Goal: Transaction & Acquisition: Purchase product/service

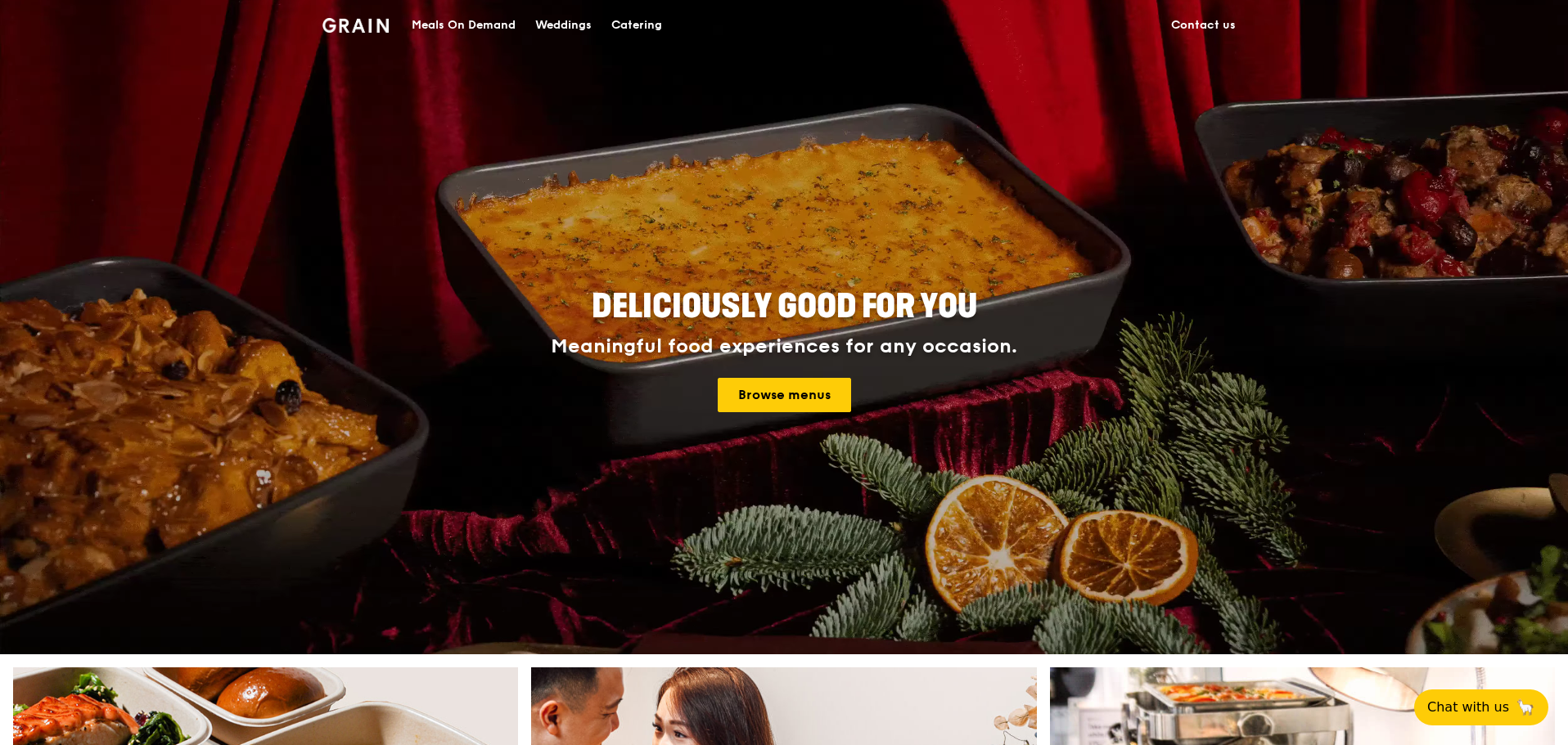
click at [611, 20] on div "Catering" at bounding box center [637, 25] width 50 height 49
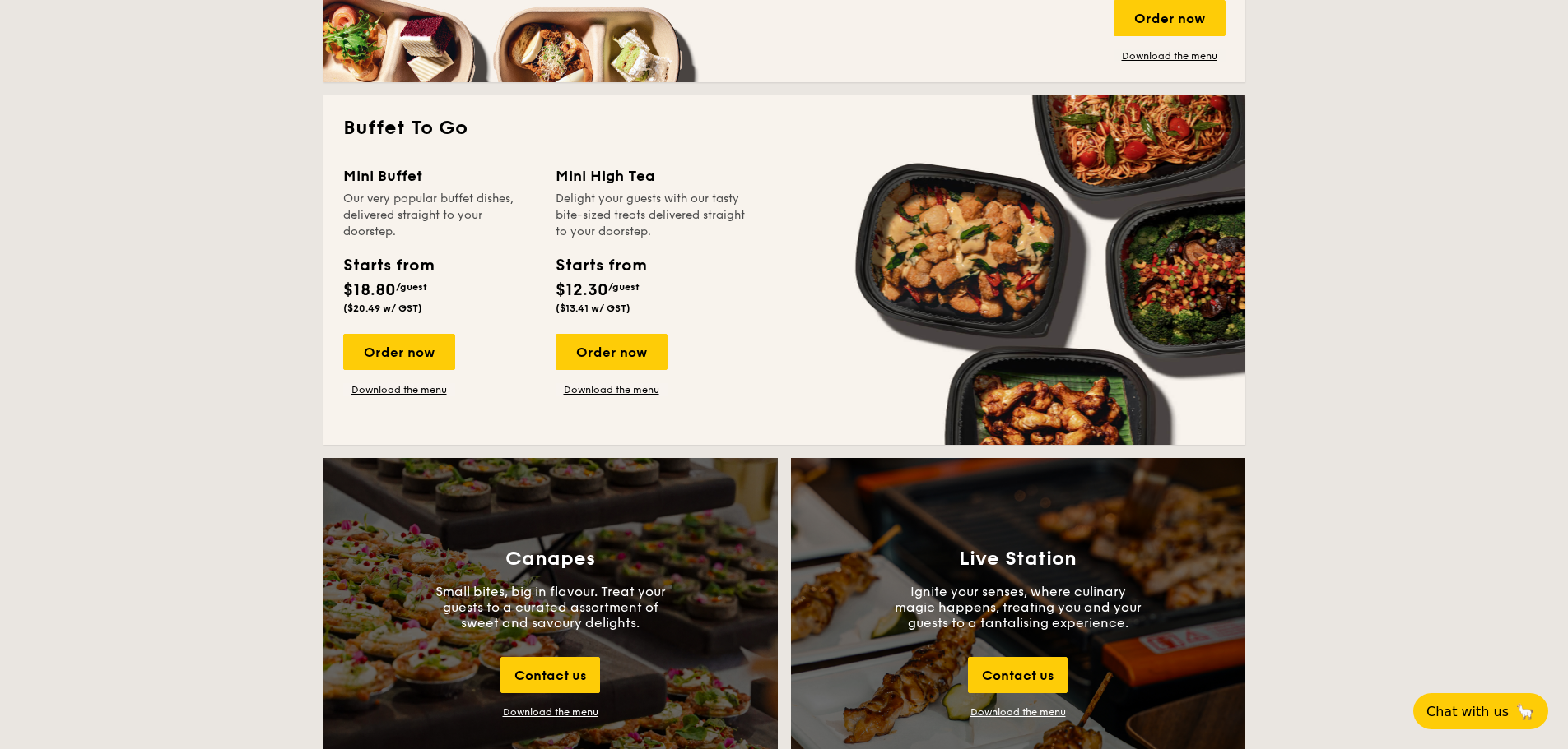
scroll to position [1563, 0]
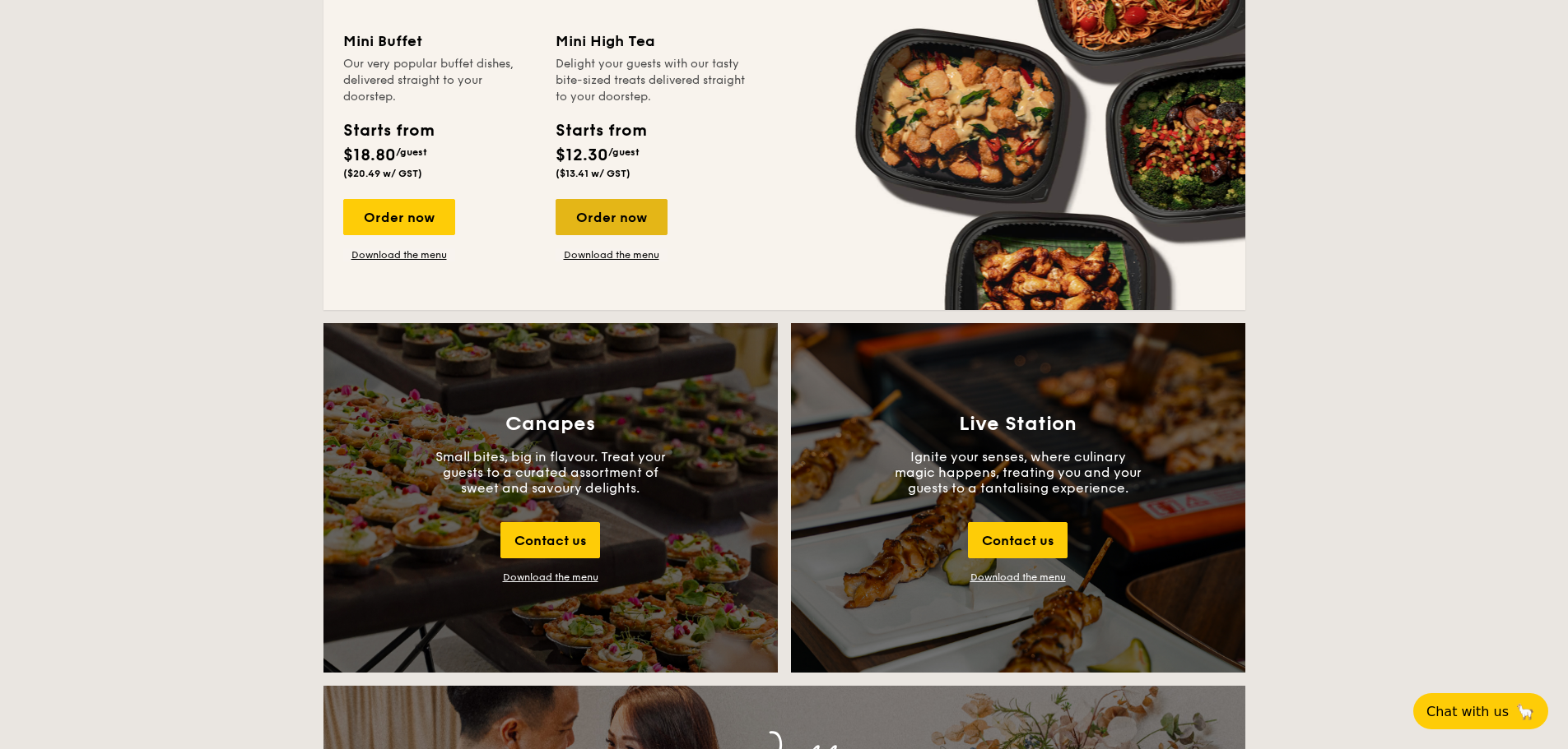
click at [555, 235] on div "Order now" at bounding box center [611, 217] width 112 height 36
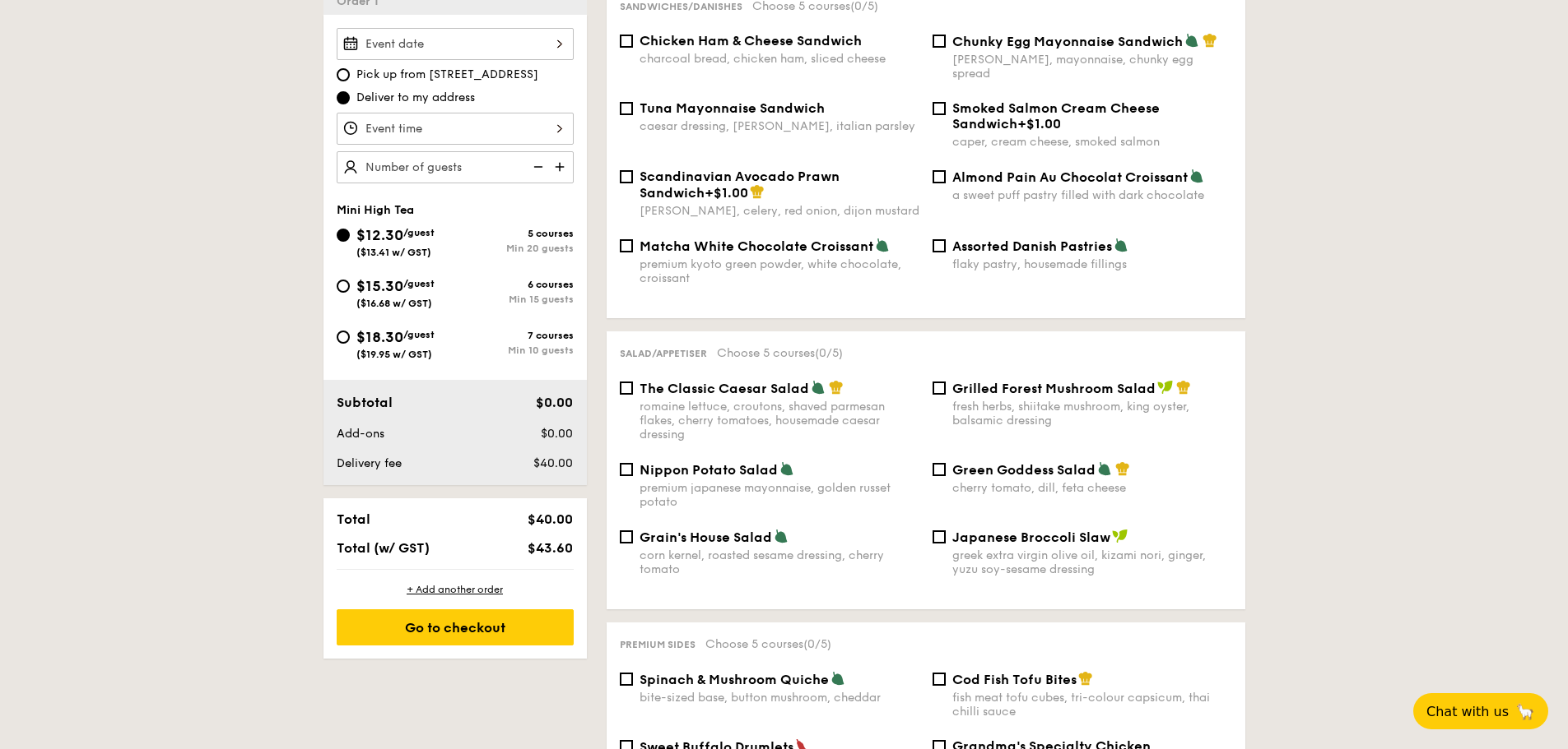
scroll to position [494, 0]
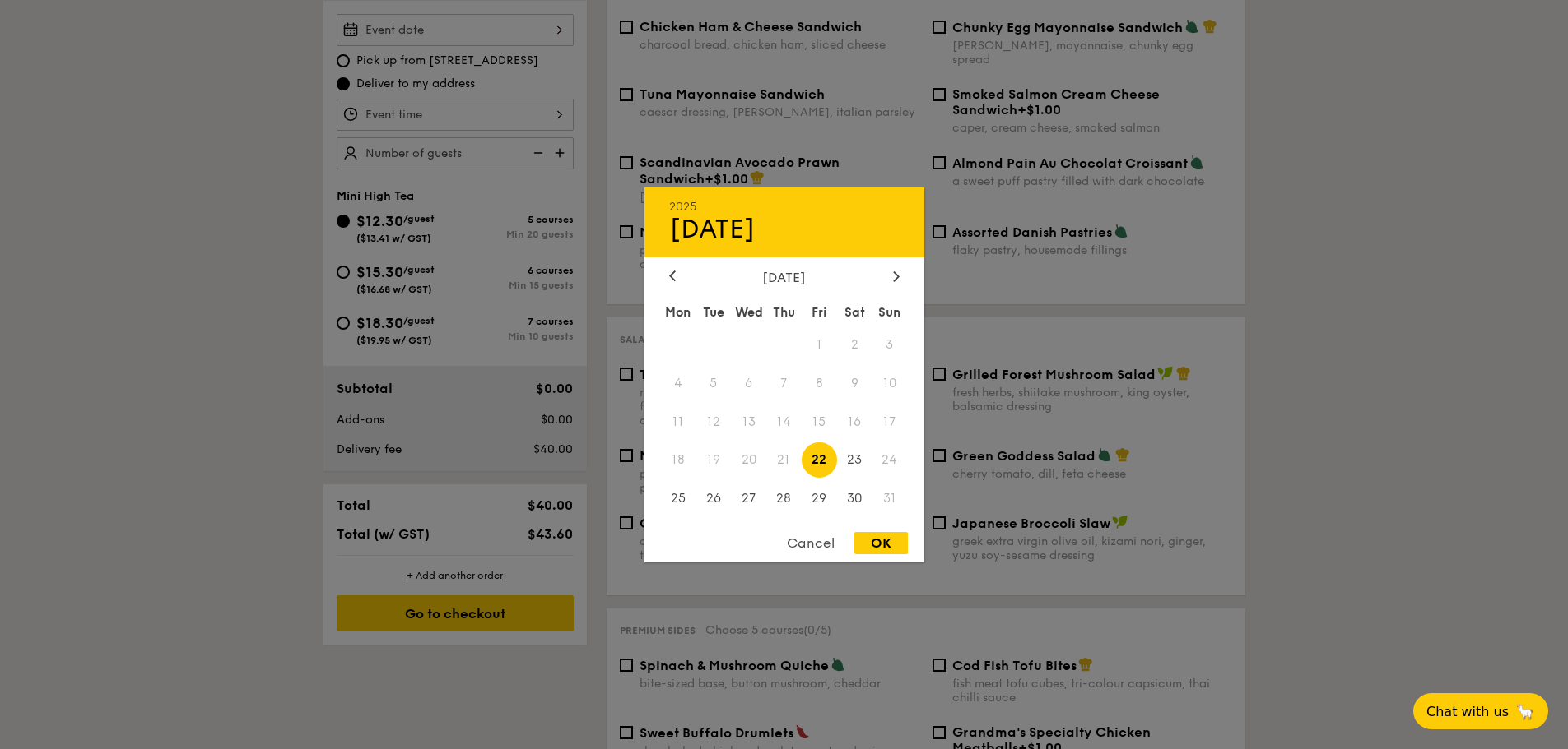
click at [384, 46] on div "2025 Aug [DATE] Tue Wed Thu Fri Sat Sun 1 2 3 4 5 6 7 8 9 10 11 12 13 14 15 16 …" at bounding box center [455, 30] width 237 height 32
click at [861, 466] on span "23" at bounding box center [854, 460] width 35 height 35
click at [888, 551] on div "OK" at bounding box center [881, 543] width 53 height 22
type input "[DATE]"
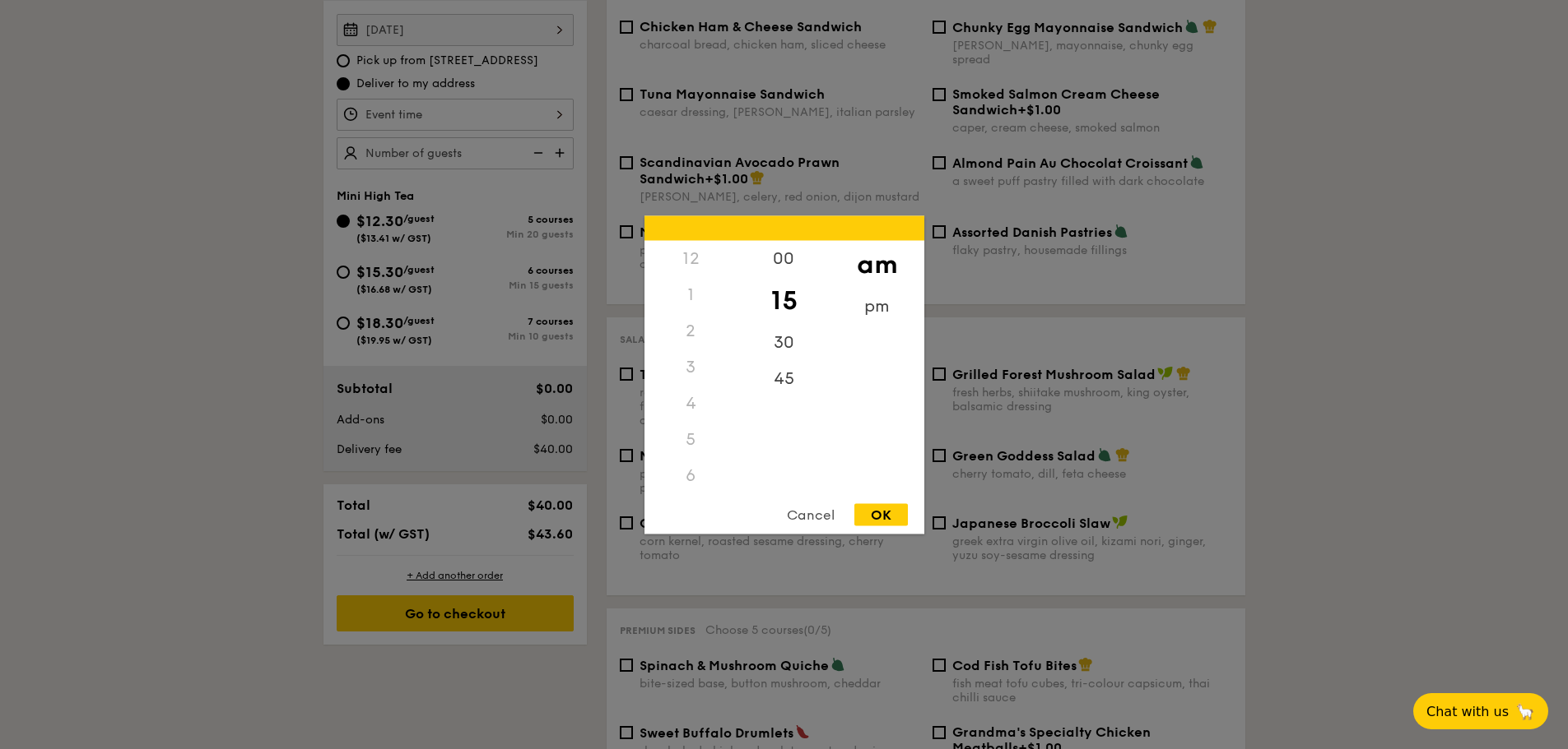
click at [354, 131] on div "12 1 2 3 4 5 6 7 8 9 10 11 00 15 30 45 am pm Cancel OK" at bounding box center [455, 114] width 237 height 32
click at [704, 251] on div "3" at bounding box center [691, 253] width 93 height 36
click at [689, 258] on div "3" at bounding box center [691, 253] width 93 height 36
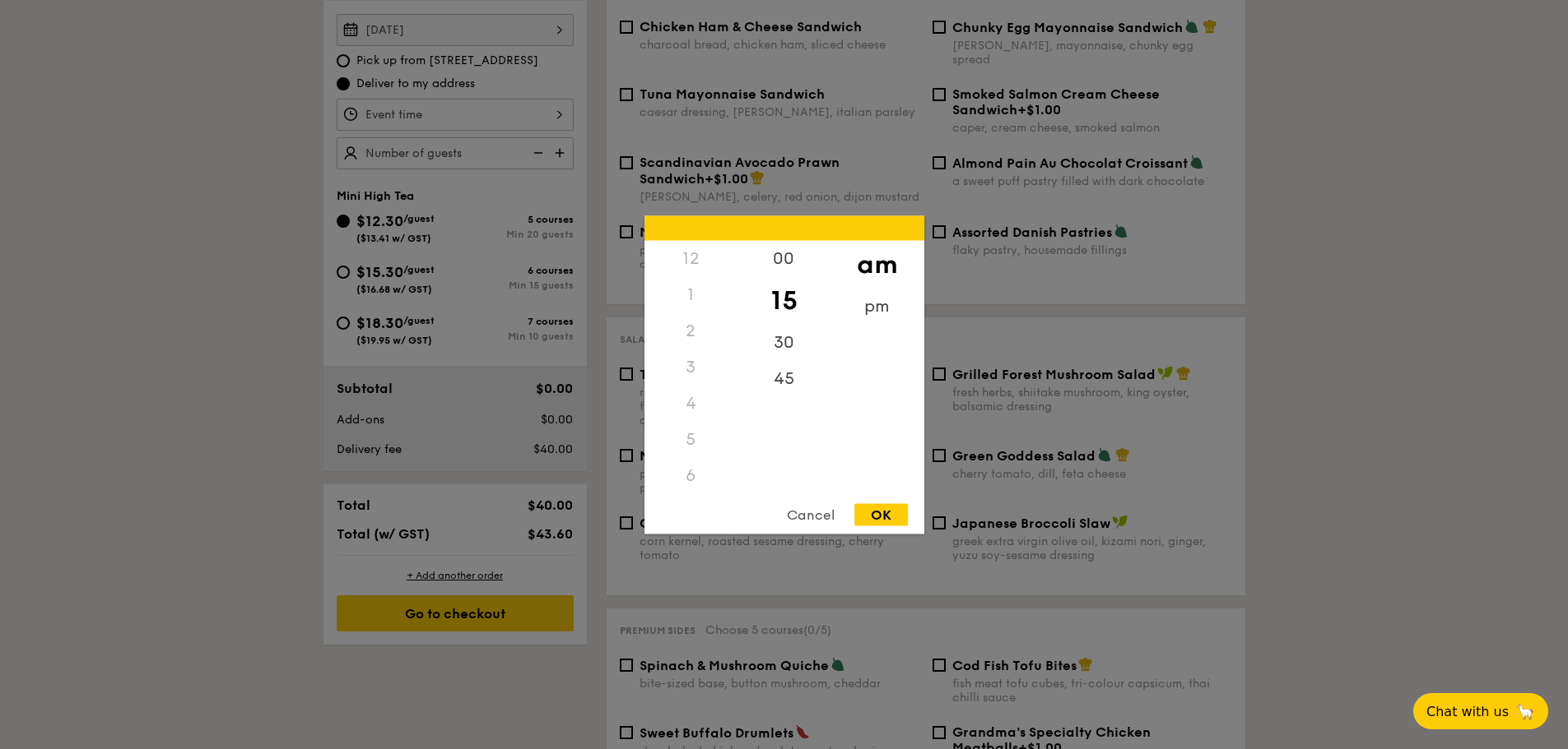
click at [685, 369] on div "3" at bounding box center [691, 366] width 93 height 36
click at [688, 365] on div "3" at bounding box center [691, 366] width 93 height 36
click at [686, 353] on div "8" at bounding box center [691, 358] width 93 height 48
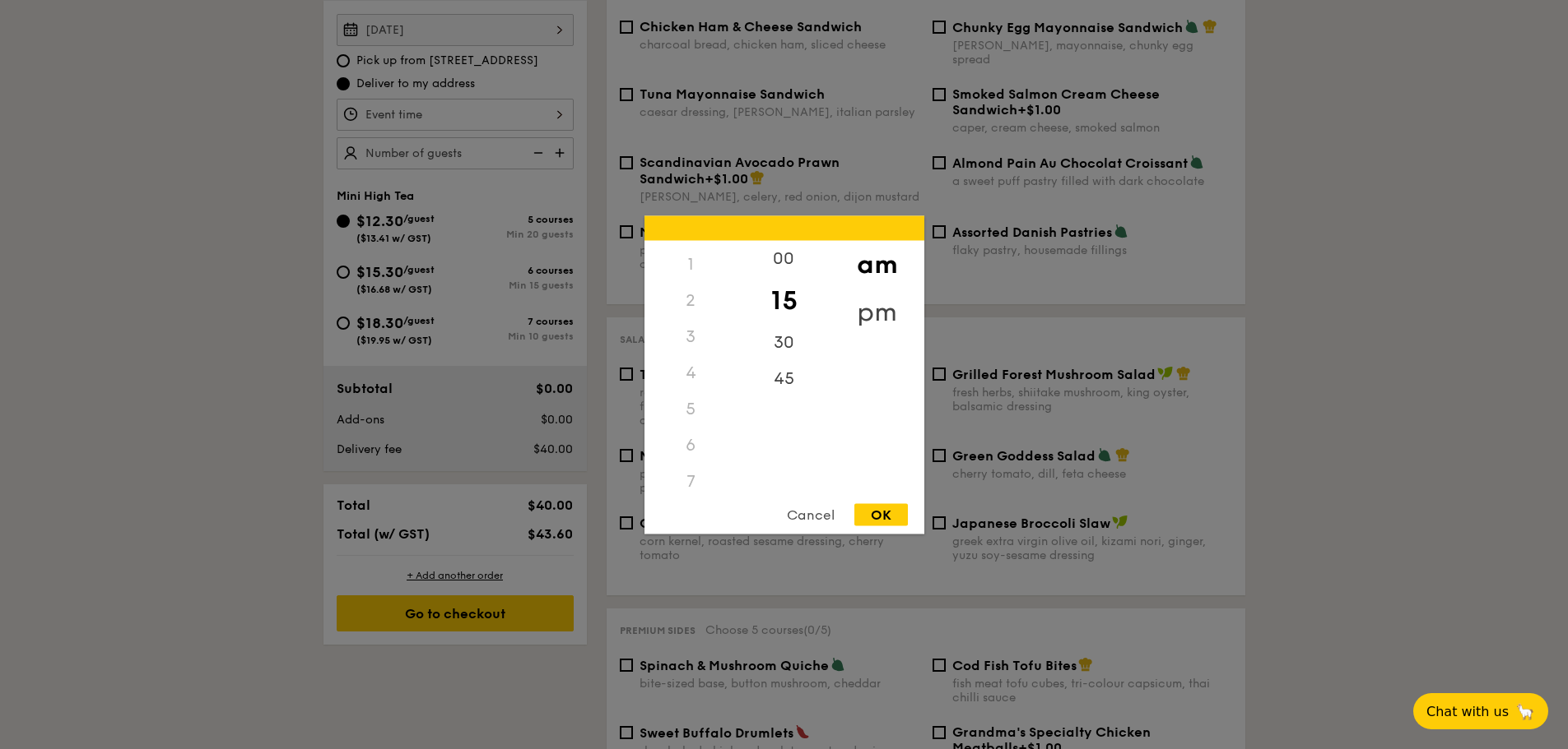
click at [877, 309] on div "pm" at bounding box center [877, 311] width 93 height 48
click at [693, 332] on div "3" at bounding box center [691, 342] width 93 height 48
click at [785, 340] on div "30" at bounding box center [784, 348] width 93 height 48
click at [876, 521] on div "OK" at bounding box center [881, 514] width 53 height 22
type input "3:30PM"
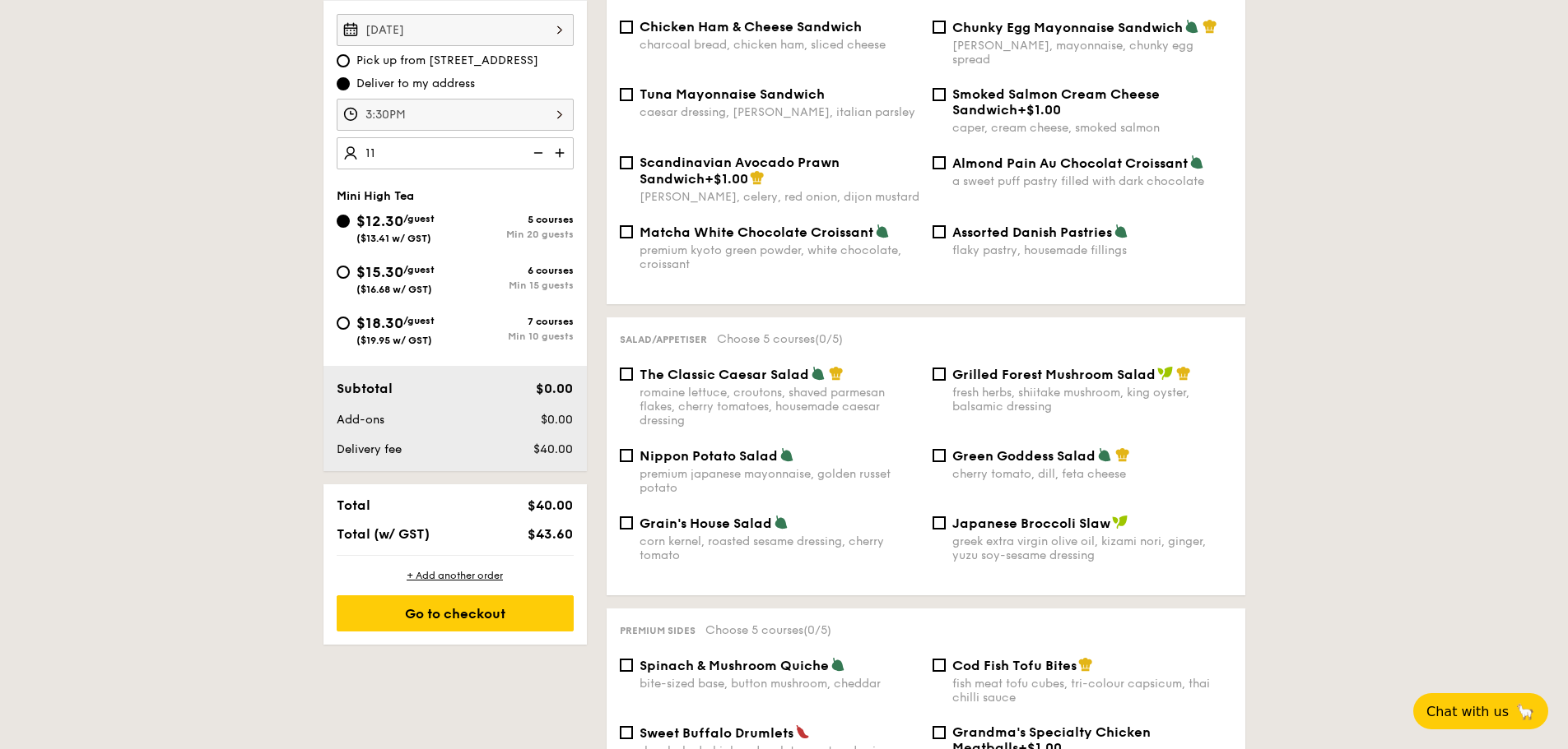
type input "20 guests"
click at [410, 203] on div "Mini High Tea" at bounding box center [455, 196] width 237 height 14
click at [524, 169] on img at bounding box center [536, 153] width 24 height 31
click at [356, 332] on span "$18.30" at bounding box center [380, 322] width 47 height 18
click at [337, 329] on input "$18.30 /guest ($19.95 w/ GST) 7 courses Min 10 guests" at bounding box center [343, 322] width 13 height 13
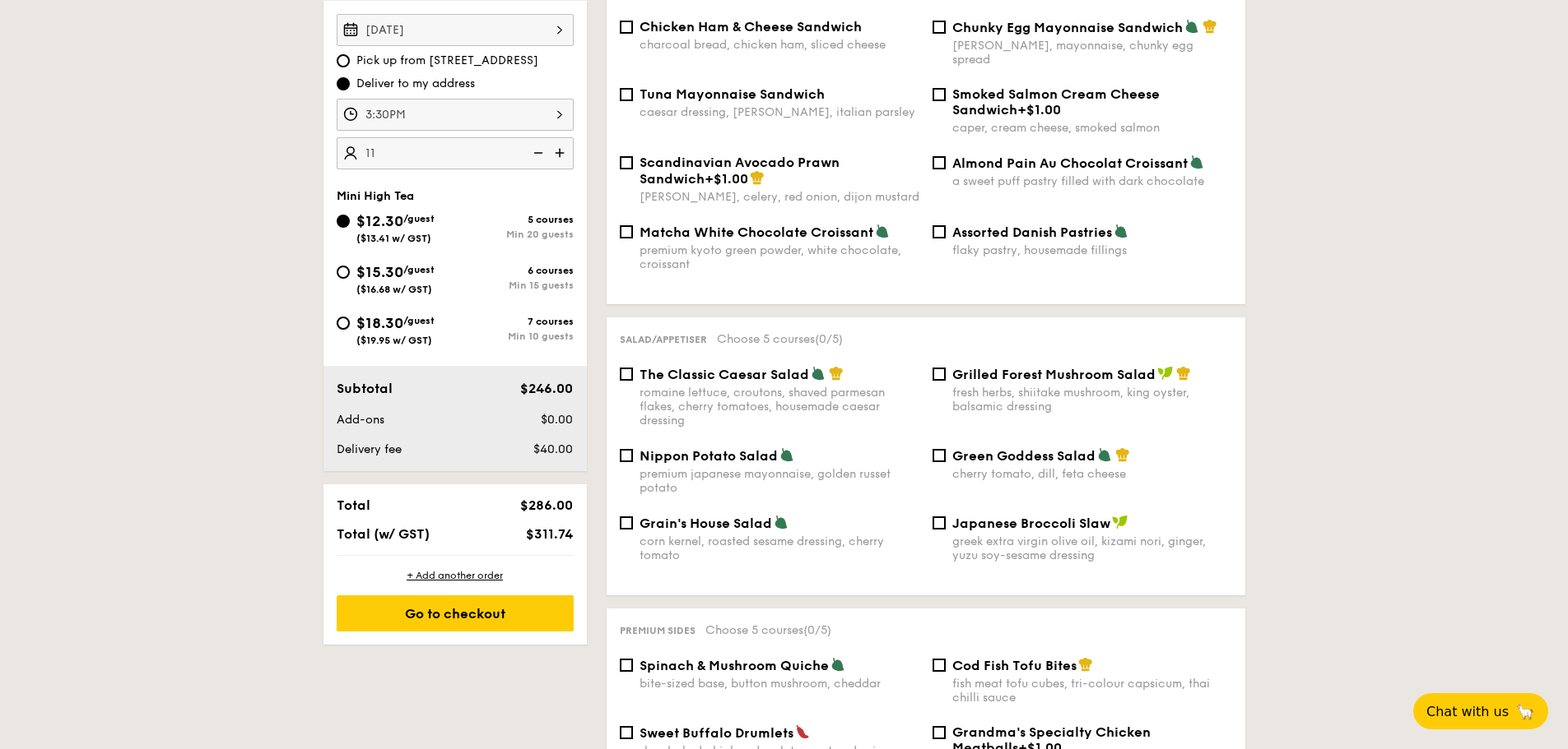
radio input "true"
type input "10 guests"
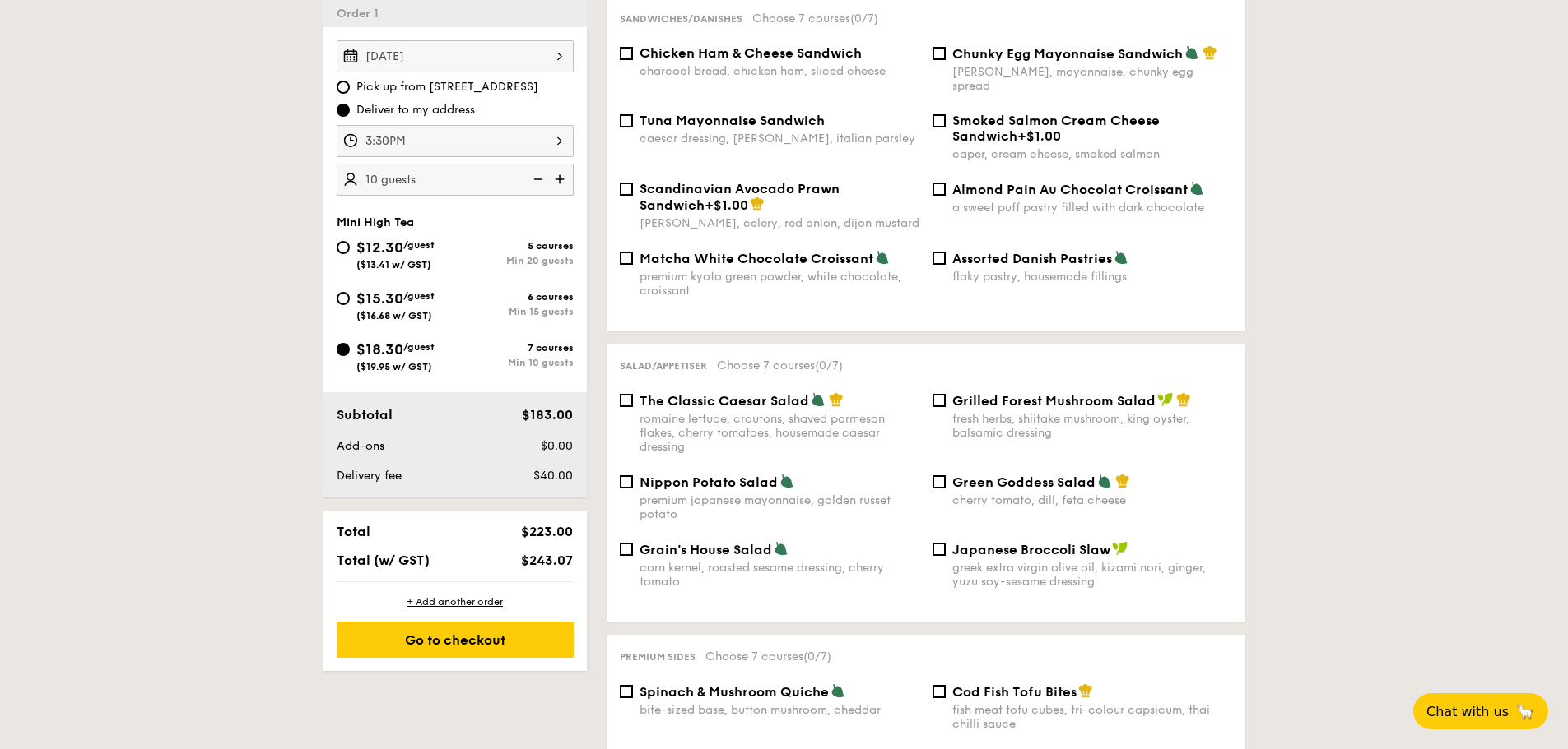
scroll to position [494, 0]
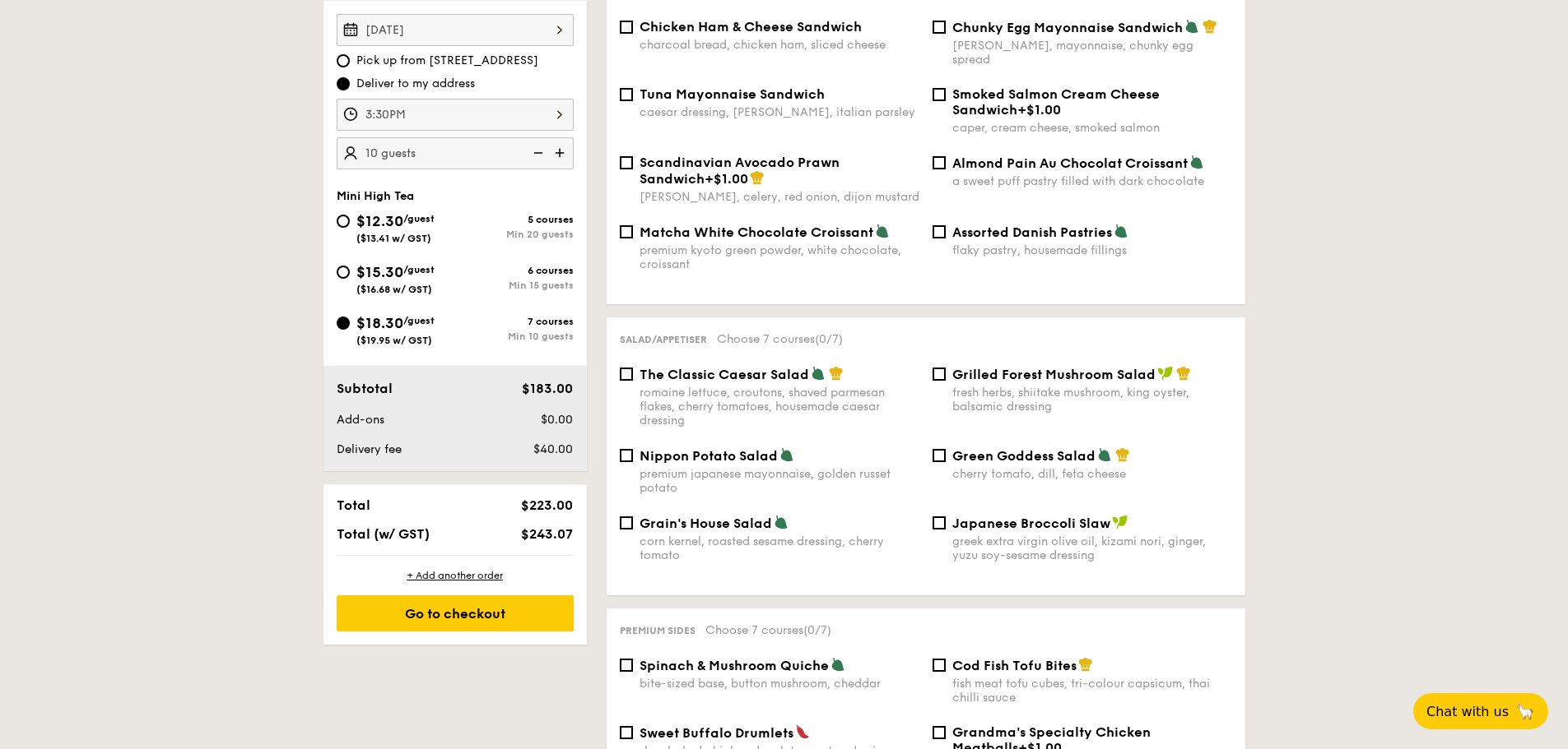
click at [987, 118] on span "Smoked Salmon Cream Cheese Sandwich" at bounding box center [1056, 102] width 207 height 31
click at [945, 101] on input "Smoked Salmon Cream Cheese Sandwich +$1.00 caper, cream cheese, smoked salmon" at bounding box center [938, 94] width 13 height 13
checkbox input "true"
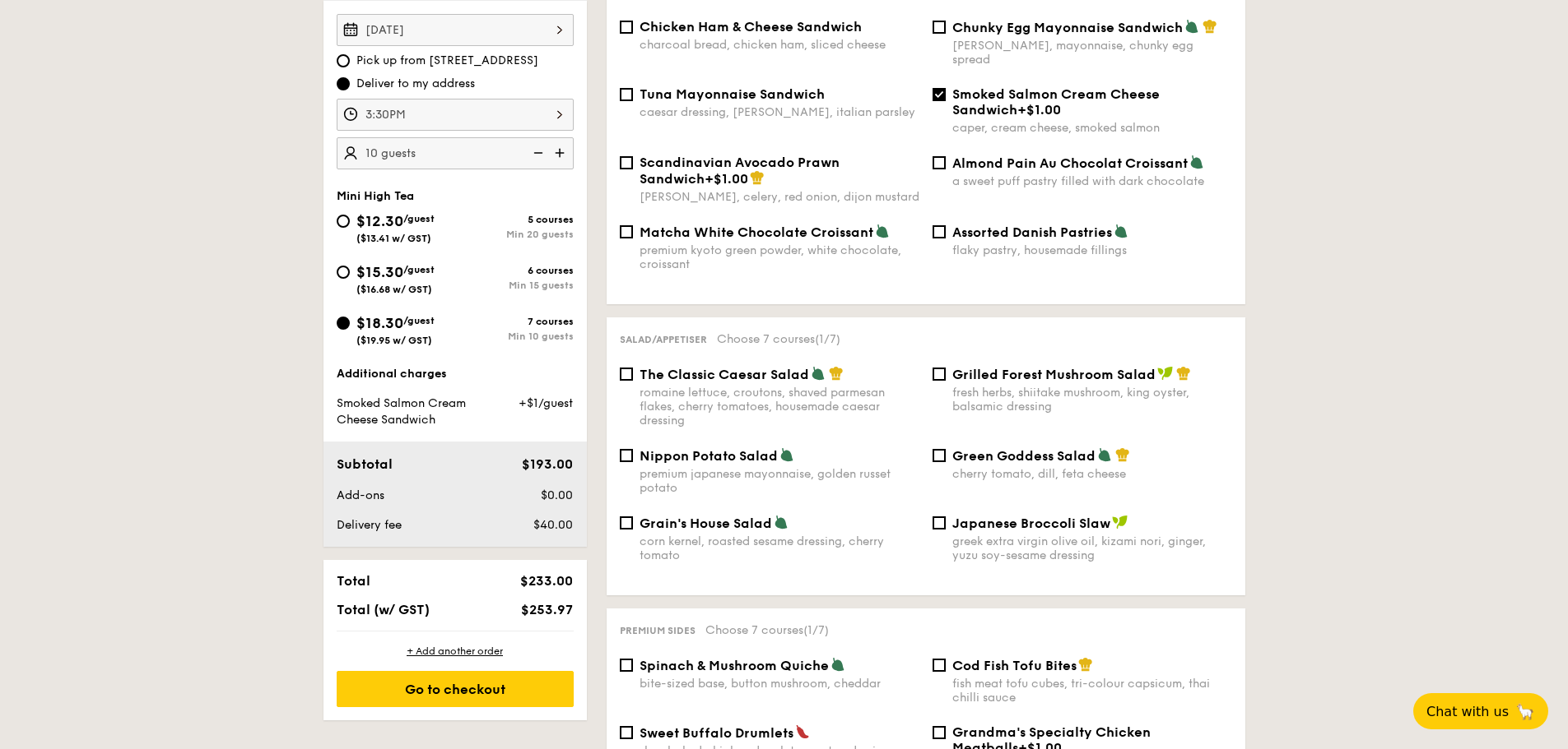
click at [639, 187] on span "Scandinavian Avocado Prawn Sandwich" at bounding box center [739, 170] width 200 height 32
click at [629, 170] on input "Scandinavian Avocado Prawn Sandwich +$1.00 [PERSON_NAME], celery, red onion, di…" at bounding box center [626, 163] width 13 height 13
checkbox input "true"
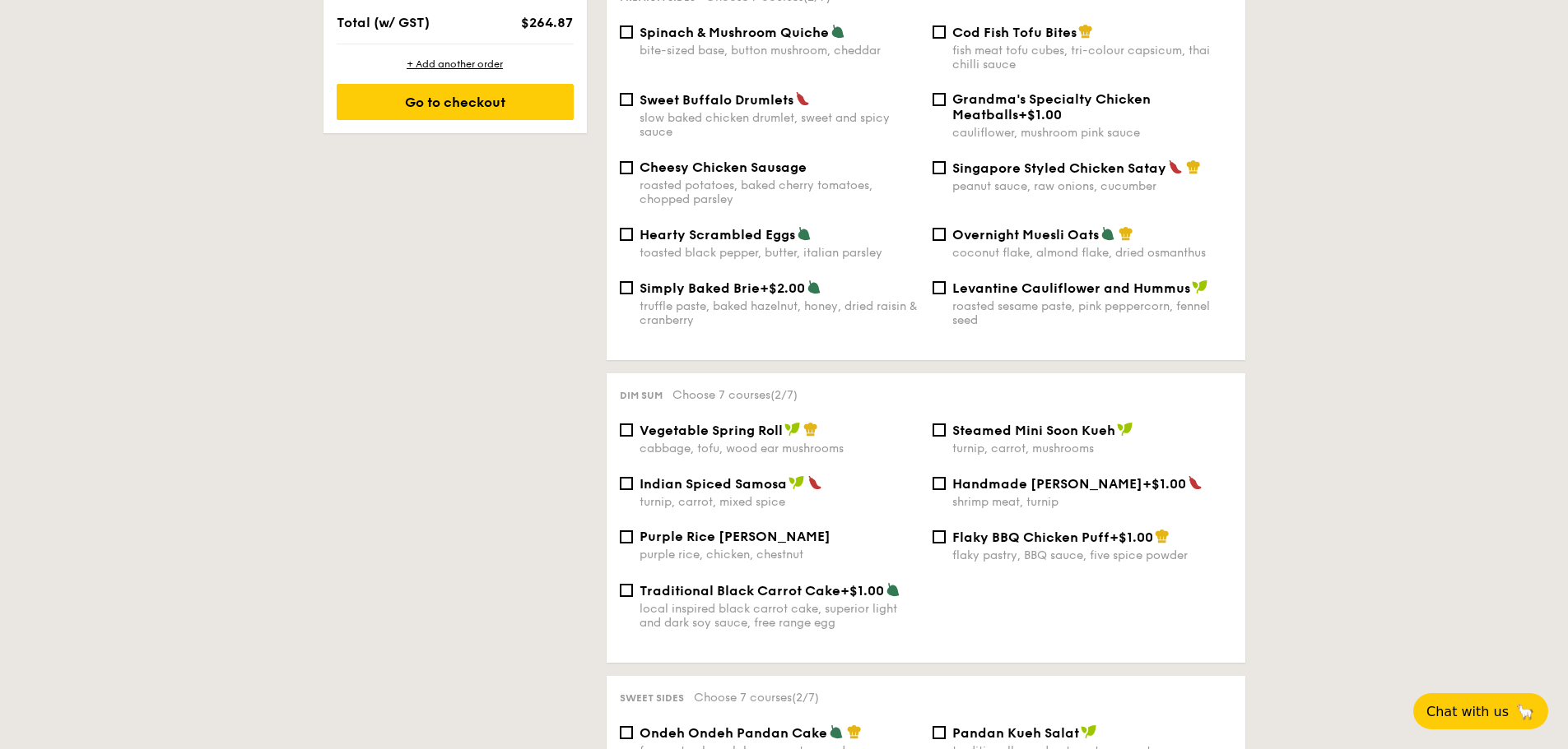
scroll to position [1151, 0]
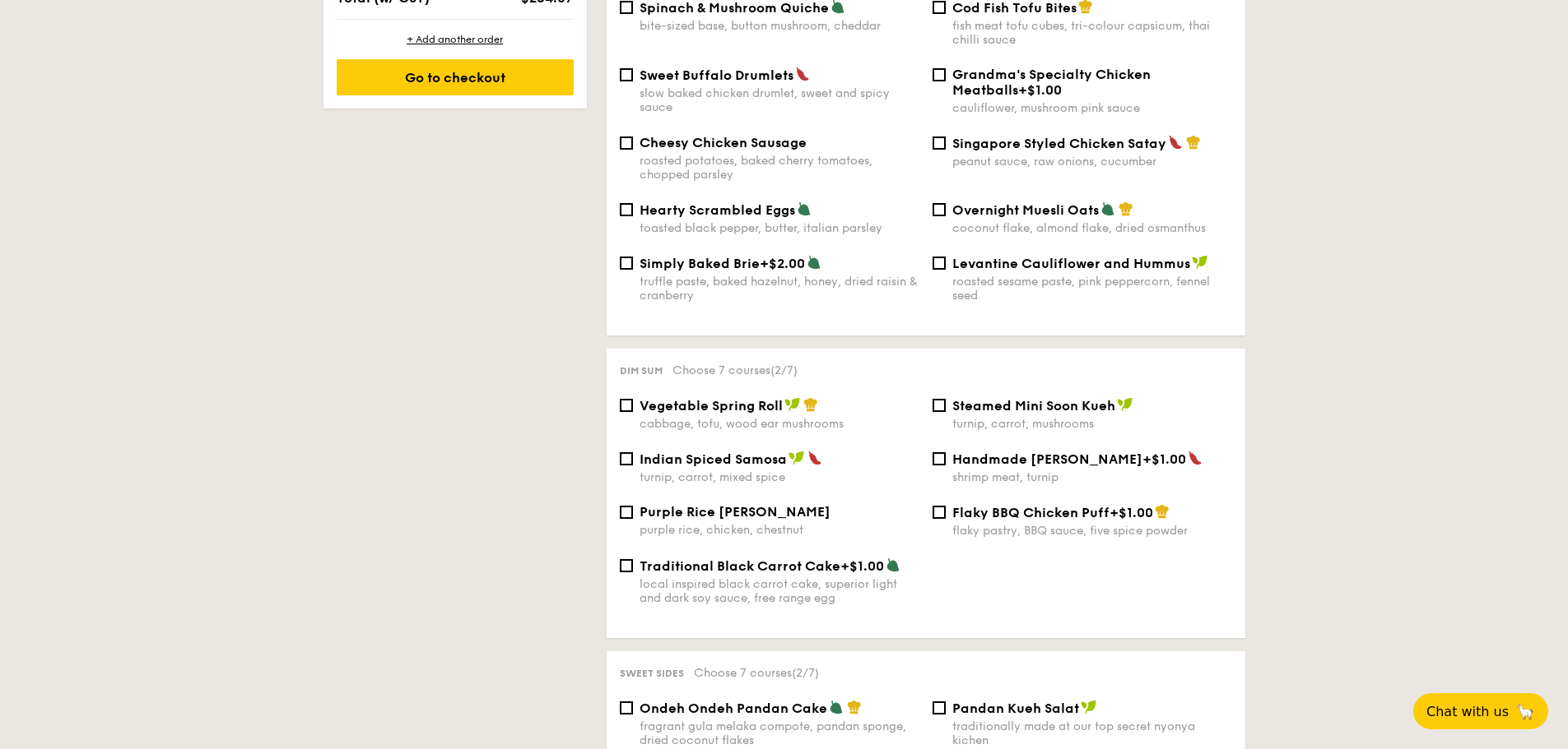
click at [639, 272] on span "Simply Baked Brie" at bounding box center [699, 264] width 120 height 16
click at [620, 270] on input "Simply Baked Brie +$2.00 truffle paste, baked hazelnut, honey, dried raisin & c…" at bounding box center [626, 263] width 13 height 13
checkbox input "true"
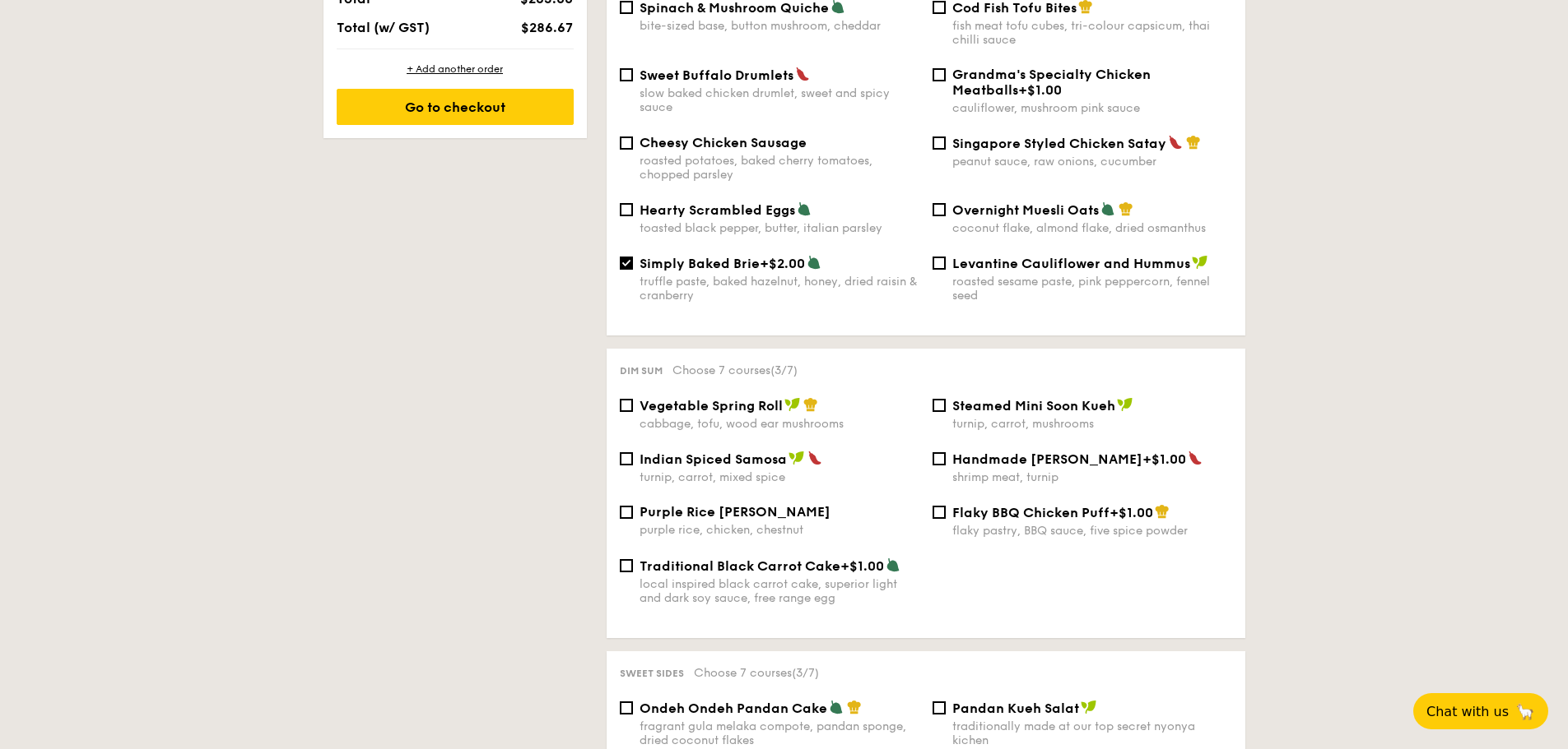
click at [1095, 98] on span "Grandma's Specialty Chicken Meatballs" at bounding box center [1051, 82] width 199 height 31
click at [945, 81] on input "Grandma's Specialty Chicken Meatballs +$1.00 cauliflower, mushroom pink sauce" at bounding box center [938, 74] width 13 height 13
checkbox input "true"
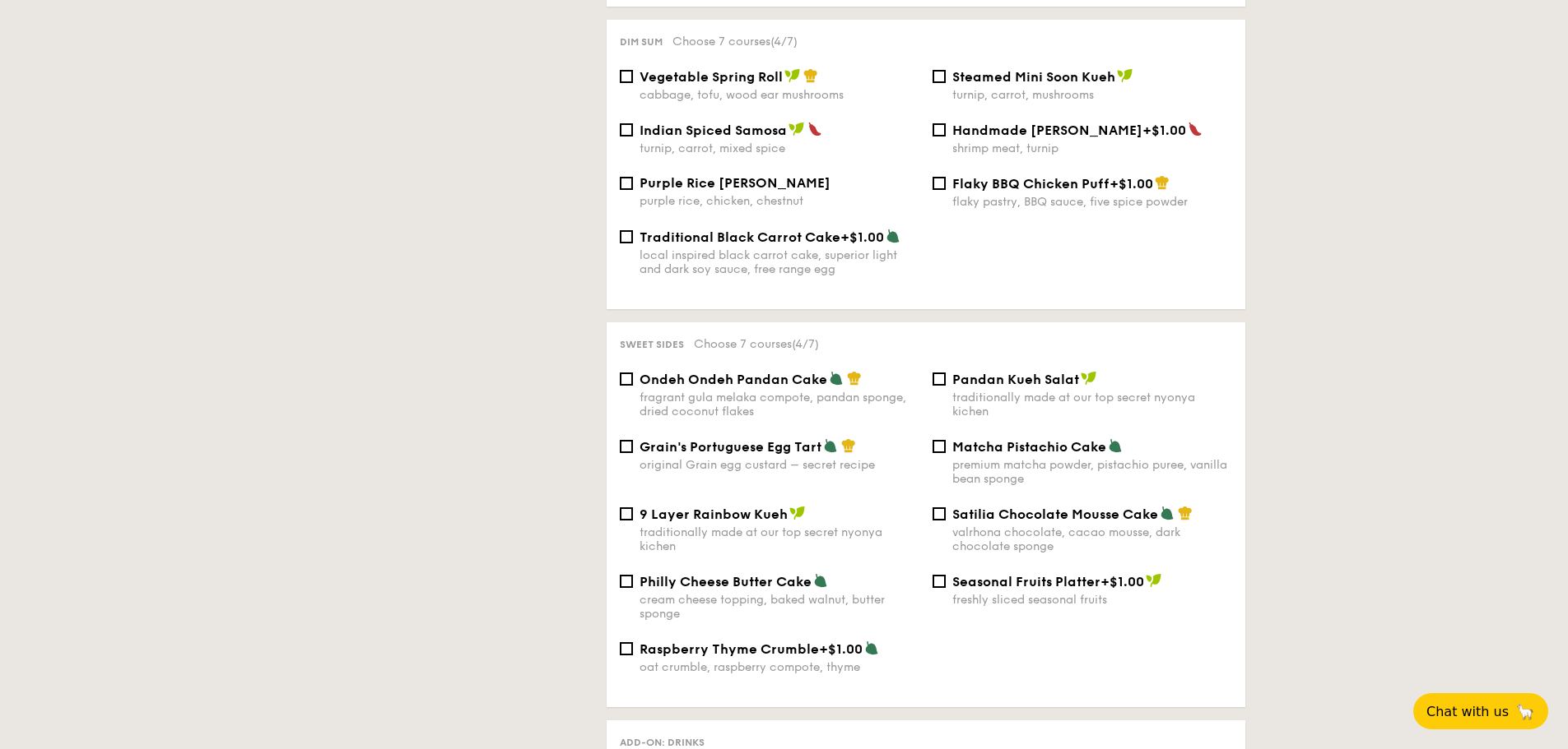
scroll to position [1563, 0]
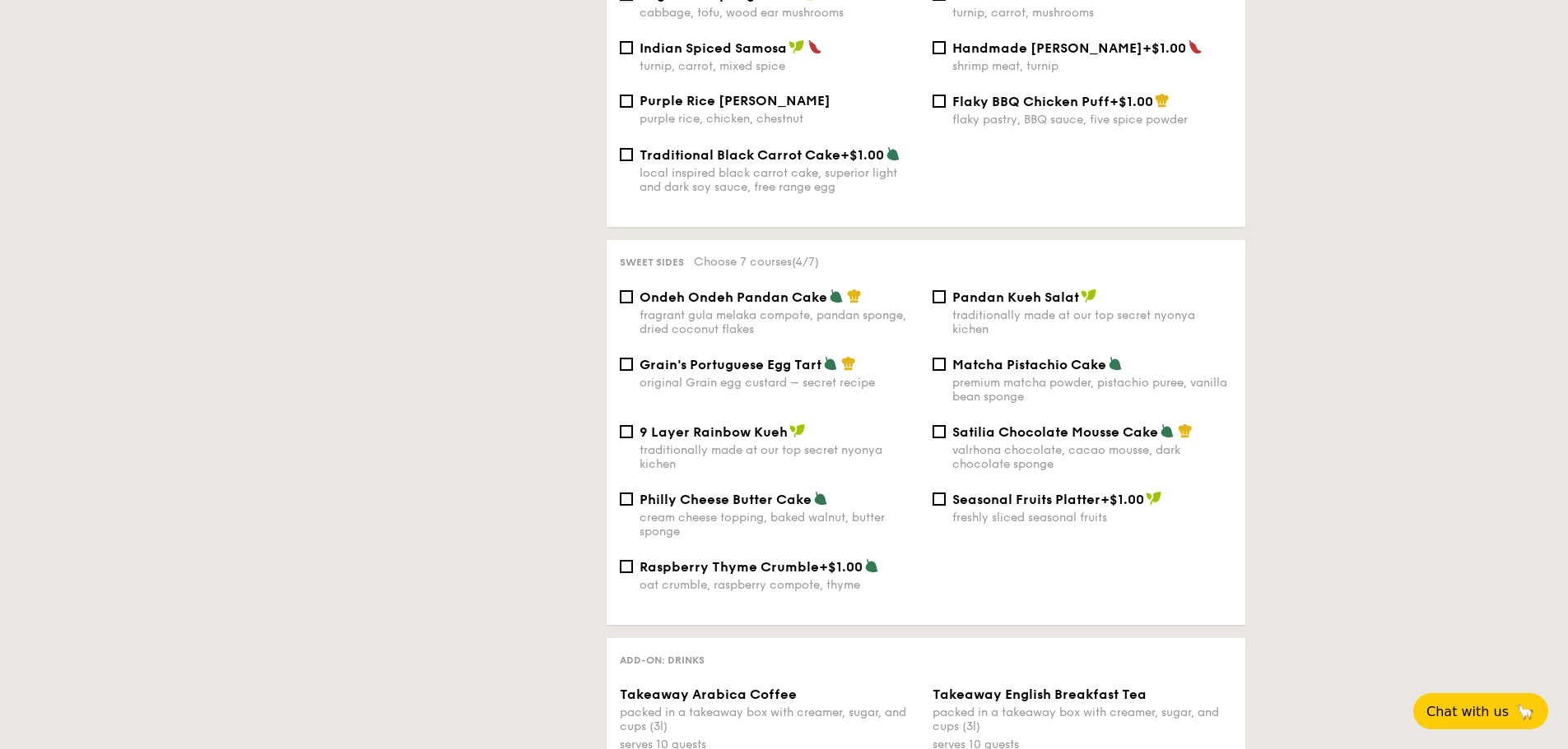
checkbox input "true"
click at [639, 163] on span "Traditional Black Carrot Cake" at bounding box center [740, 155] width 201 height 16
click at [620, 161] on input "Traditional Black Carrot Cake +$1.00 local inspired black carrot cake, superior…" at bounding box center [626, 154] width 13 height 13
checkbox input "true"
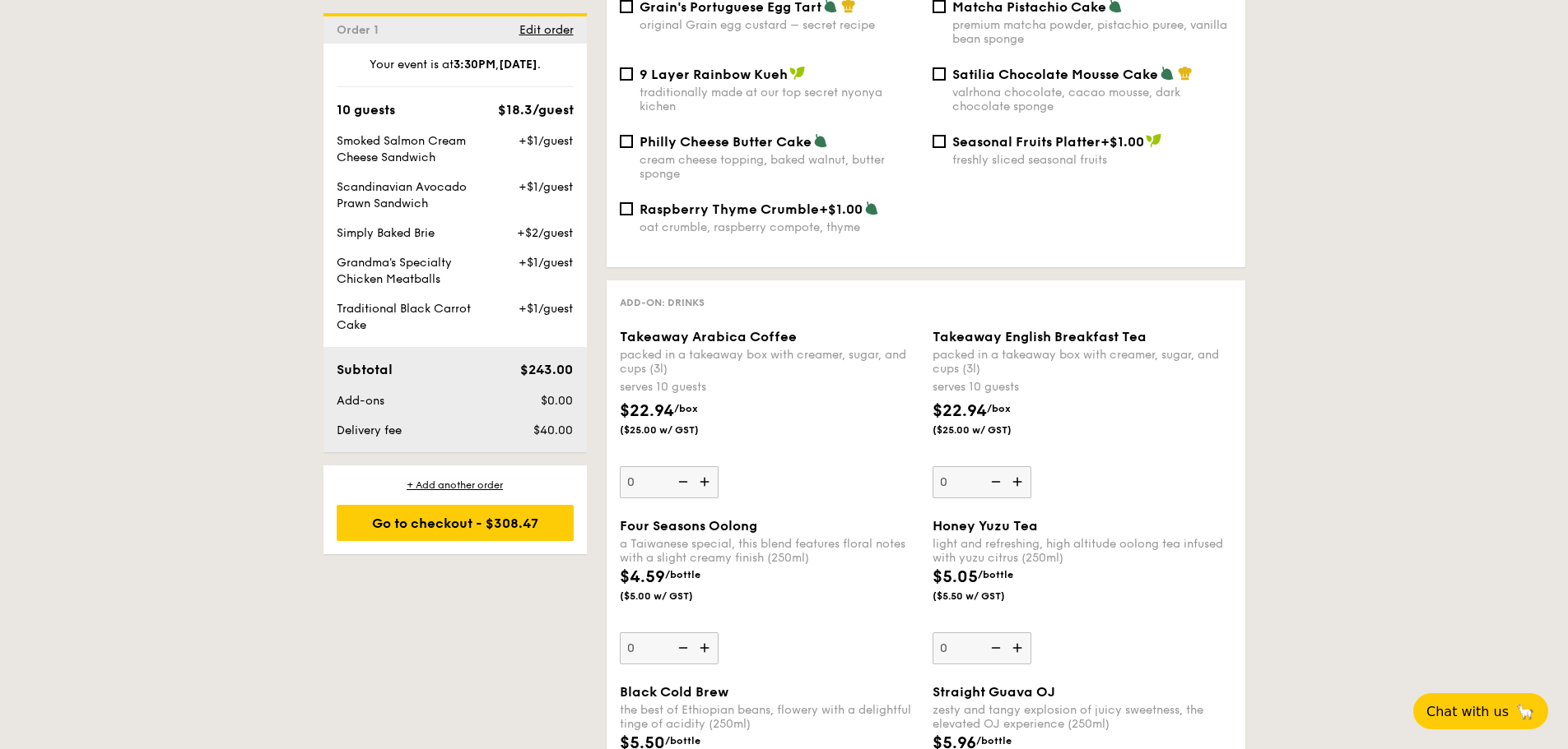
scroll to position [1949, 0]
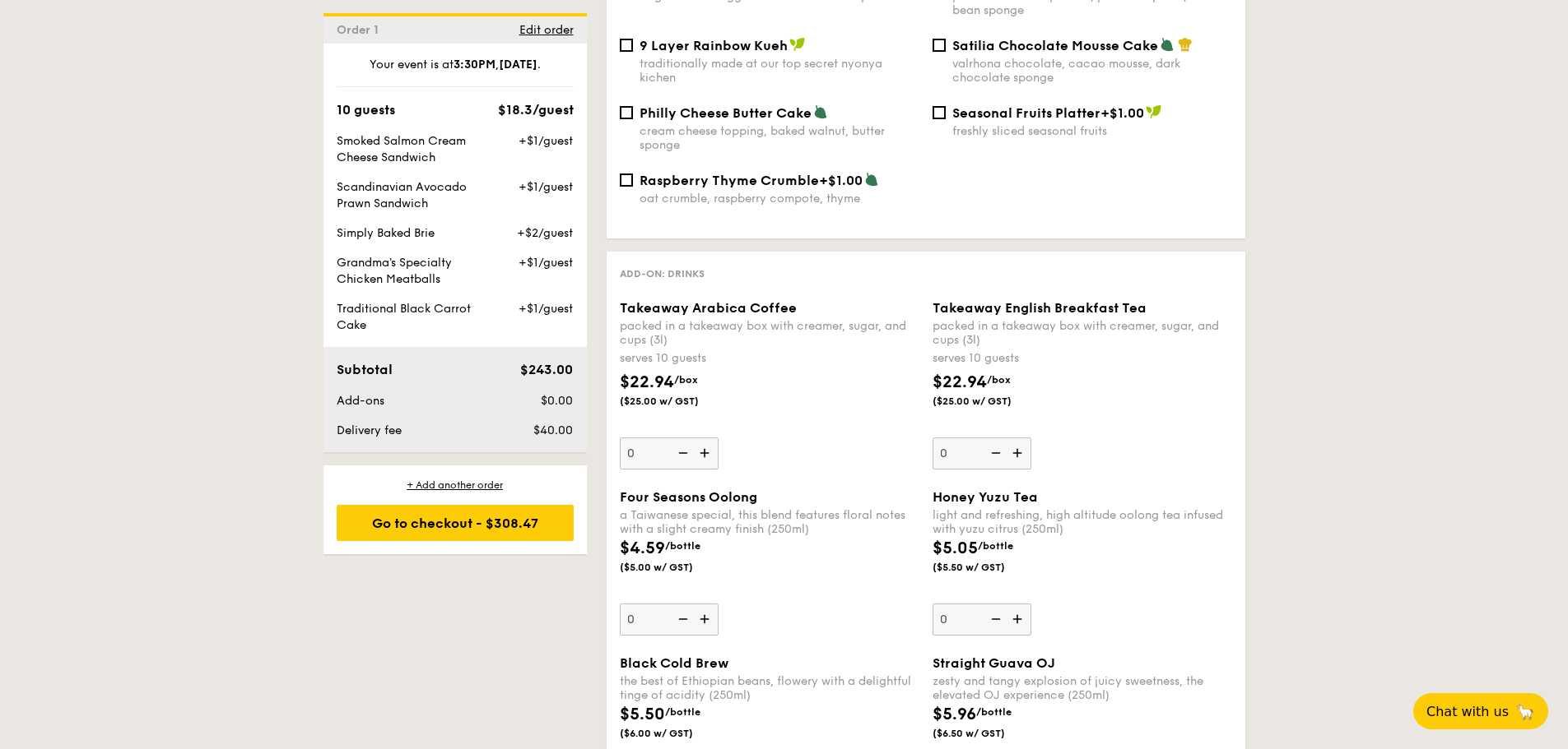
checkbox input "true"
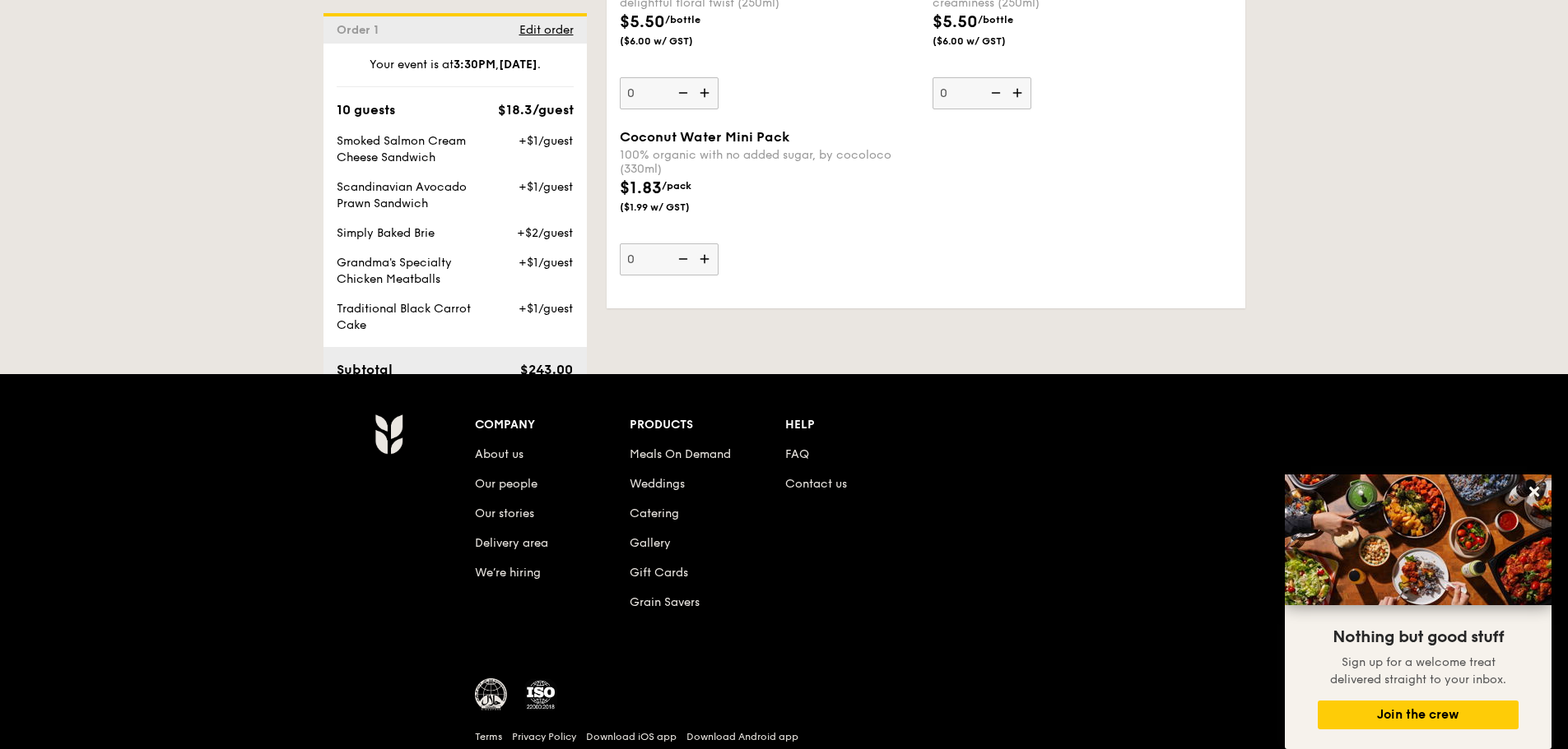
scroll to position [3265, 0]
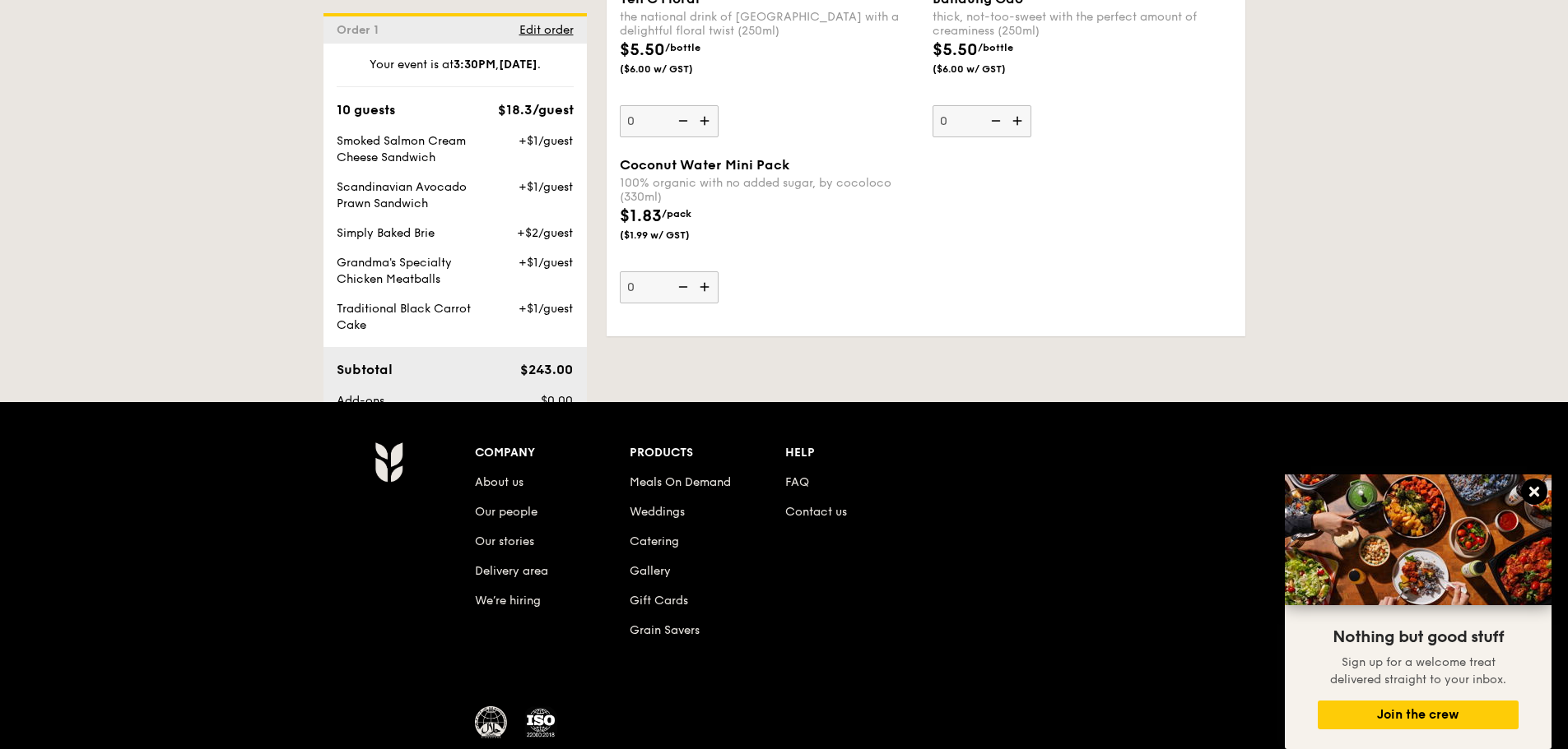
click at [1522, 492] on button at bounding box center [1534, 492] width 26 height 26
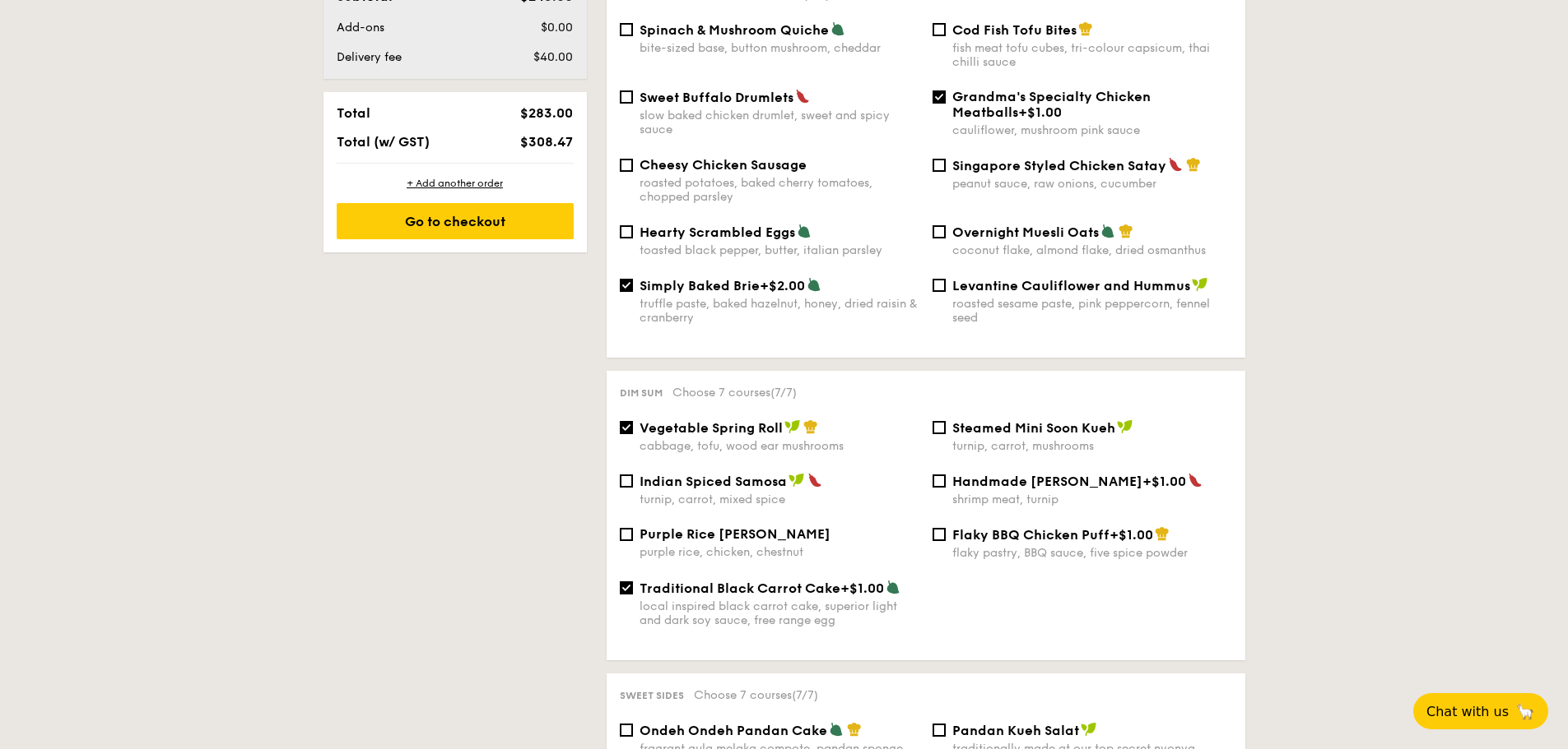
scroll to position [1127, 0]
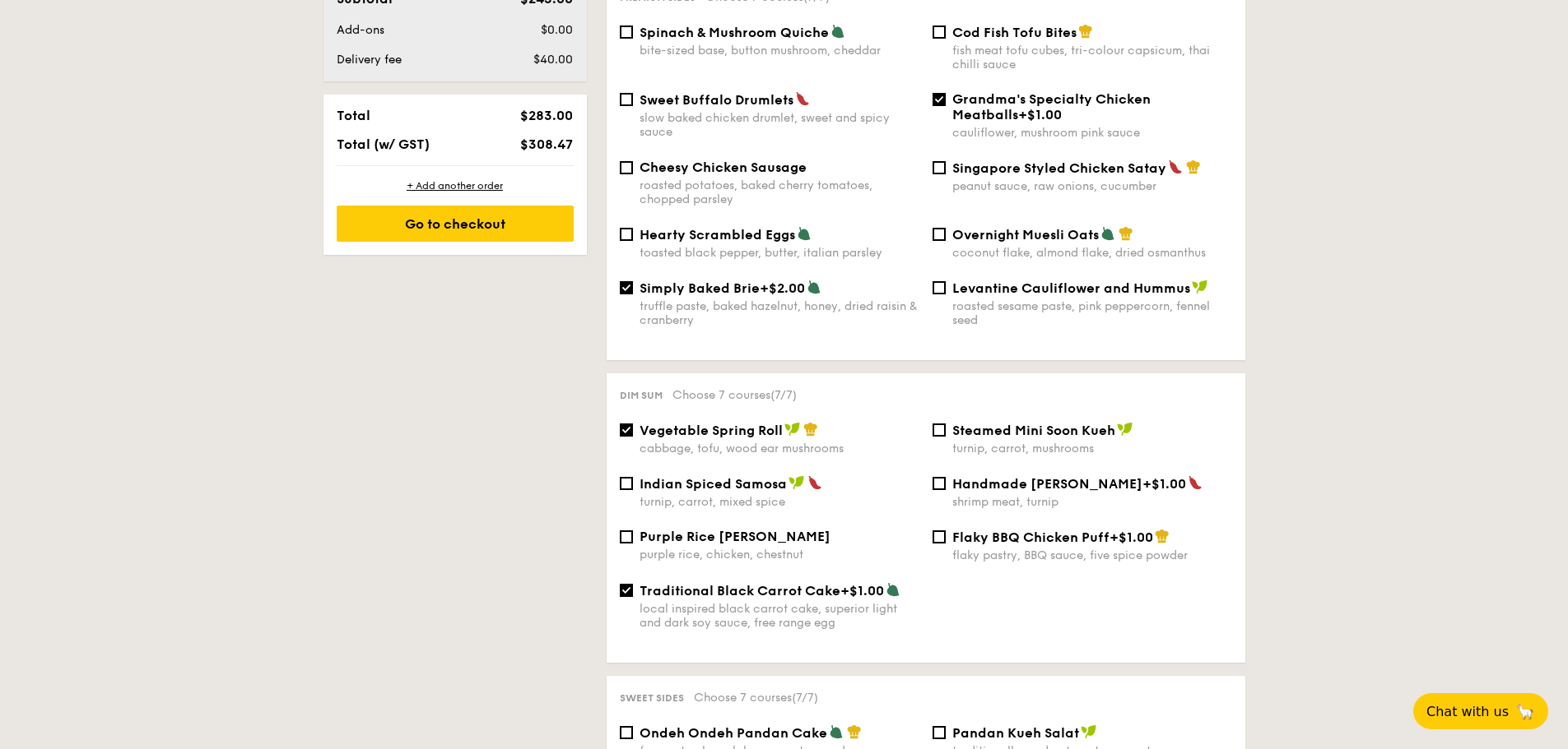
click at [639, 296] on span "Simply Baked Brie" at bounding box center [699, 288] width 120 height 16
click at [633, 295] on input "Simply Baked Brie +$2.00 truffle paste, baked hazelnut, honey, dried raisin & c…" at bounding box center [626, 288] width 13 height 13
checkbox input "false"
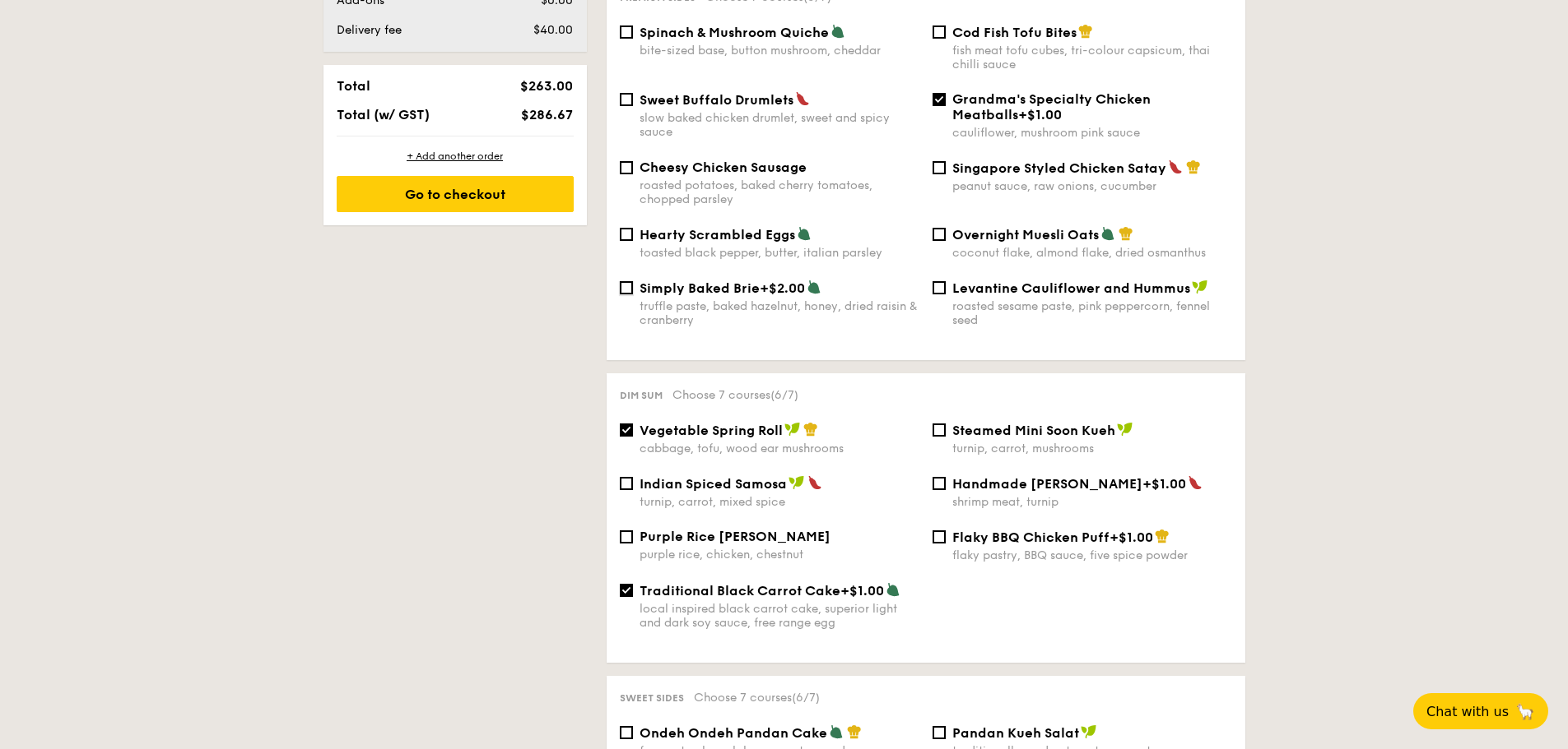
scroll to position [1044, 0]
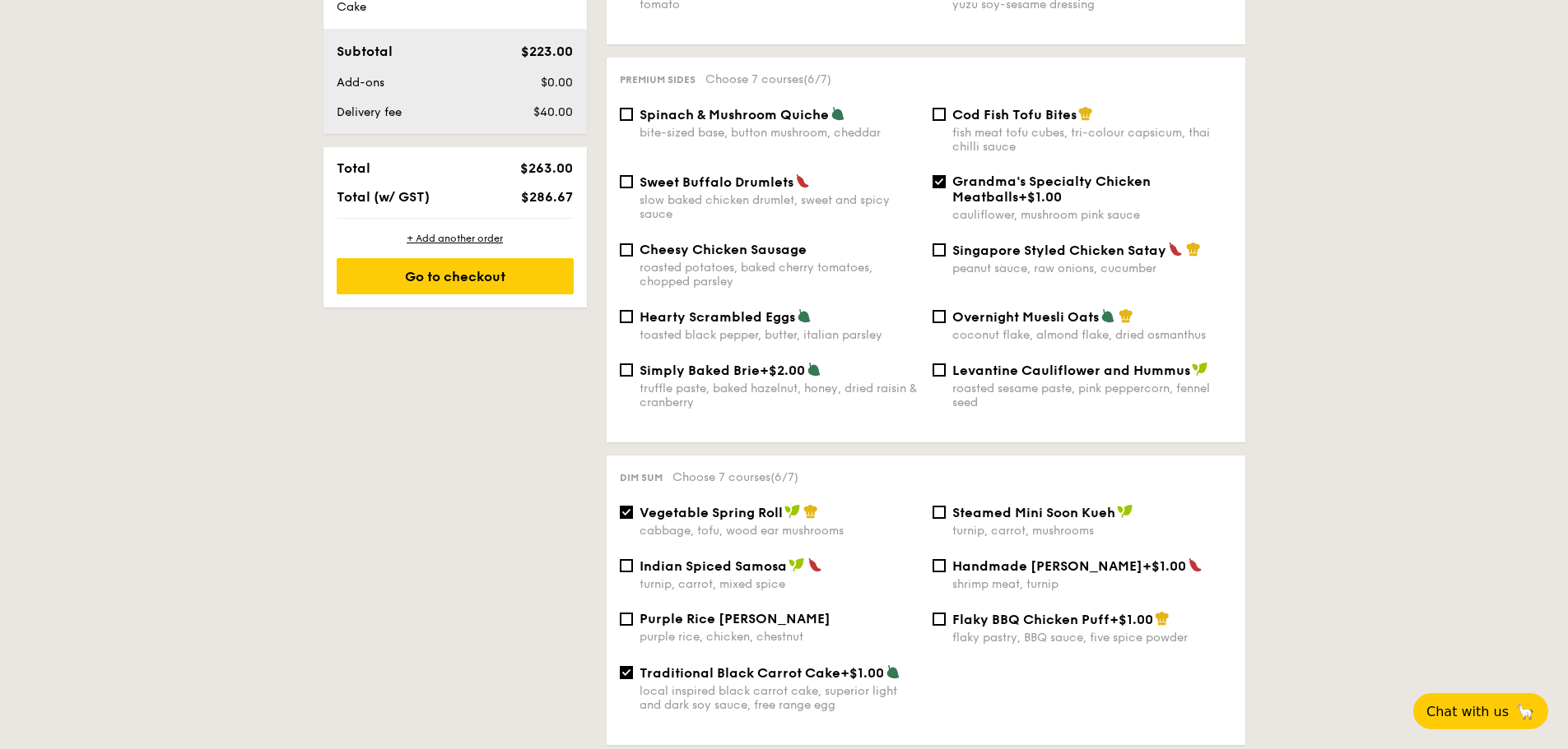
click at [658, 122] on span "Spinach & Mushroom Quiche" at bounding box center [734, 114] width 189 height 16
click at [633, 121] on input "Spinach & Mushroom Quiche bite-sized base, button mushroom, cheddar" at bounding box center [626, 114] width 13 height 13
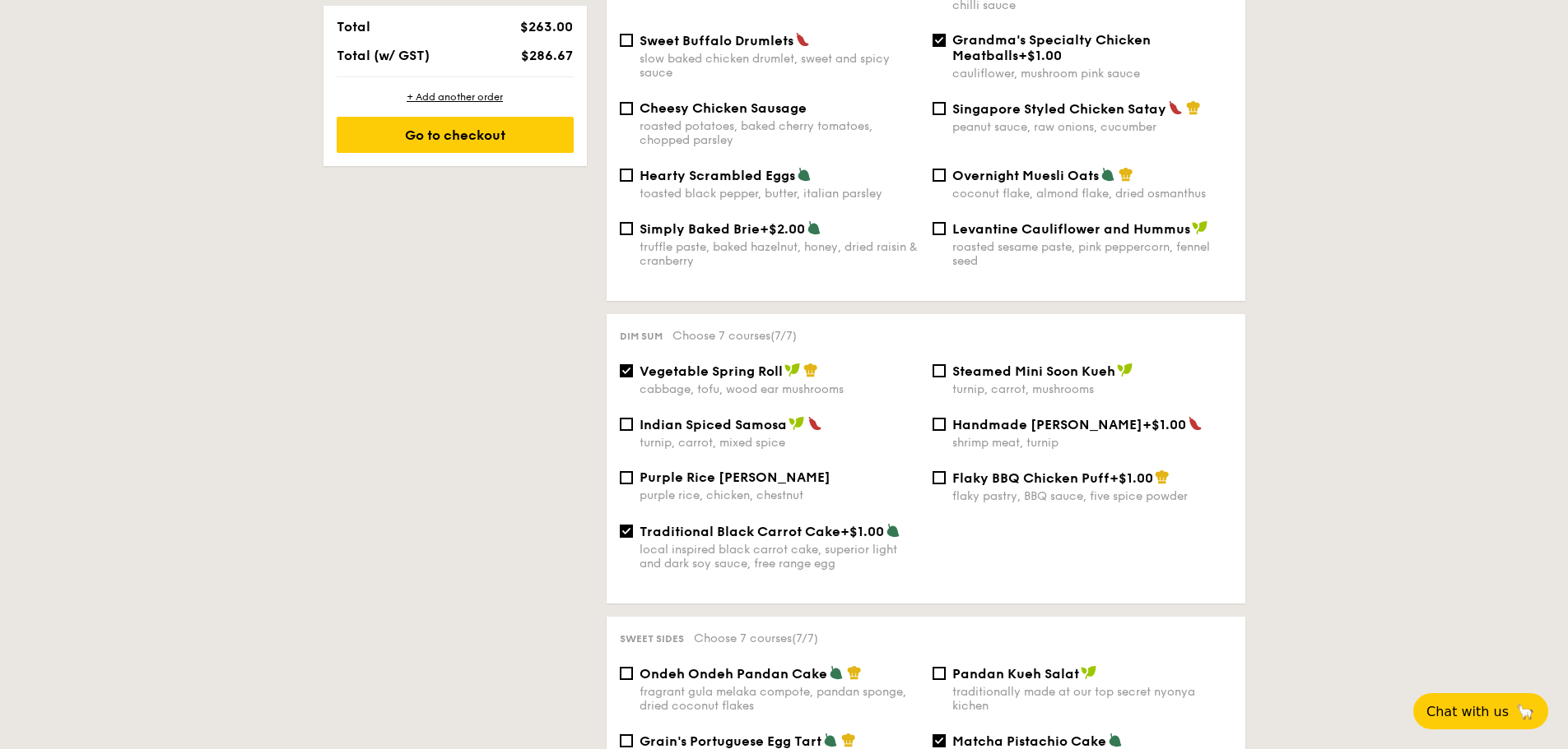
scroll to position [1209, 0]
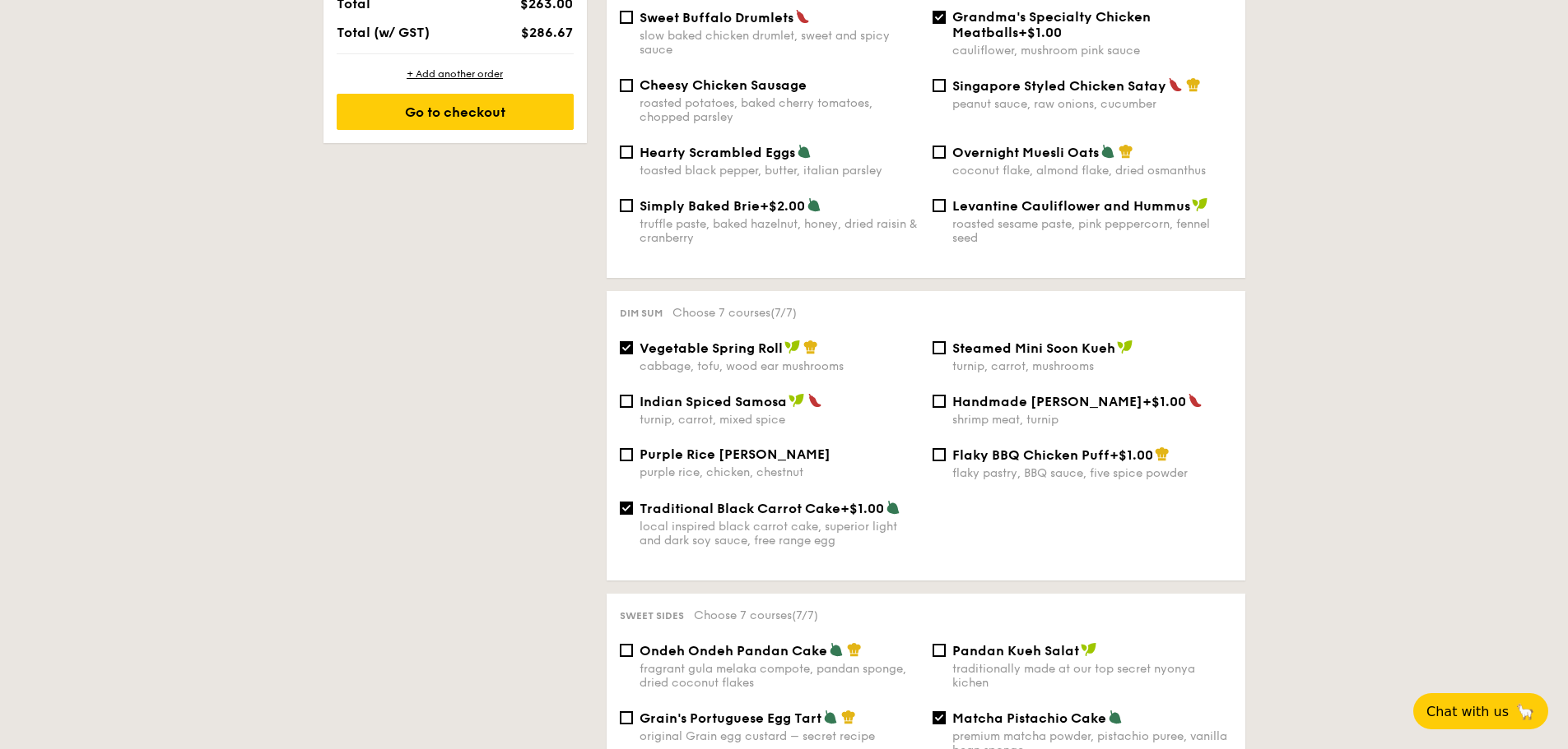
checkbox input "false"
click at [639, 214] on span "Simply Baked Brie" at bounding box center [699, 206] width 120 height 16
click at [620, 212] on input "Simply Baked Brie +$2.00 truffle paste, baked hazelnut, honey, dried raisin & c…" at bounding box center [626, 205] width 13 height 13
checkbox input "true"
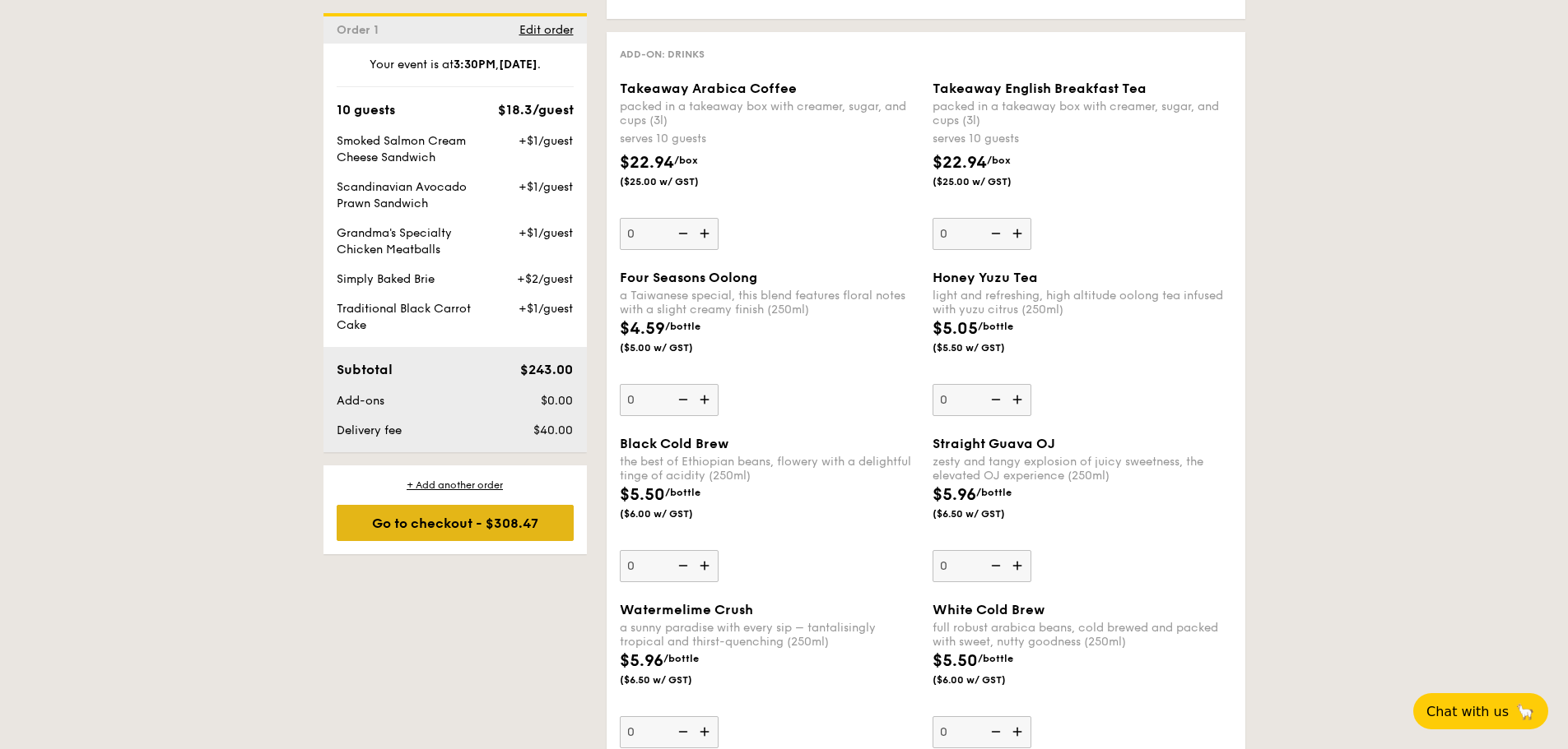
scroll to position [2196, 0]
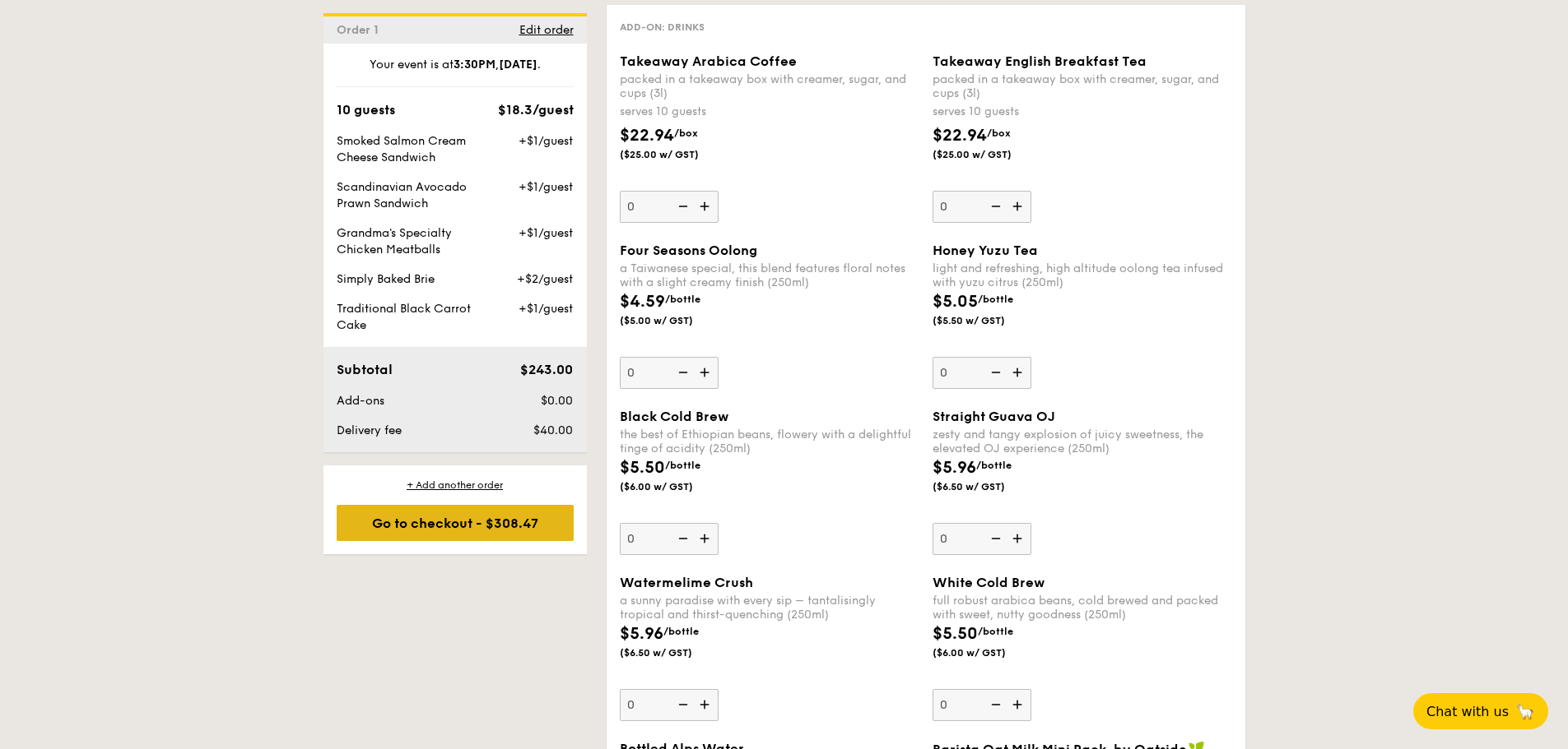
click at [366, 541] on div "Go to checkout - $308.47" at bounding box center [455, 523] width 237 height 36
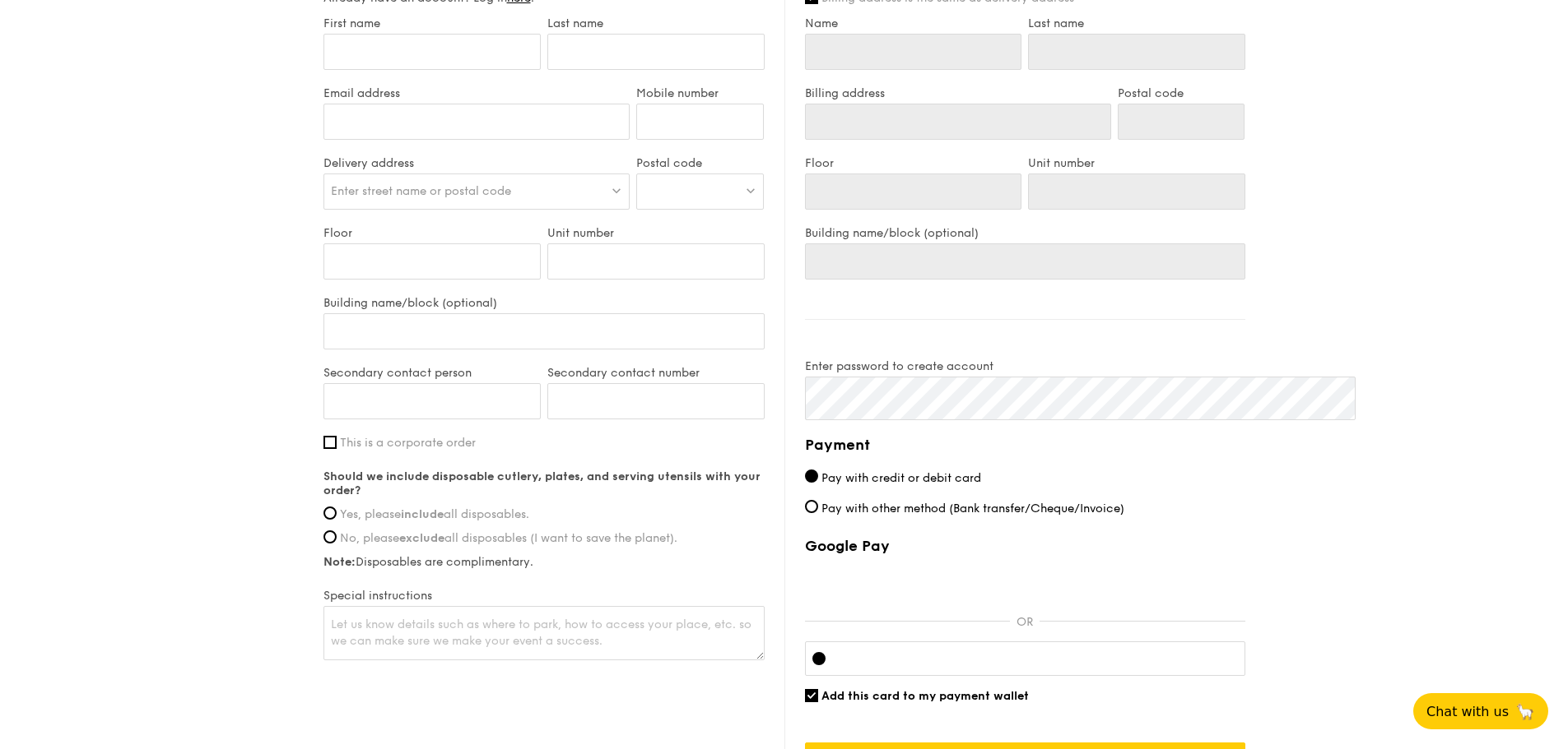
scroll to position [987, 0]
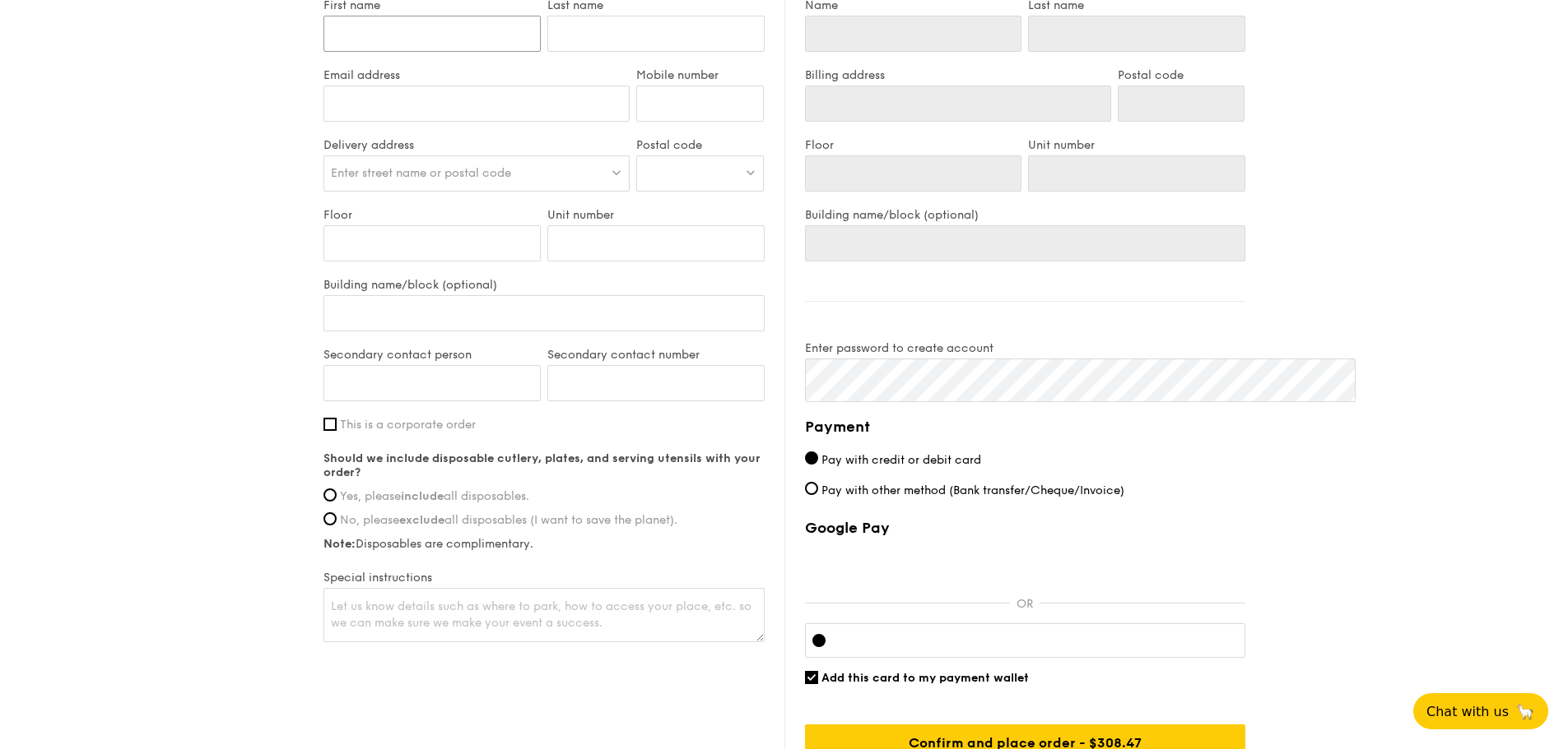
click at [395, 52] on input "First name" at bounding box center [432, 33] width 217 height 36
type input "Carine"
type input "[PERSON_NAME]"
type input "[EMAIL_ADDRESS][DOMAIN_NAME]"
type input "93363746"
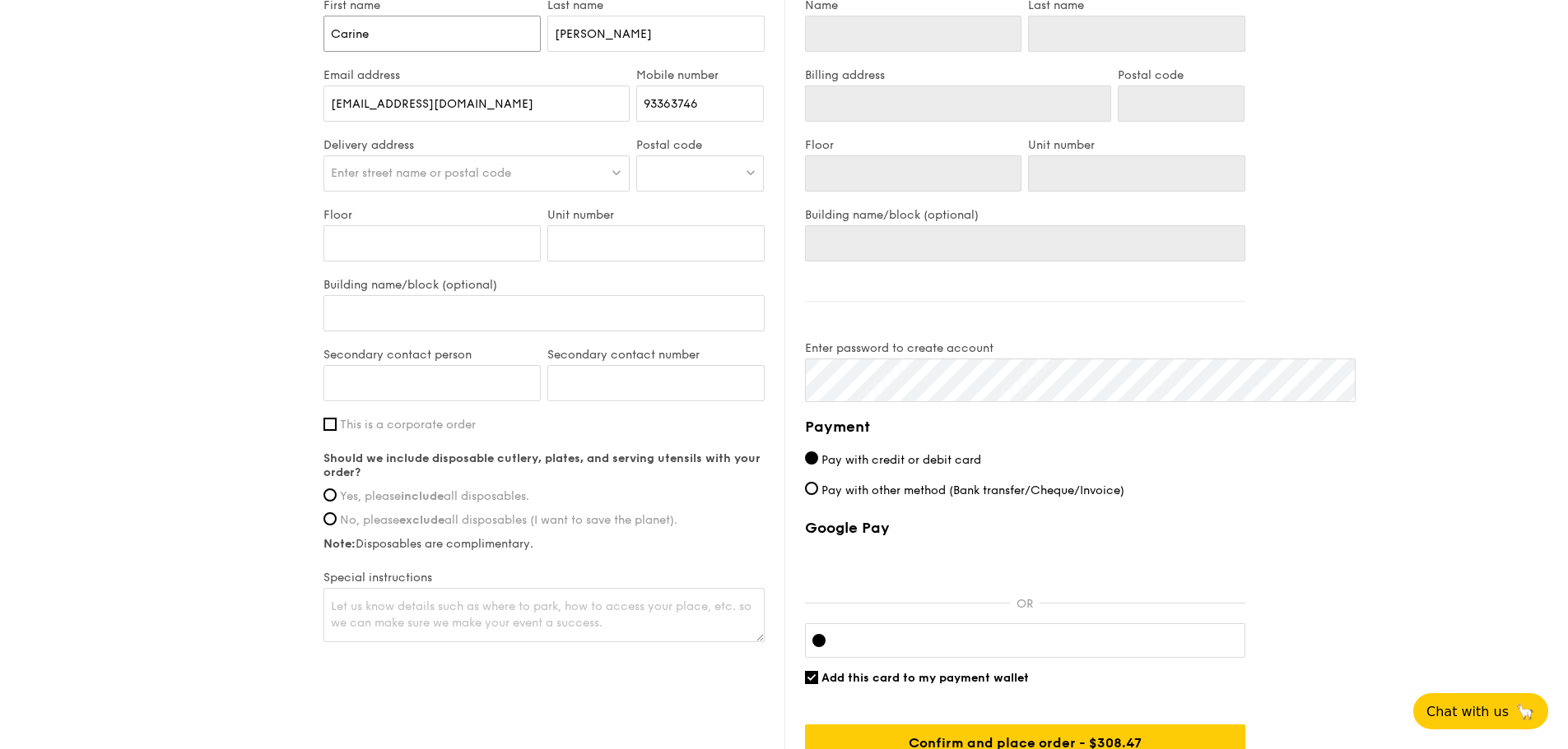
type input "Carine"
type input "[PERSON_NAME]"
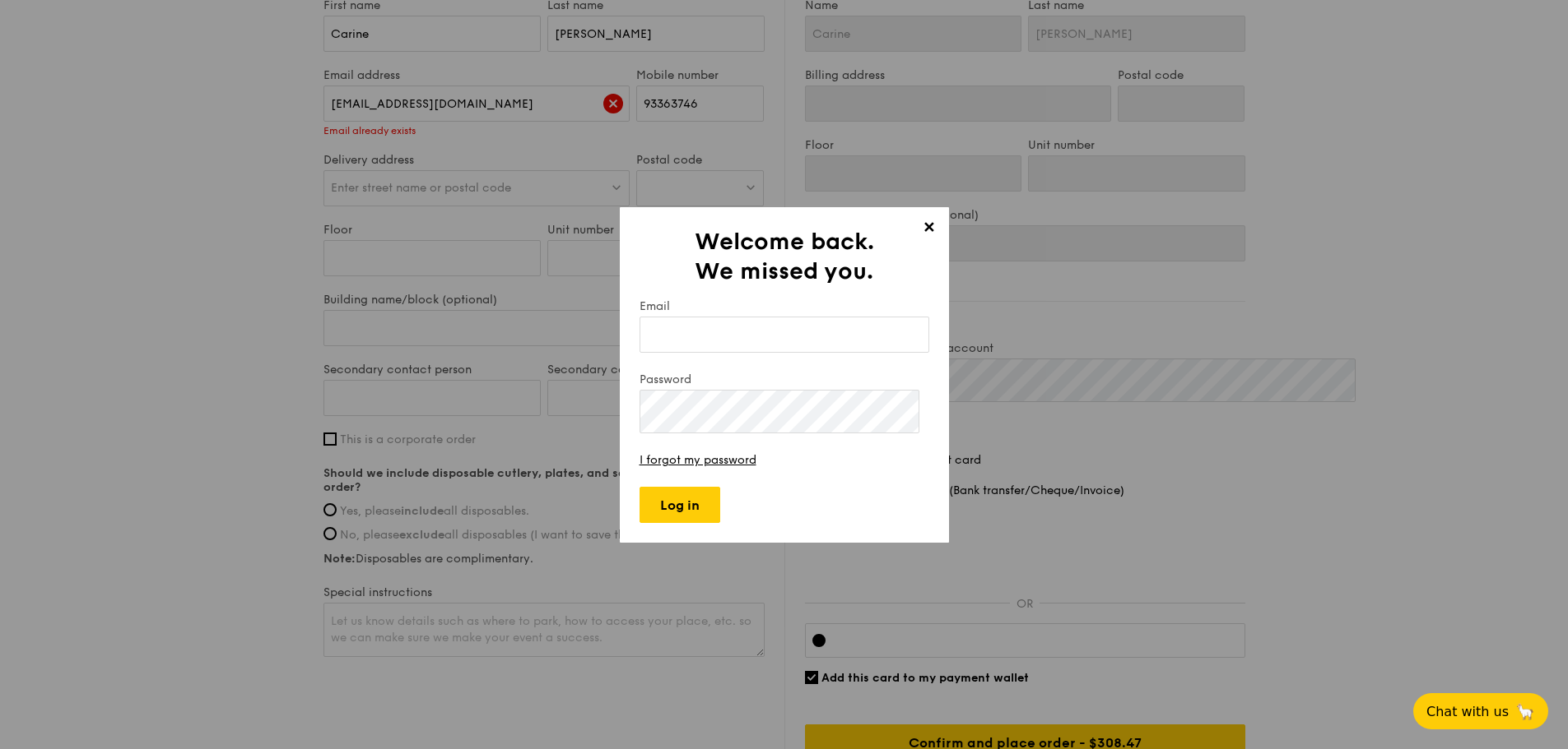
click at [693, 320] on input "Email" at bounding box center [784, 334] width 289 height 36
type input "[EMAIL_ADDRESS][DOMAIN_NAME]"
click at [691, 486] on form "Email [EMAIL_ADDRESS][DOMAIN_NAME] Password I forgot my password Log in" at bounding box center [784, 412] width 289 height 224
click at [698, 468] on link "I forgot my password" at bounding box center [698, 461] width 117 height 14
click at [702, 524] on input "Log in" at bounding box center [679, 504] width 80 height 36
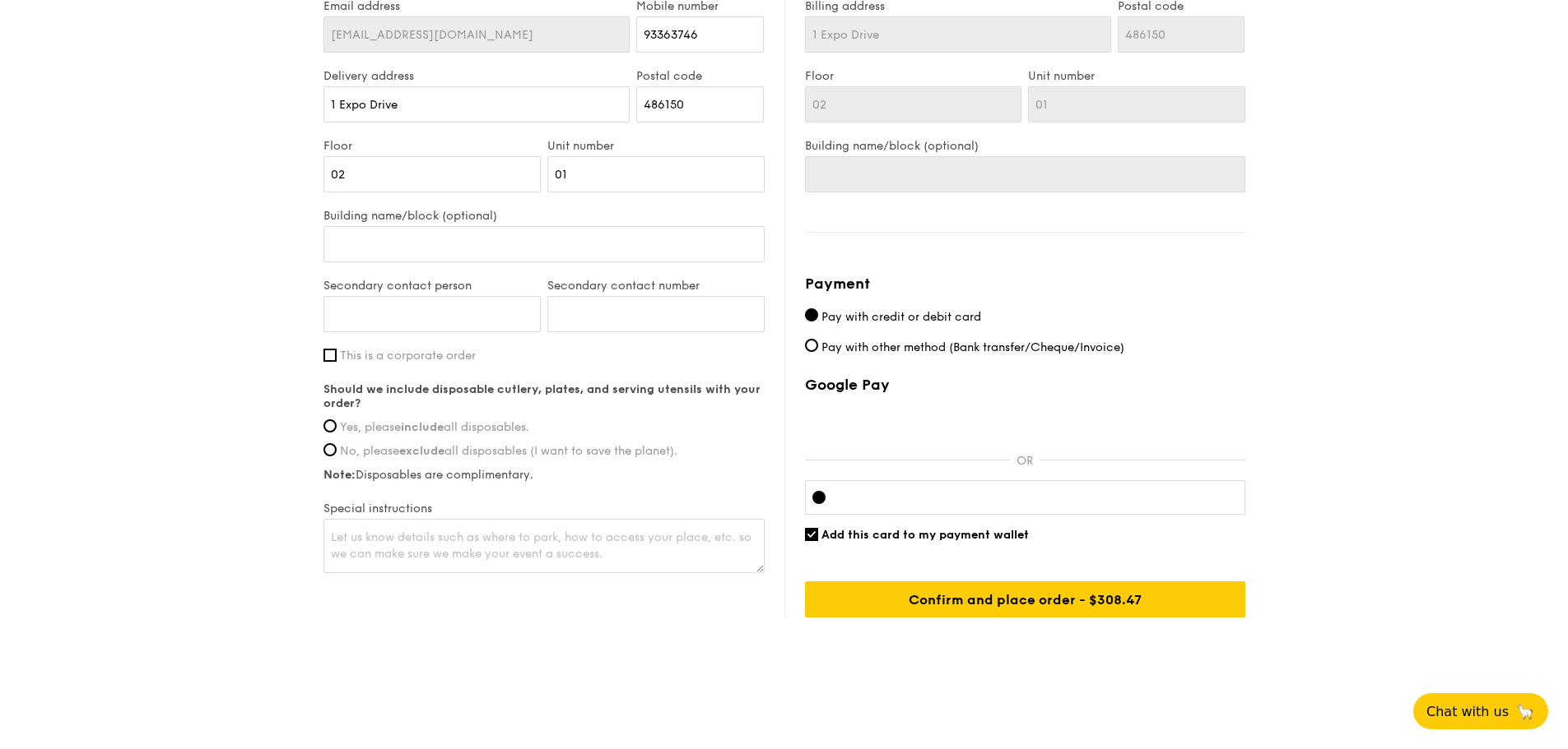
scroll to position [1151, 0]
type input "[PERSON_NAME]"
click at [434, 122] on input "1 Expo Drive" at bounding box center [477, 104] width 307 height 36
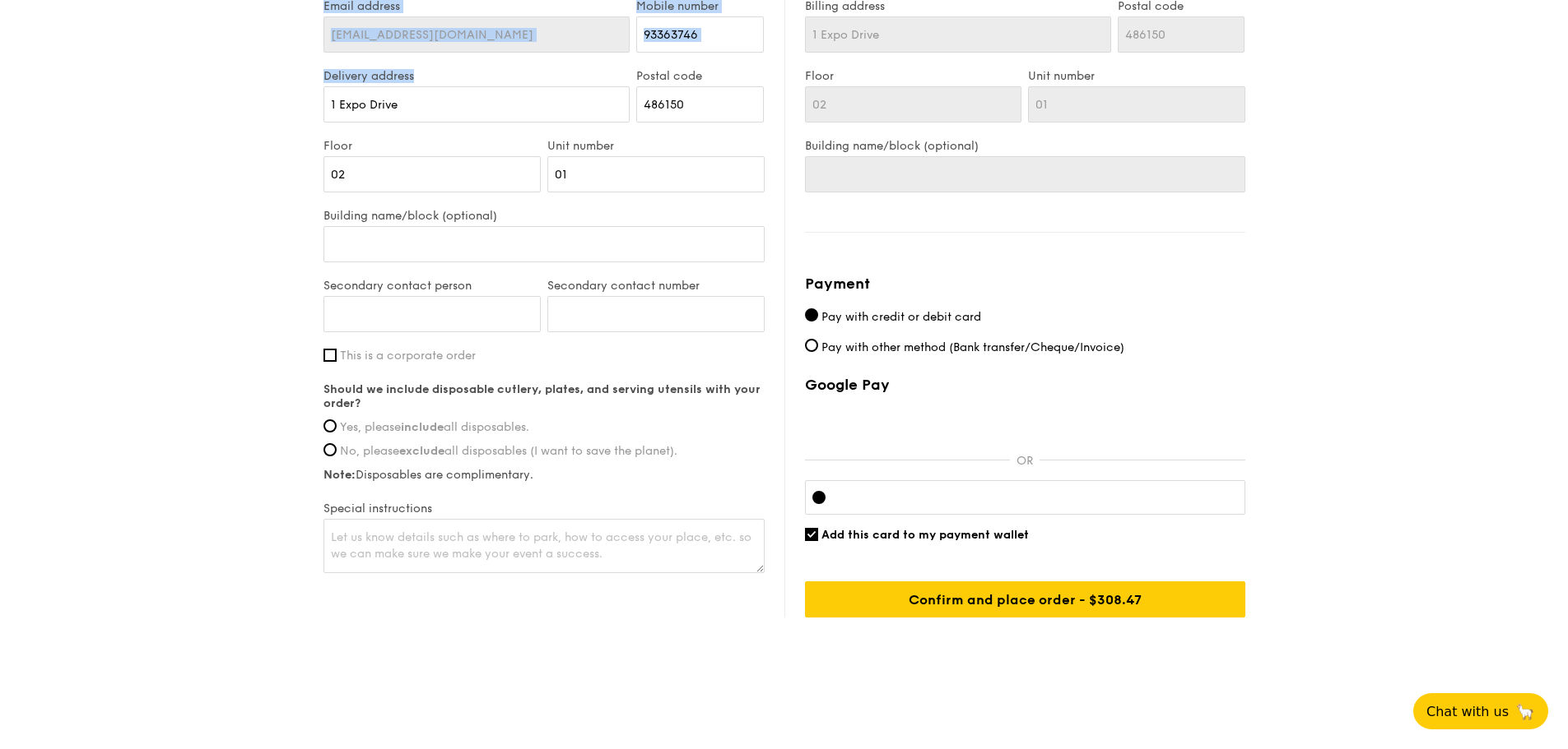
drag, startPoint x: 385, startPoint y: 288, endPoint x: 169, endPoint y: 287, distance: 216.0
click at [380, 122] on input "1 Expo Drive" at bounding box center [477, 104] width 307 height 36
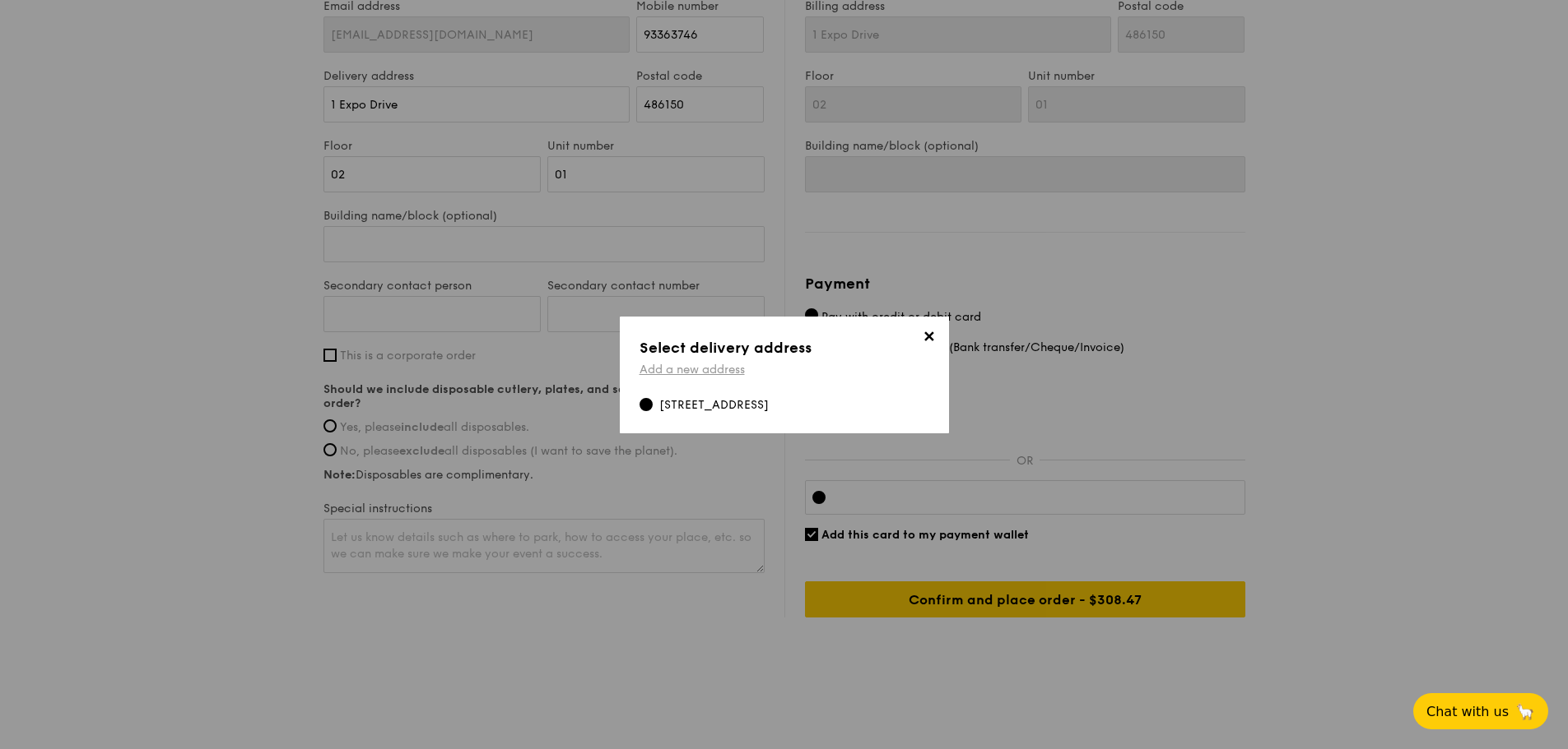
click at [719, 363] on link "Add a new address" at bounding box center [692, 370] width 105 height 14
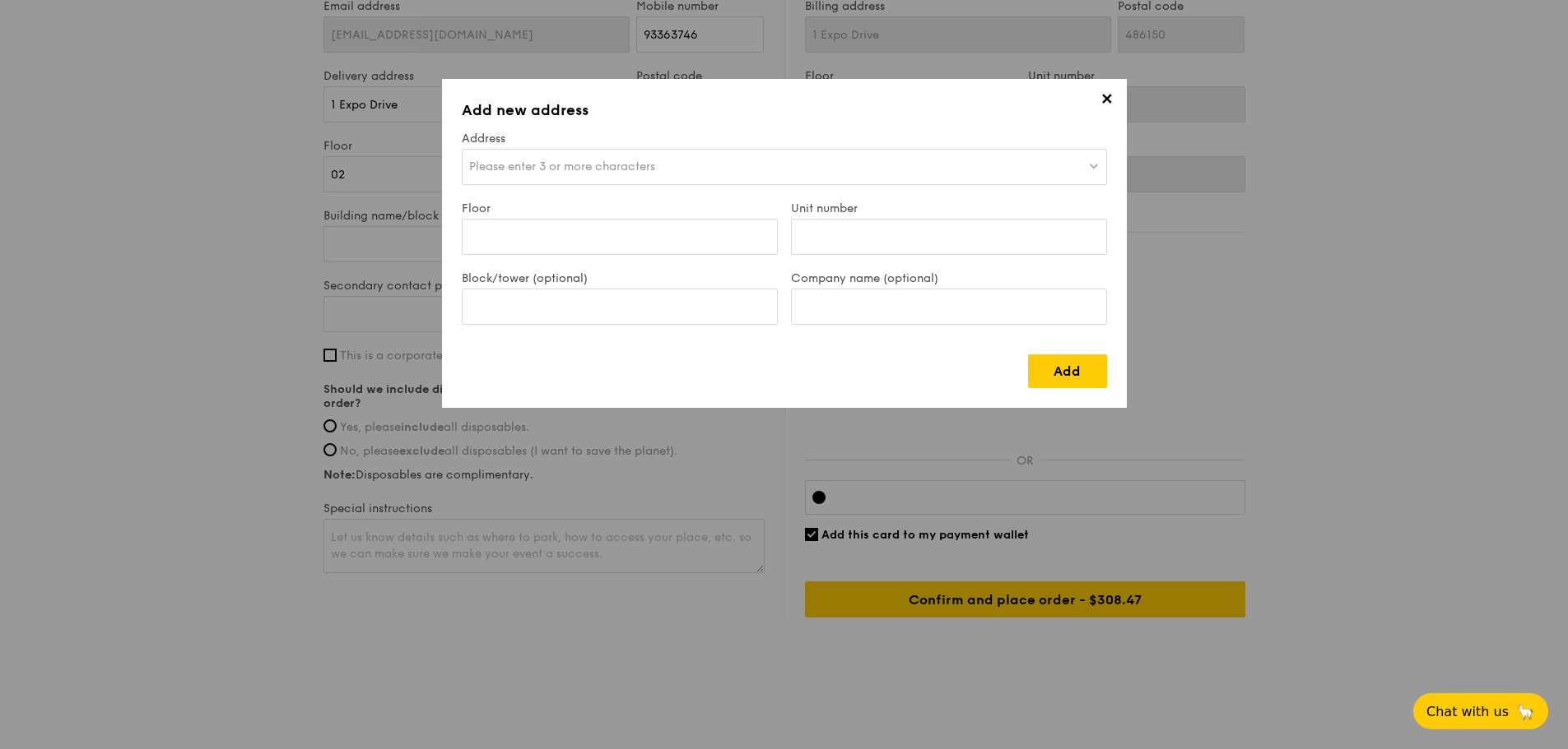
click at [510, 174] on span "Please enter 3 or more characters" at bounding box center [561, 167] width 186 height 14
click at [532, 272] on div "Floor" at bounding box center [619, 237] width 329 height 70
click at [621, 174] on span "Please enter 3 or more characters" at bounding box center [561, 167] width 186 height 14
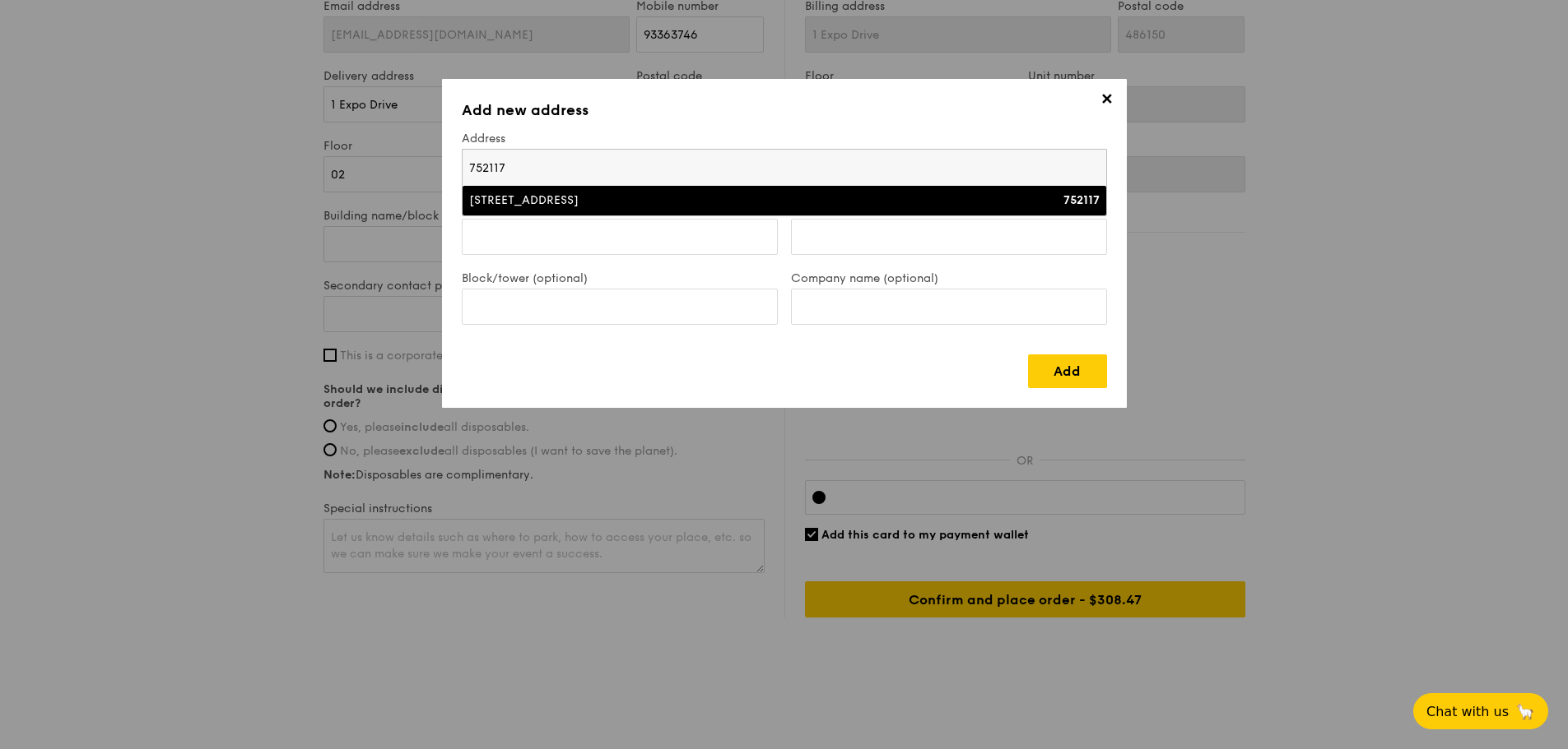
type input "752117"
click at [493, 209] on div "[STREET_ADDRESS]" at bounding box center [705, 200] width 473 height 17
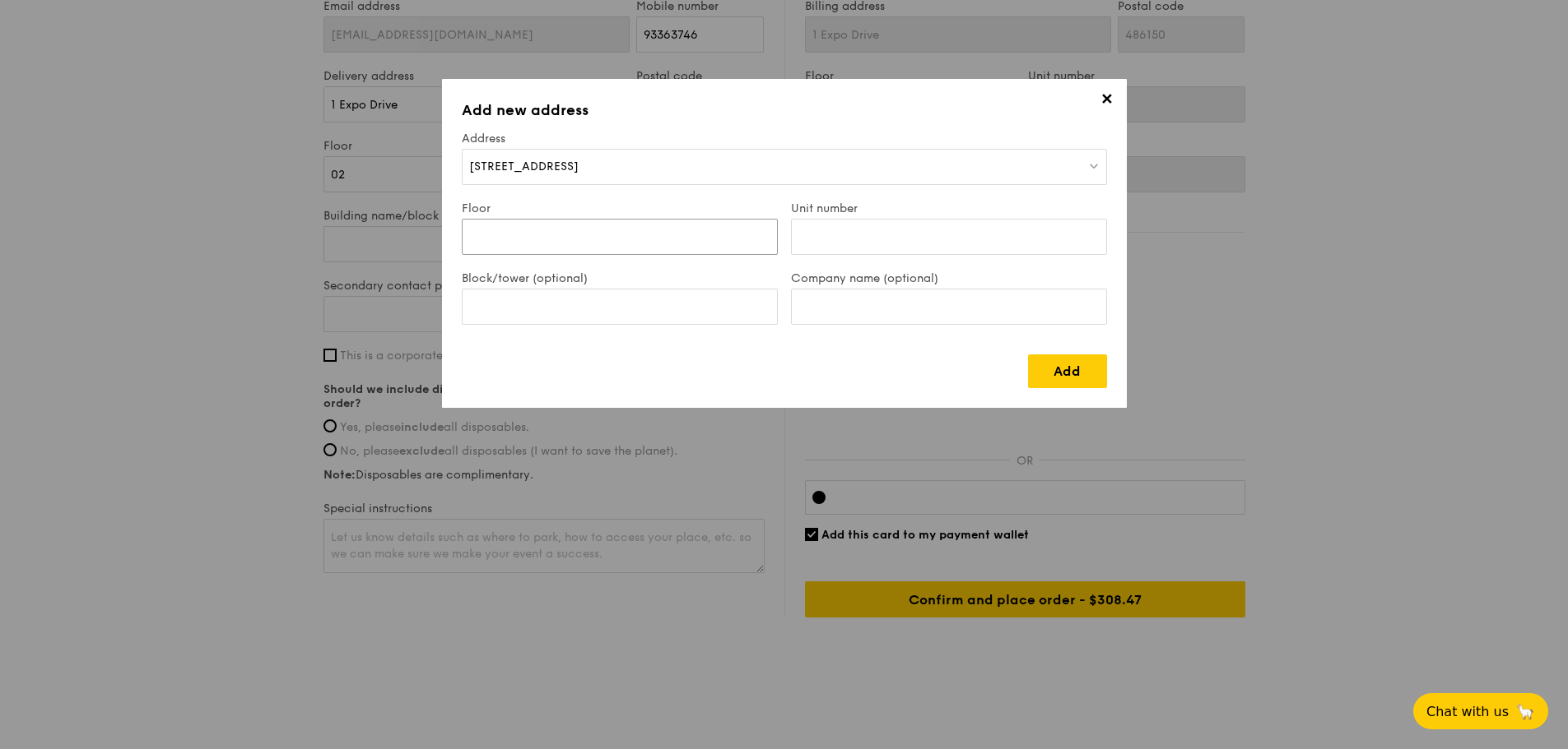
click at [484, 255] on input "Floor" at bounding box center [619, 236] width 316 height 36
type input "08"
click at [822, 255] on input "Unit number" at bounding box center [948, 236] width 316 height 36
type input "364"
click at [1107, 388] on link "Add" at bounding box center [1067, 371] width 79 height 34
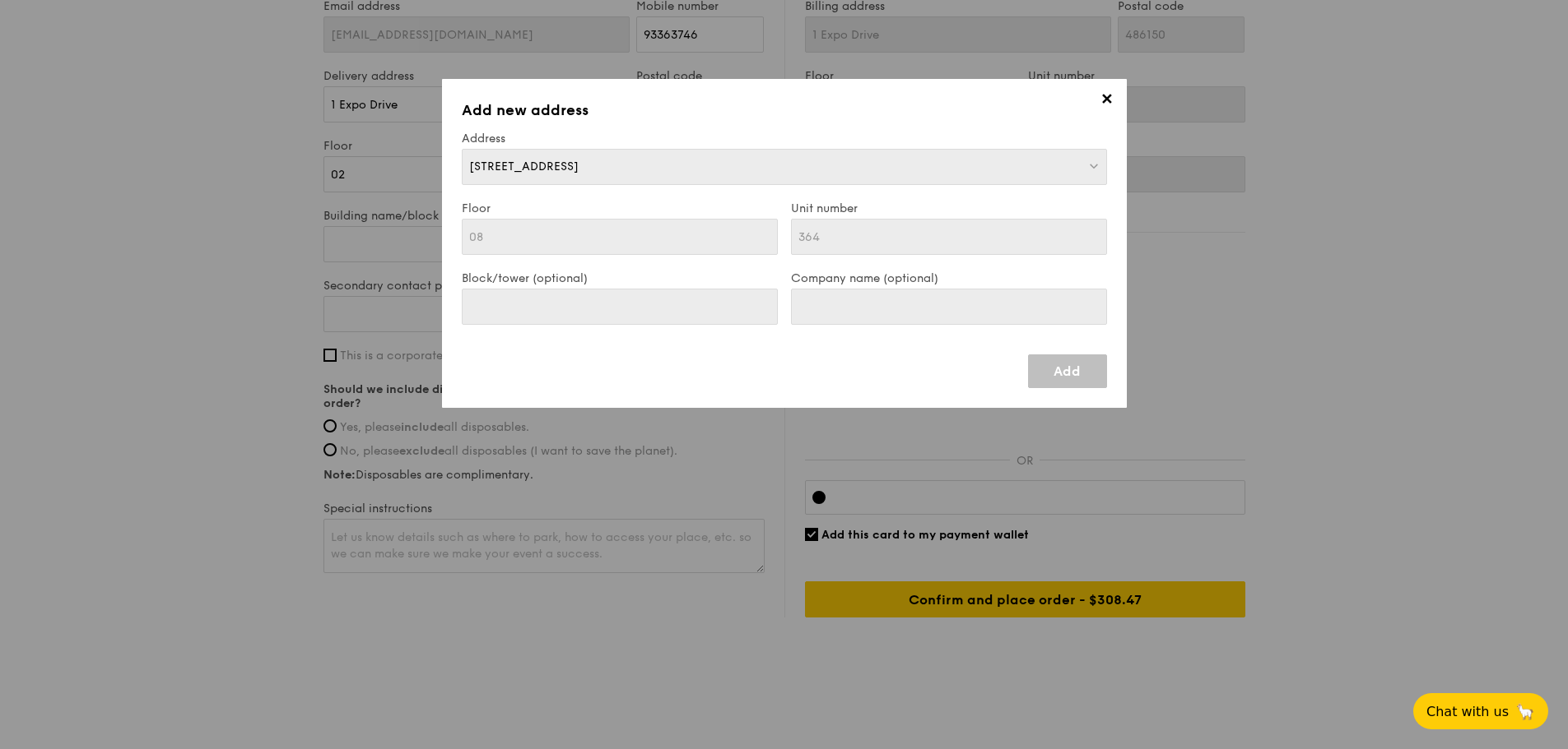
type input "[STREET_ADDRESS]"
type input "752117"
type input "08"
type input "364"
type input "[STREET_ADDRESS]"
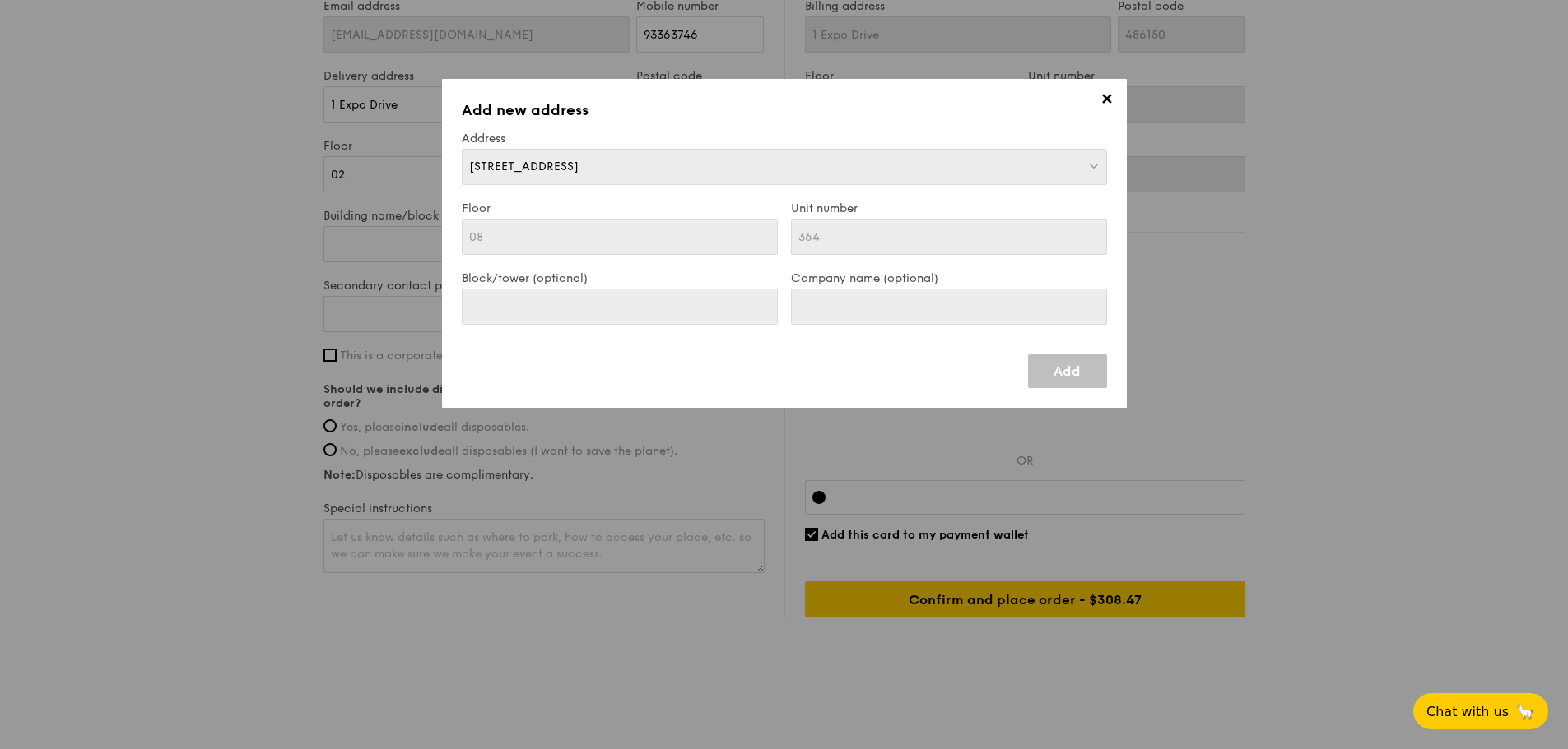
type input "752117"
type input "08"
type input "364"
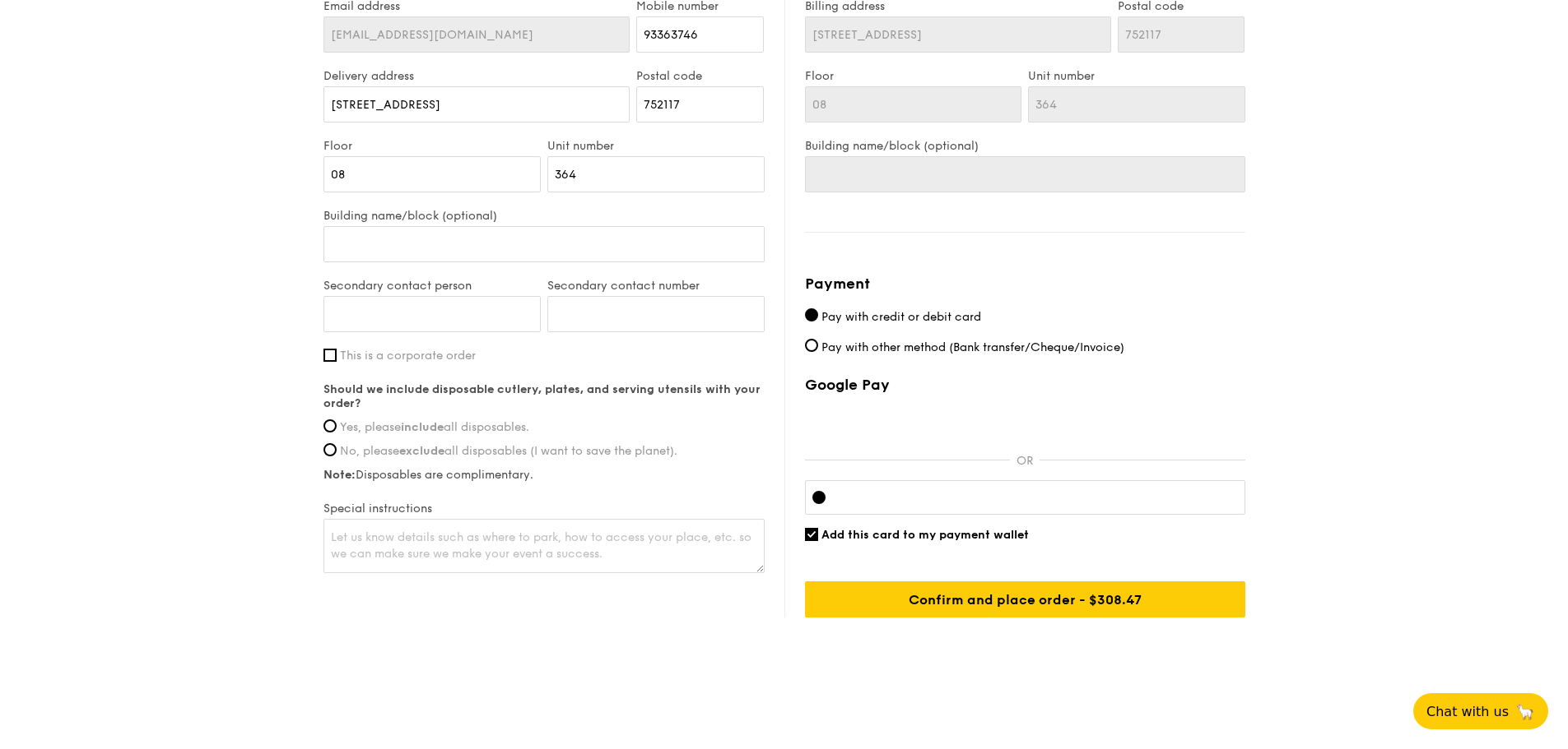
scroll to position [1316, 0]
click at [399, 458] on strong "exclude" at bounding box center [422, 451] width 45 height 14
click at [329, 456] on input "No, please exclude all disposables (I want to save the planet)." at bounding box center [330, 449] width 13 height 13
radio input "true"
click at [398, 573] on textarea at bounding box center [544, 546] width 441 height 54
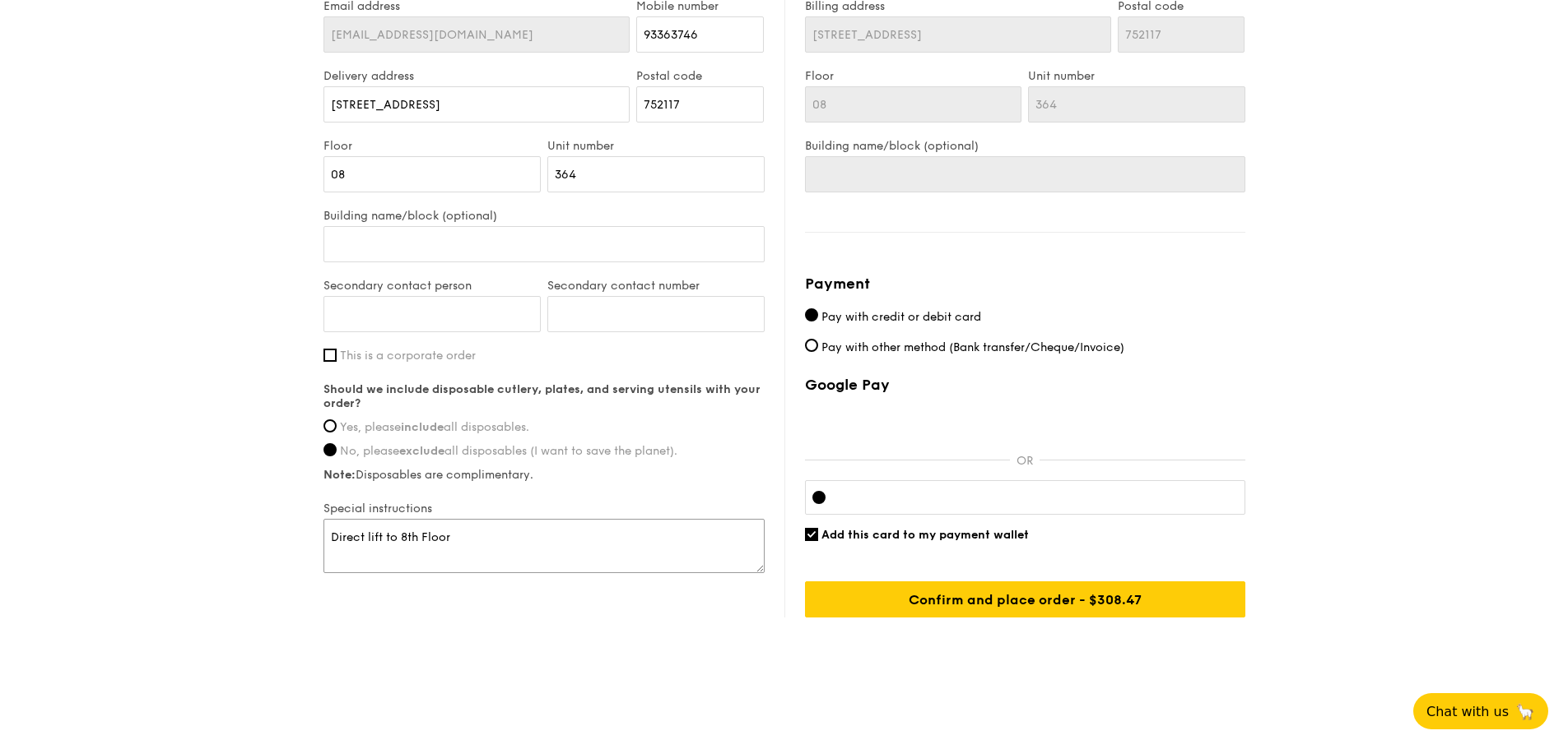
type textarea "Direct lift to 8th Floor"
click at [413, 618] on div "Delivery information Not you? Log out . First name [PERSON_NAME] Last name [PER…" at bounding box center [784, 248] width 922 height 739
click at [990, 528] on span "Add this card to my payment wallet" at bounding box center [924, 535] width 207 height 14
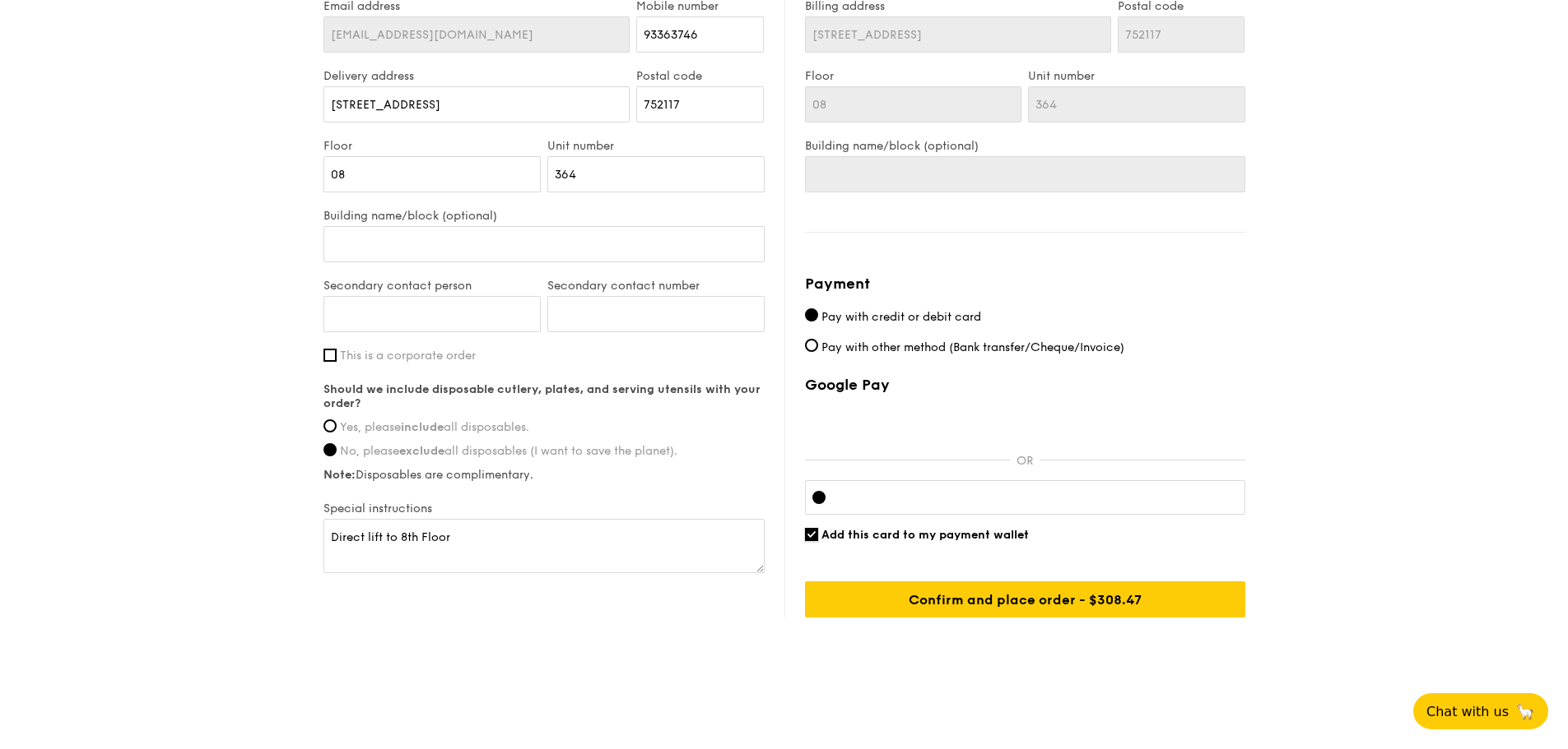
click at [818, 528] on input "Add this card to my payment wallet" at bounding box center [811, 534] width 13 height 13
checkbox input "false"
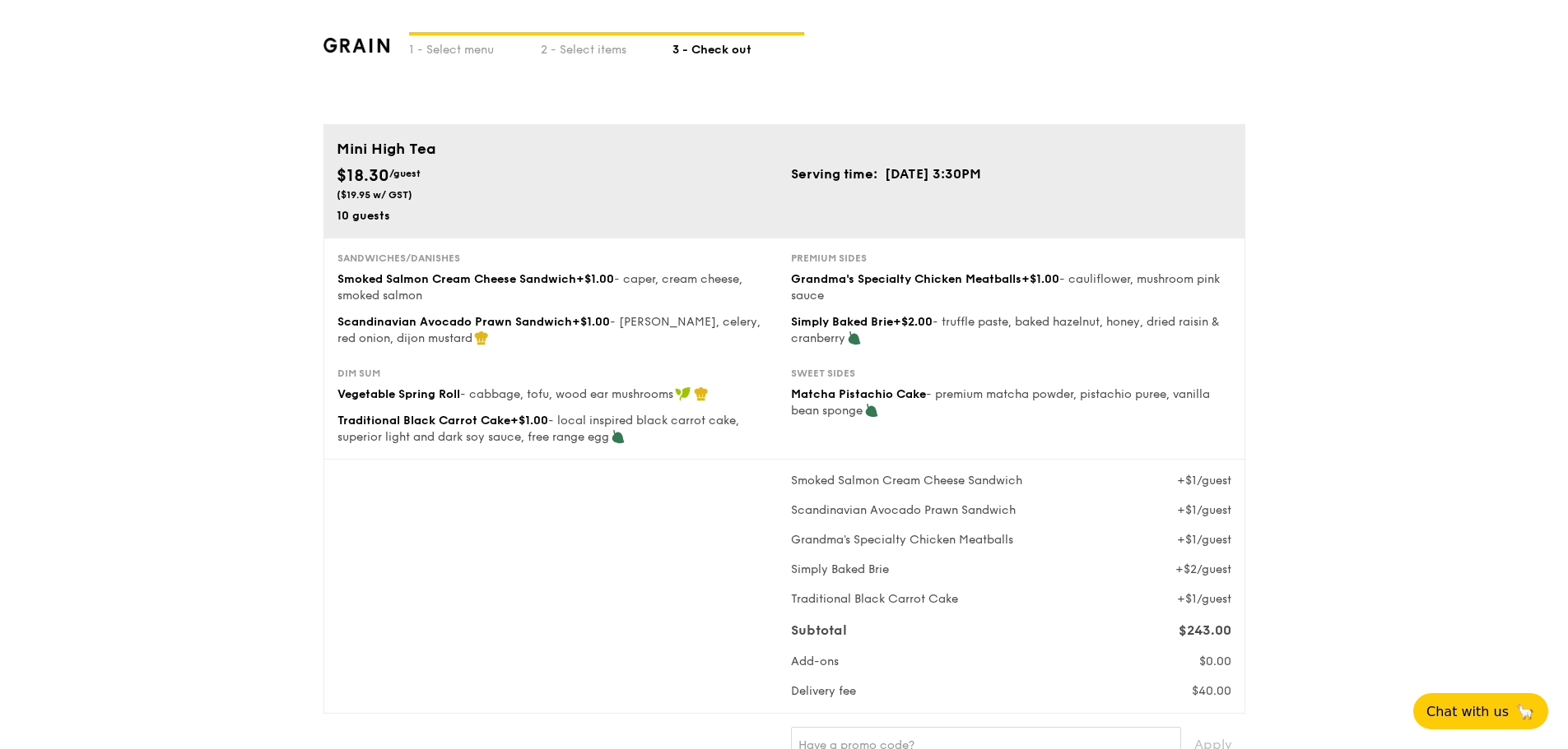
scroll to position [0, 0]
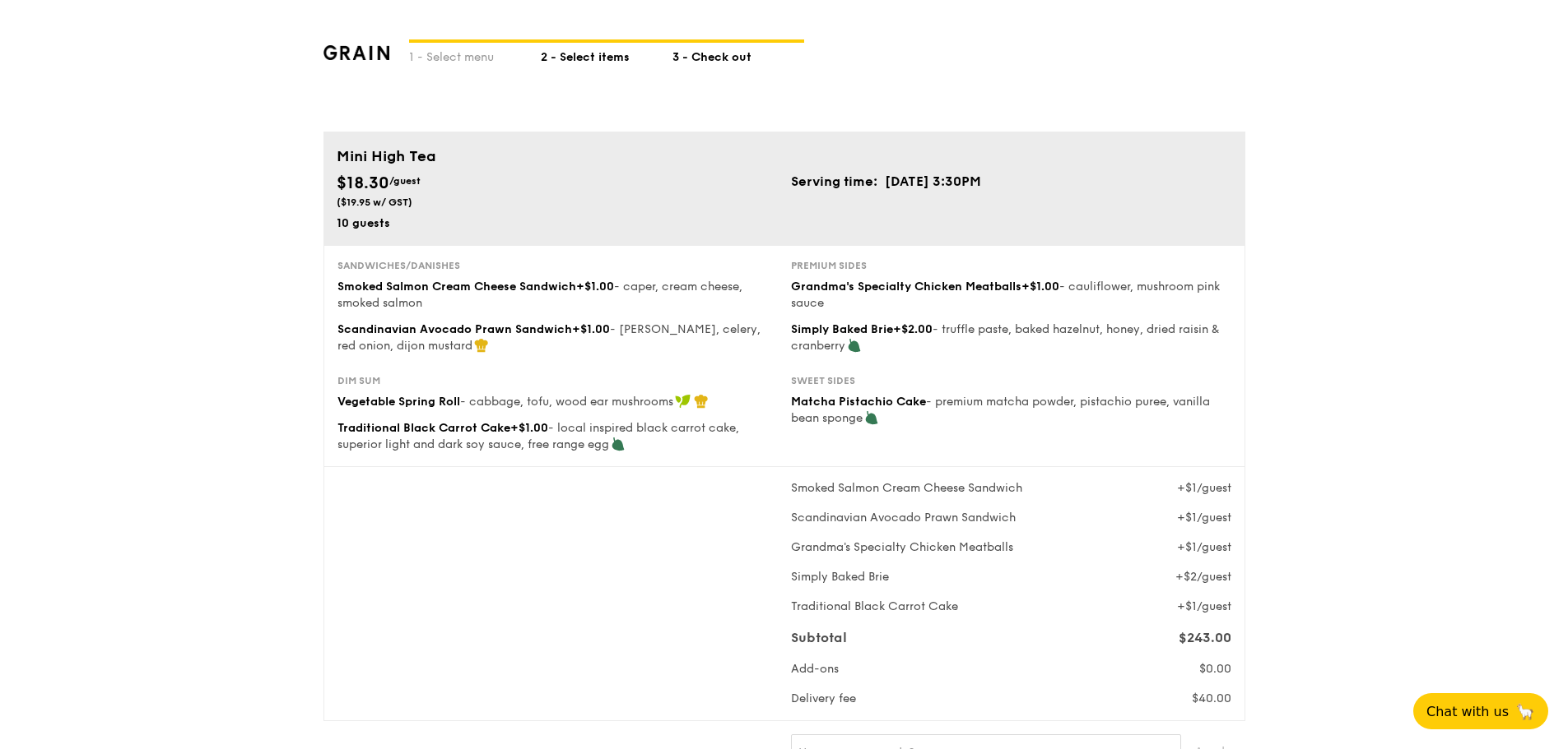
click at [540, 66] on div "2 - Select items" at bounding box center [606, 54] width 132 height 23
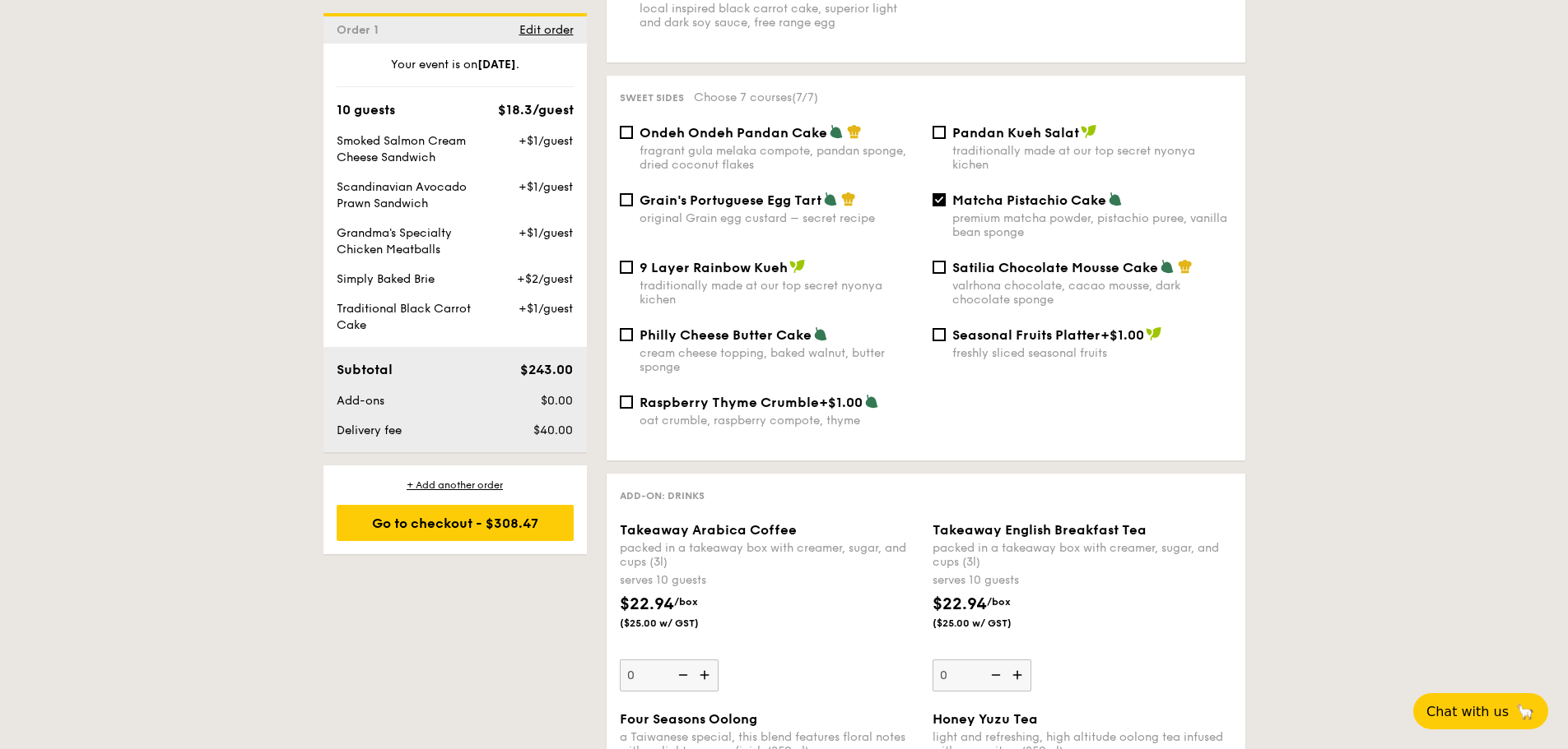
scroll to position [1809, 0]
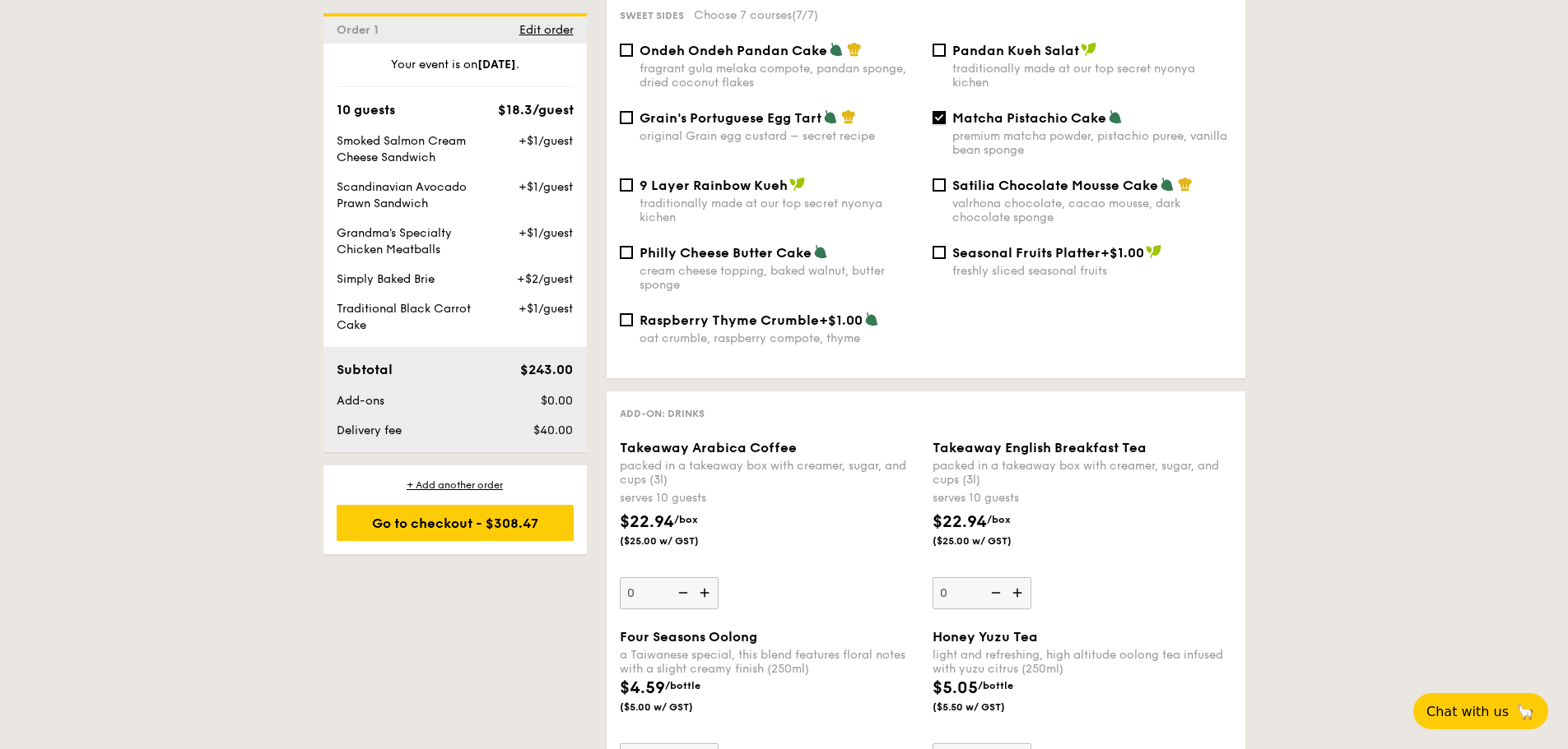
click at [944, 124] on input "Matcha Pistachio Cake premium matcha powder, pistachio puree, vanilla bean spon…" at bounding box center [938, 117] width 13 height 13
checkbox input "false"
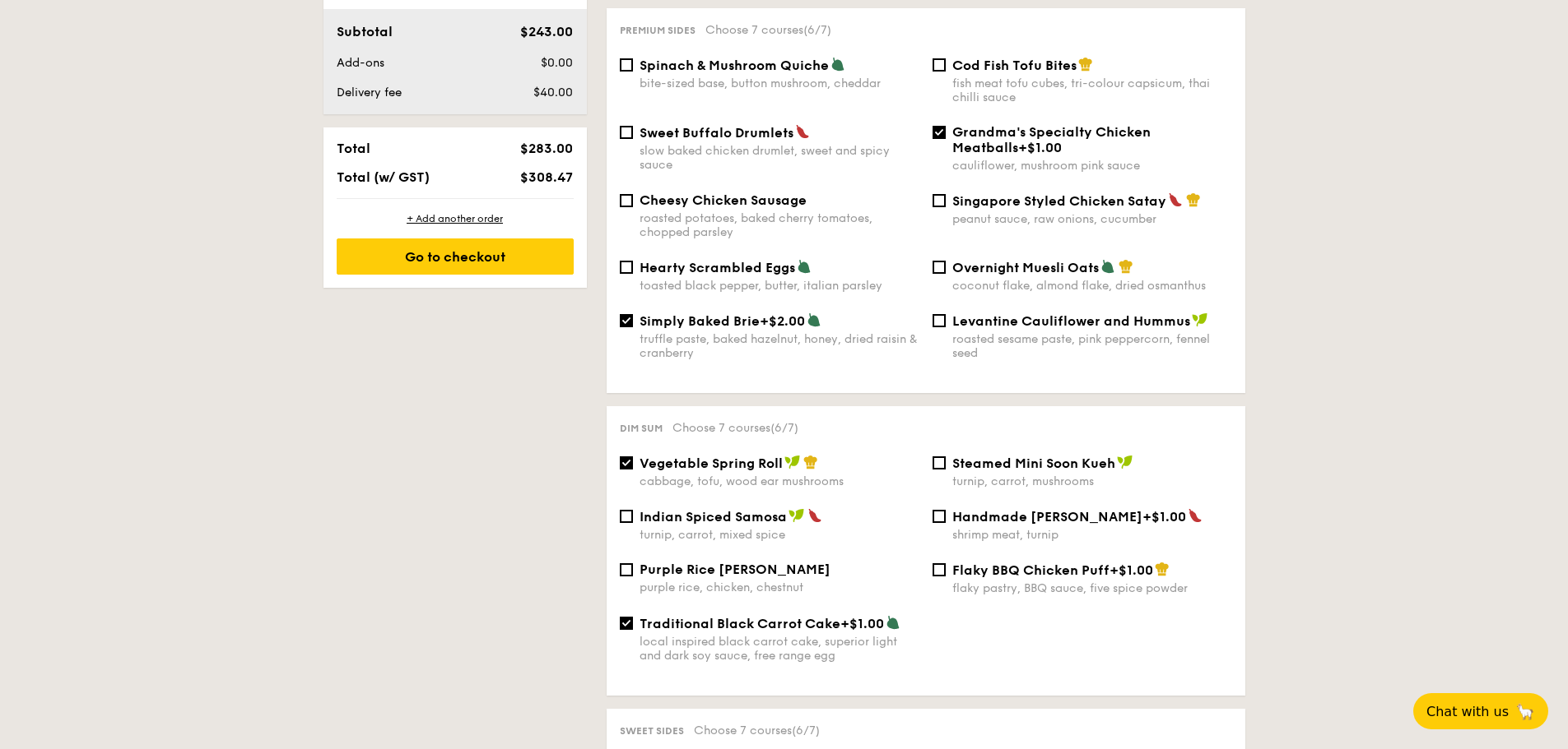
scroll to position [1069, 0]
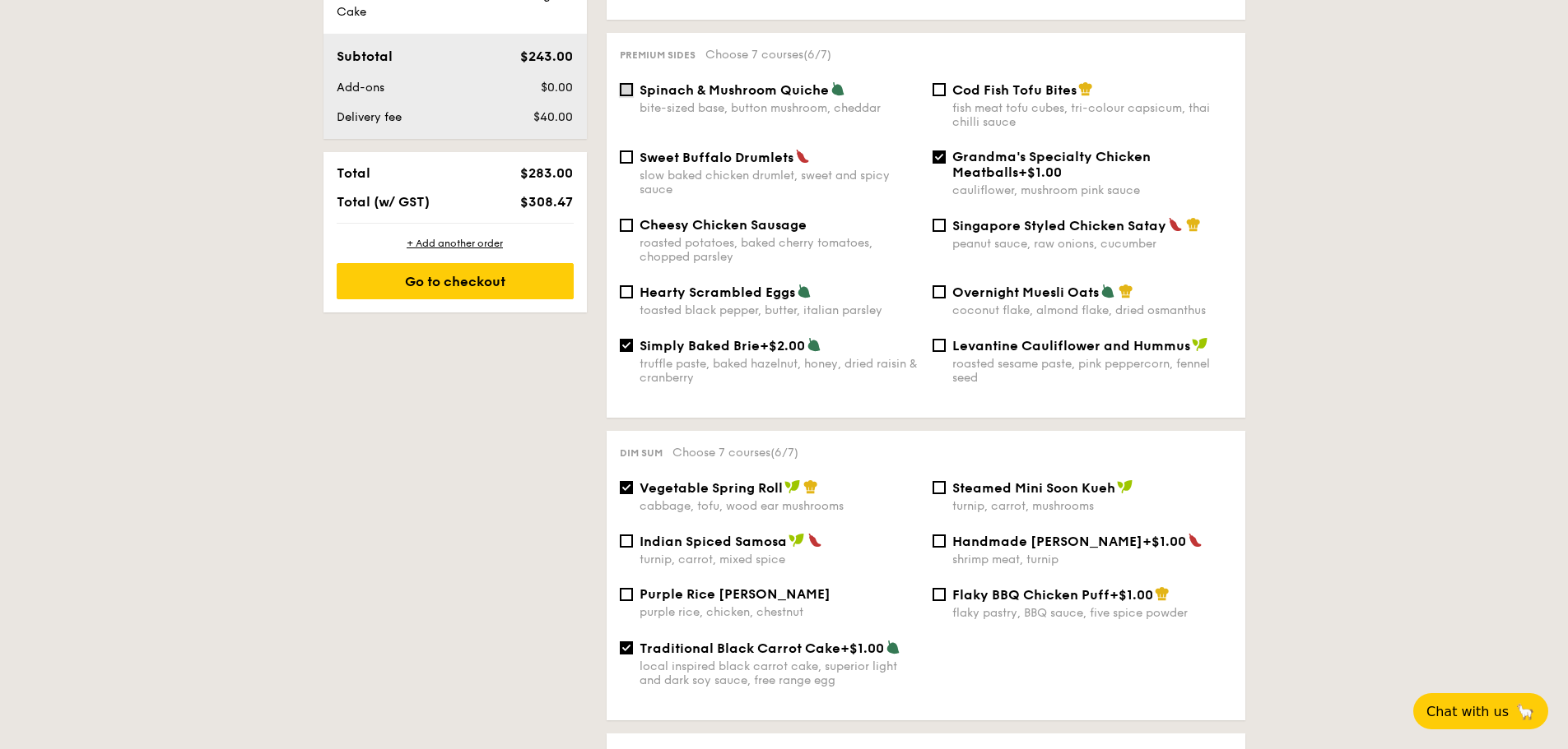
click at [620, 96] on input "Spinach & Mushroom Quiche bite-sized base, button mushroom, cheddar" at bounding box center [626, 89] width 13 height 13
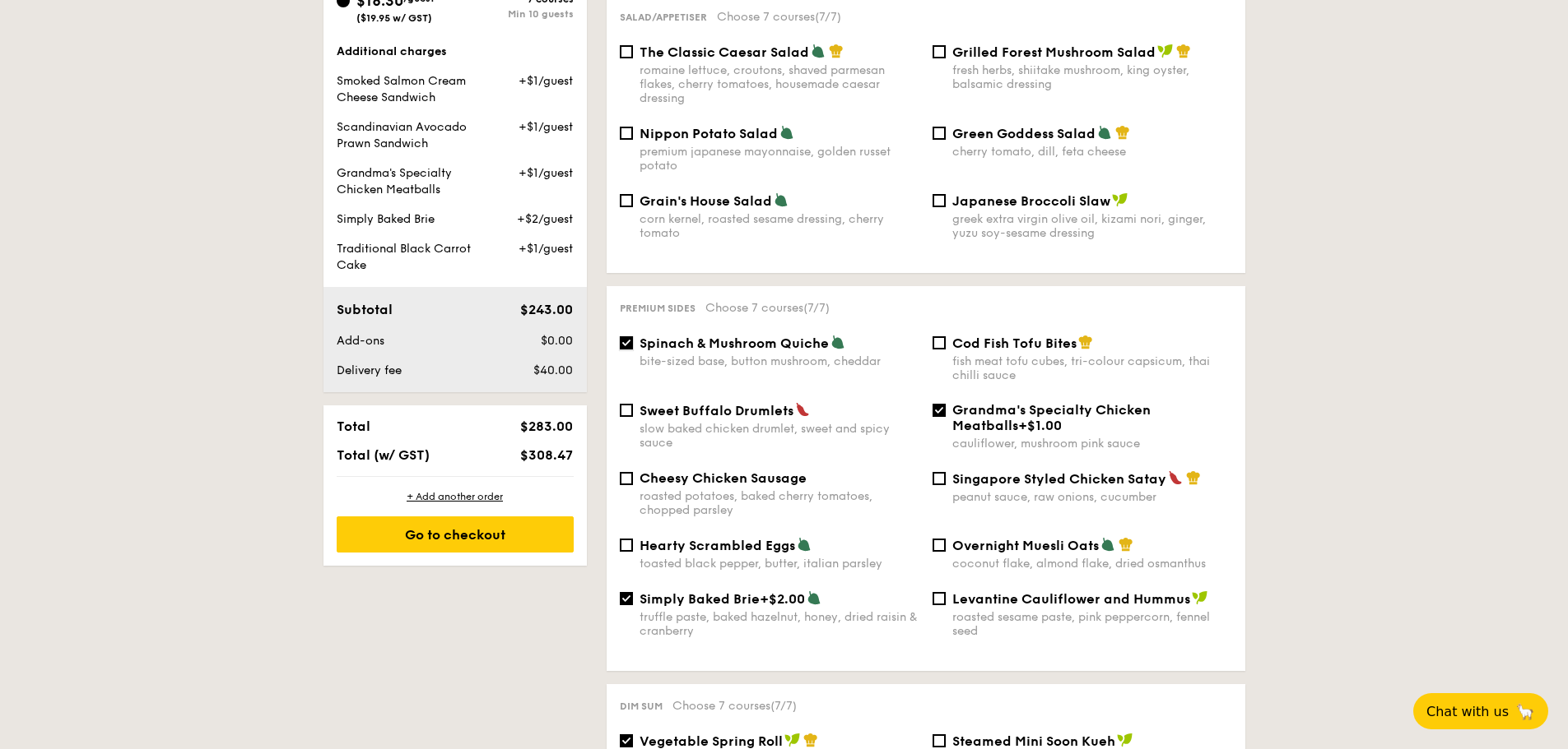
scroll to position [822, 0]
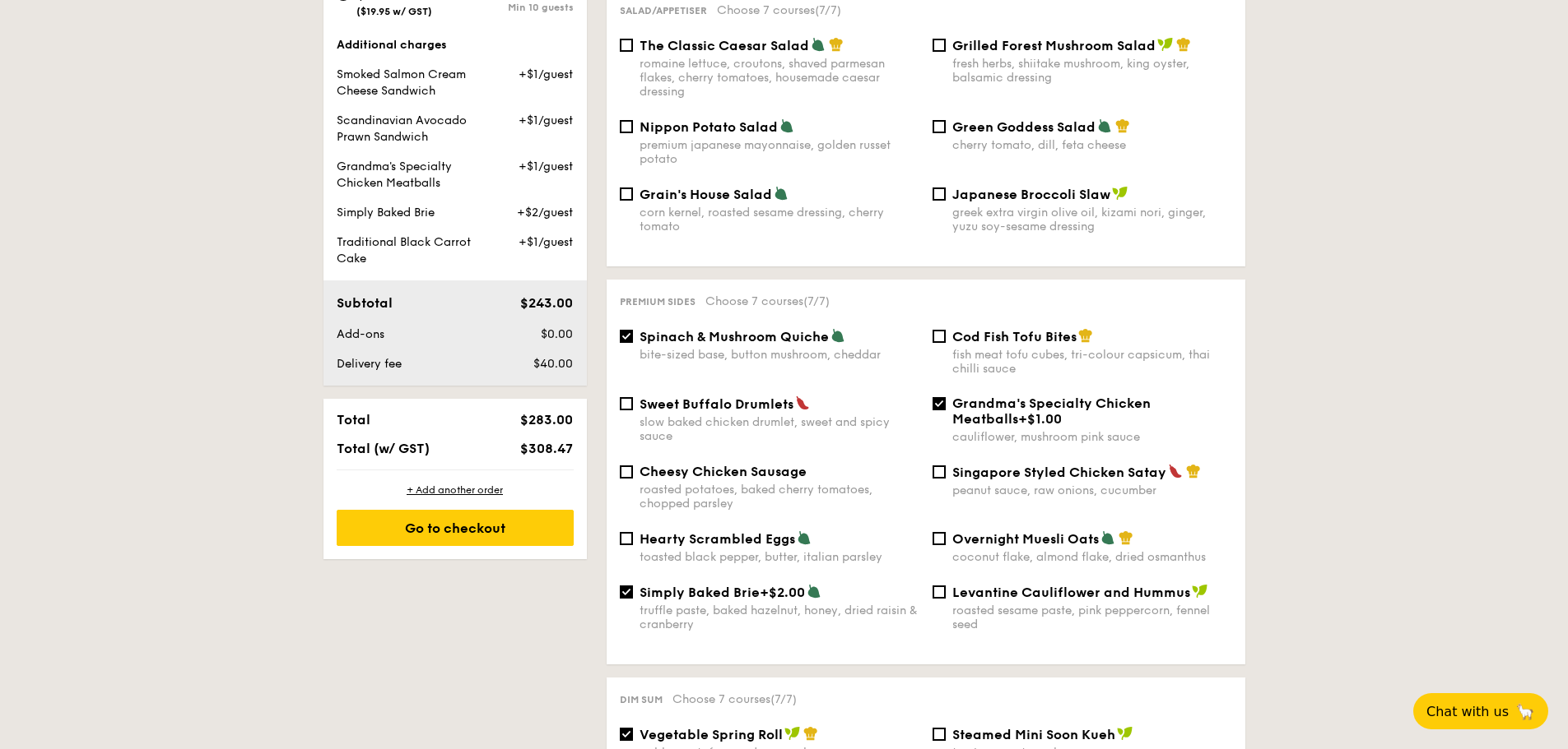
click at [663, 344] on span "Spinach & Mushroom Quiche" at bounding box center [734, 336] width 189 height 16
click at [633, 343] on input "Spinach & Mushroom Quiche bite-sized base, button mushroom, cheddar" at bounding box center [626, 336] width 13 height 13
checkbox input "false"
click at [1063, 53] on span "Grilled Forest Mushroom Salad" at bounding box center [1054, 45] width 203 height 16
click at [945, 52] on input "Grilled Forest Mushroom Salad fresh herbs, shiitake mushroom, king oyster, bals…" at bounding box center [938, 45] width 13 height 13
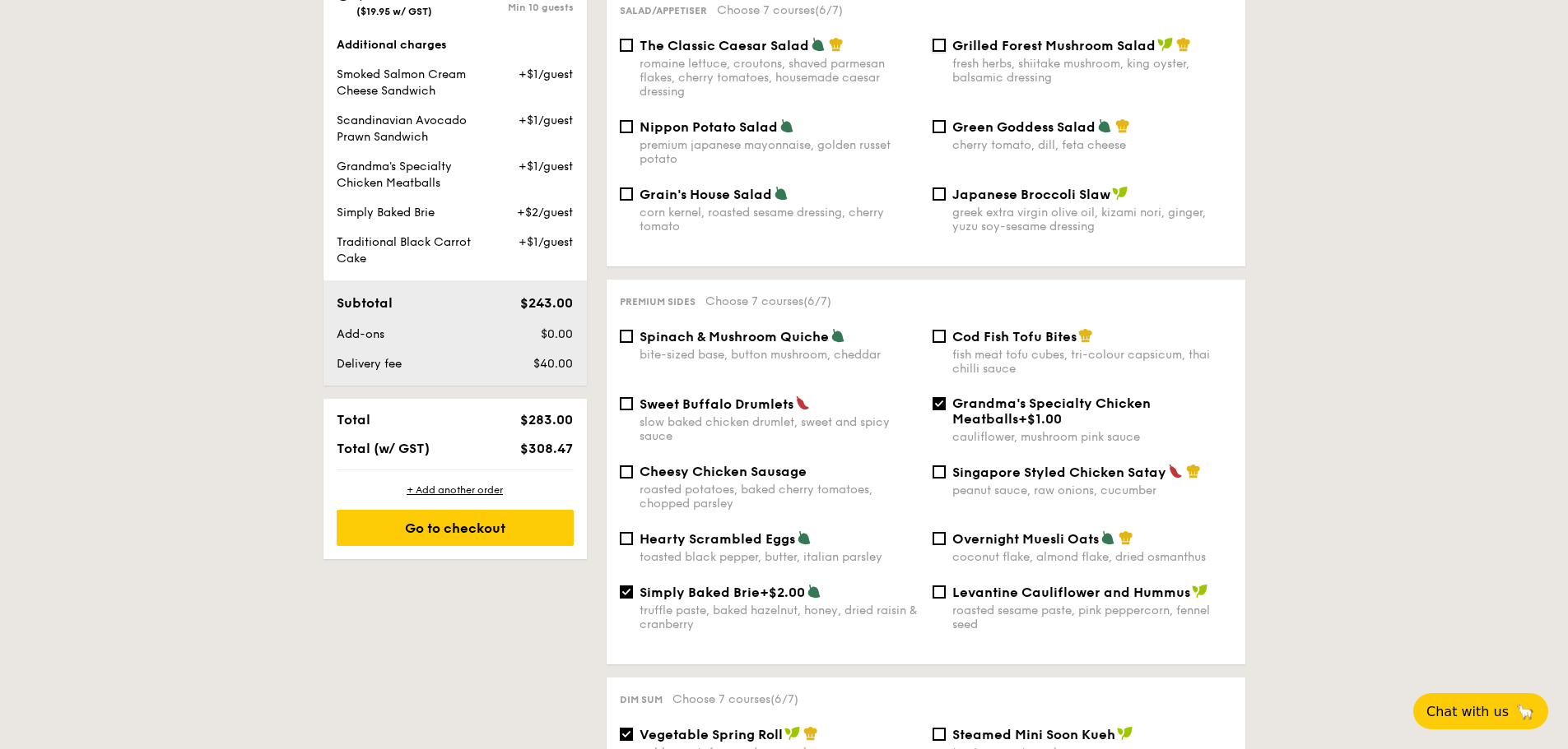
checkbox input "true"
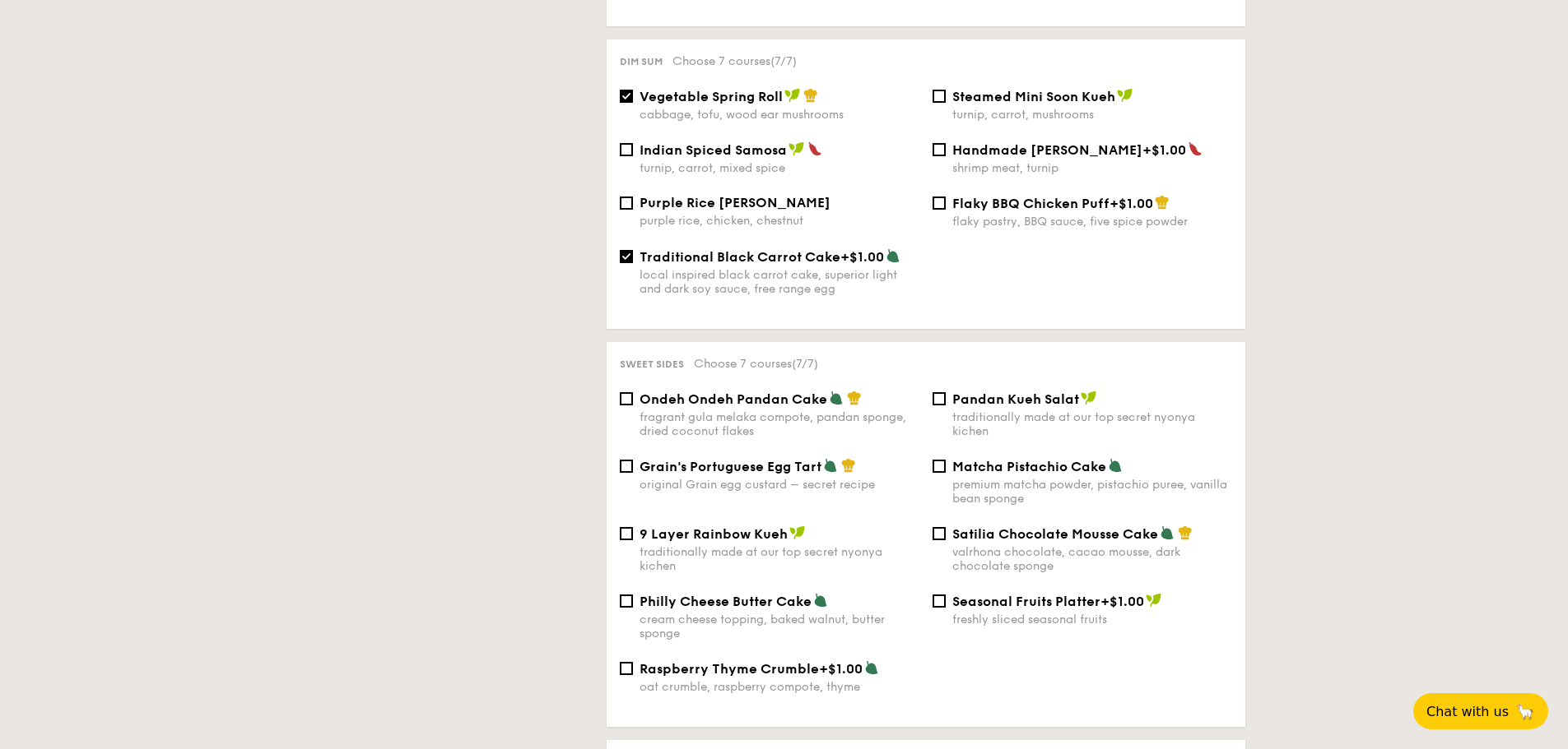
scroll to position [1481, 0]
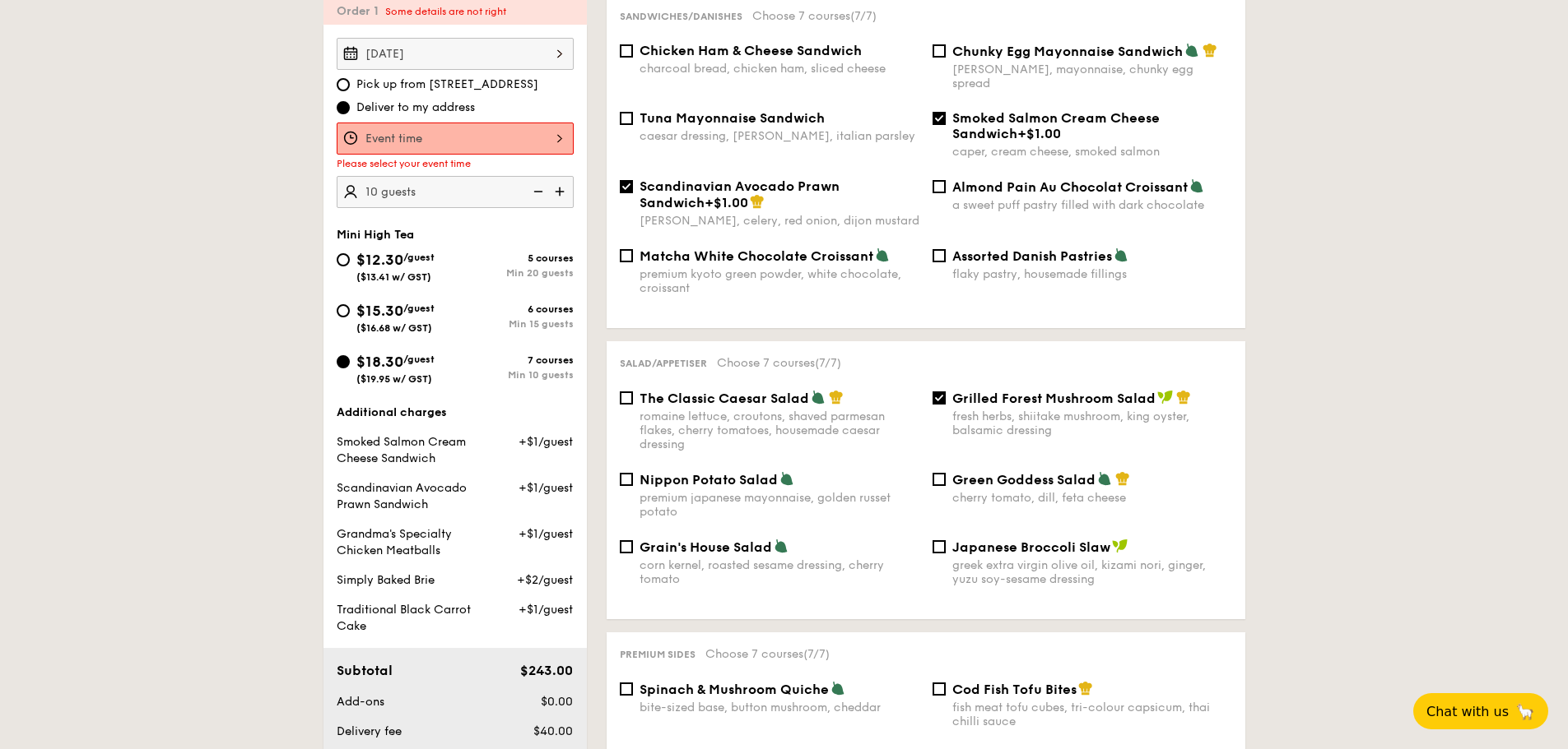
scroll to position [465, 0]
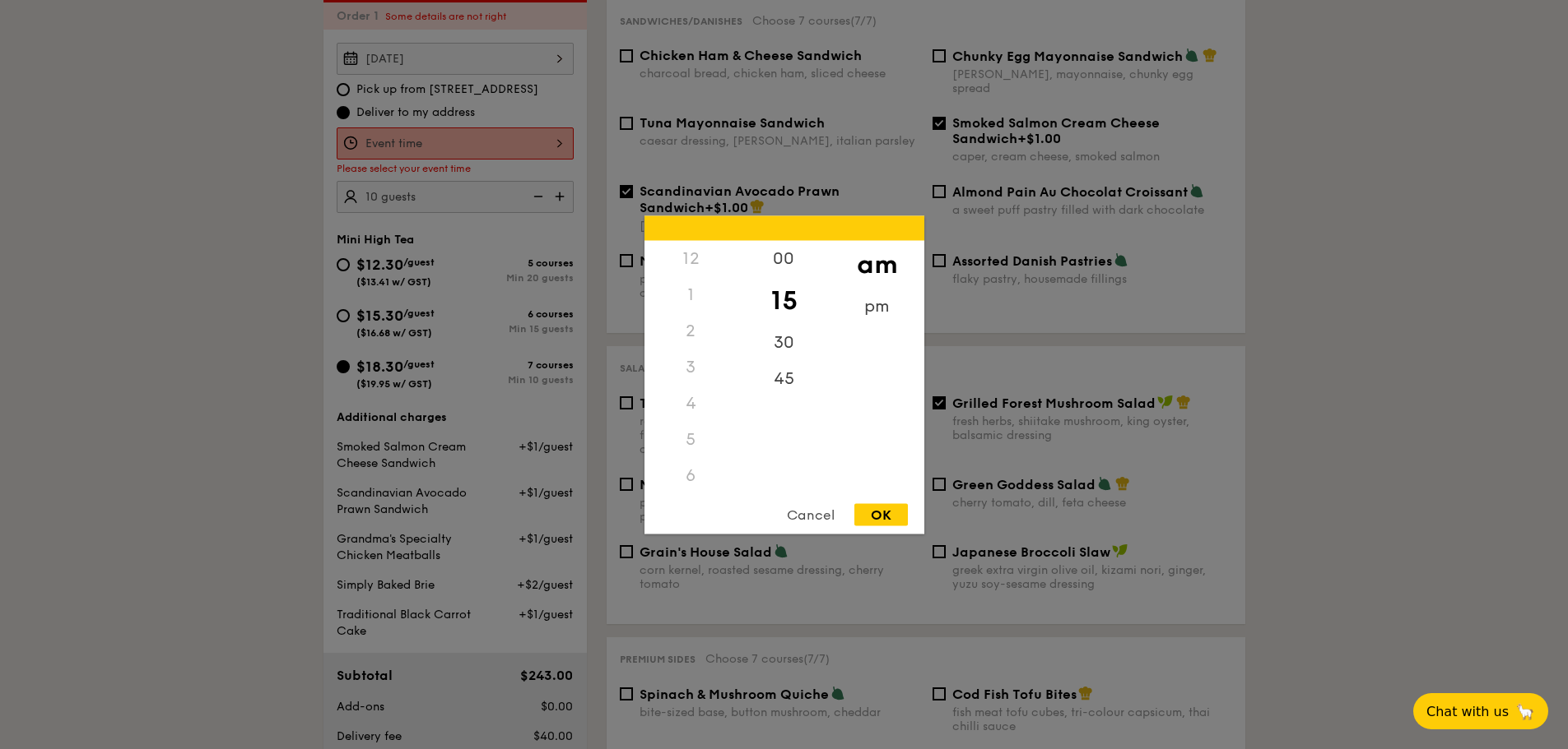
click at [387, 160] on div "12 1 2 3 4 5 6 7 8 9 10 11 00 15 30 45 am pm Cancel OK" at bounding box center [455, 143] width 237 height 32
click at [879, 302] on div "pm" at bounding box center [877, 311] width 93 height 48
click at [689, 371] on div "3" at bounding box center [691, 372] width 93 height 48
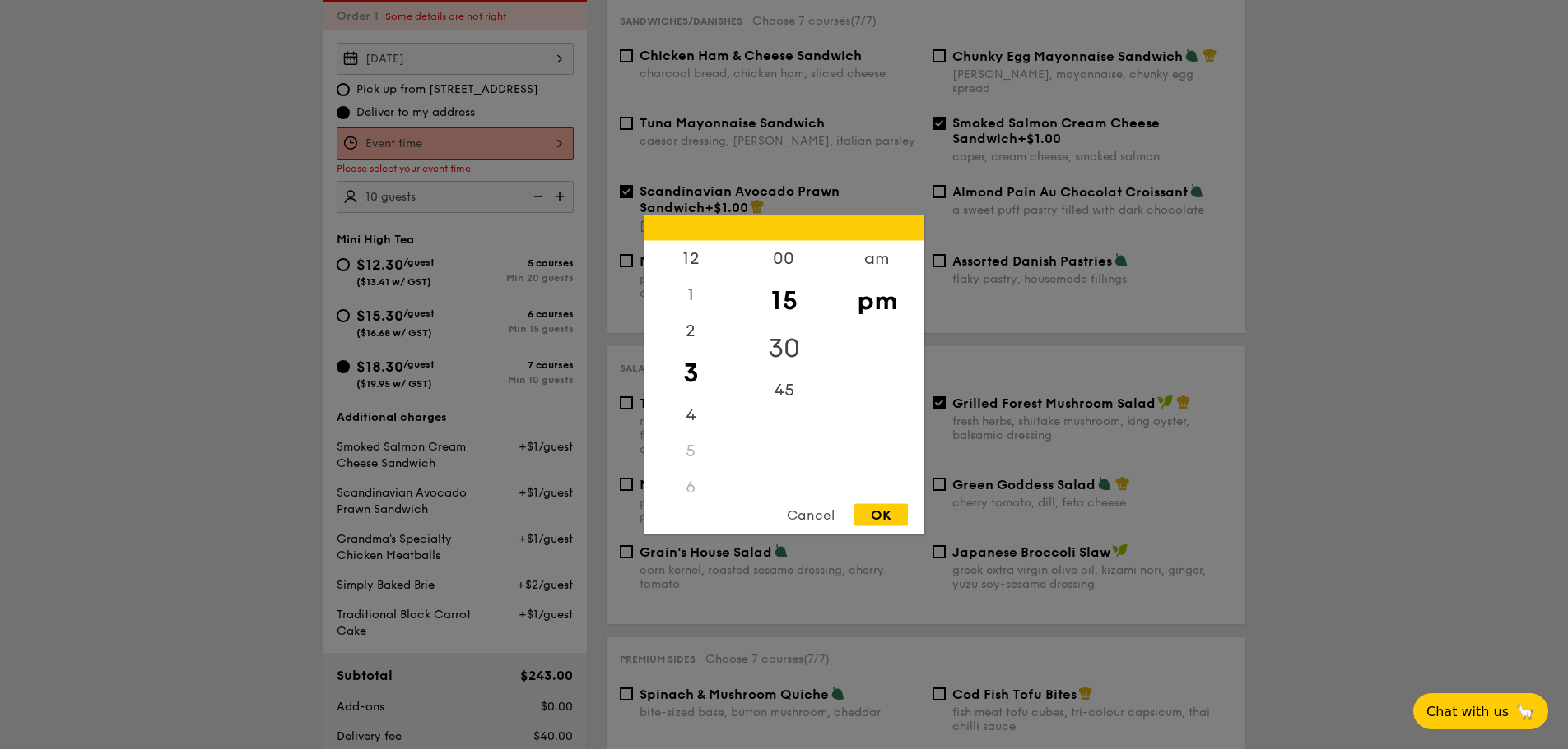
click at [782, 338] on div "30" at bounding box center [784, 348] width 93 height 48
click at [882, 524] on div "OK" at bounding box center [881, 514] width 53 height 22
type input "3:30PM"
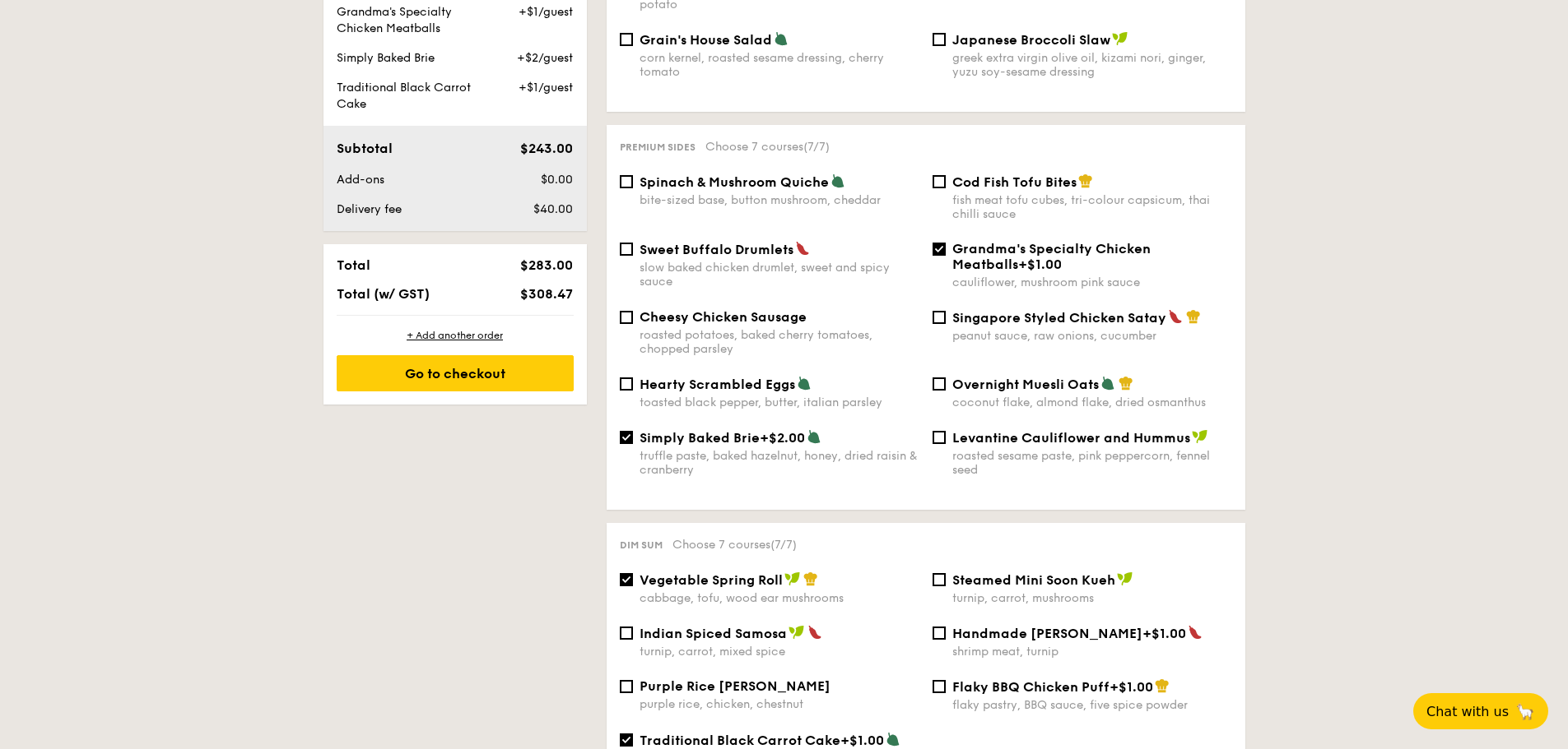
scroll to position [1205, 0]
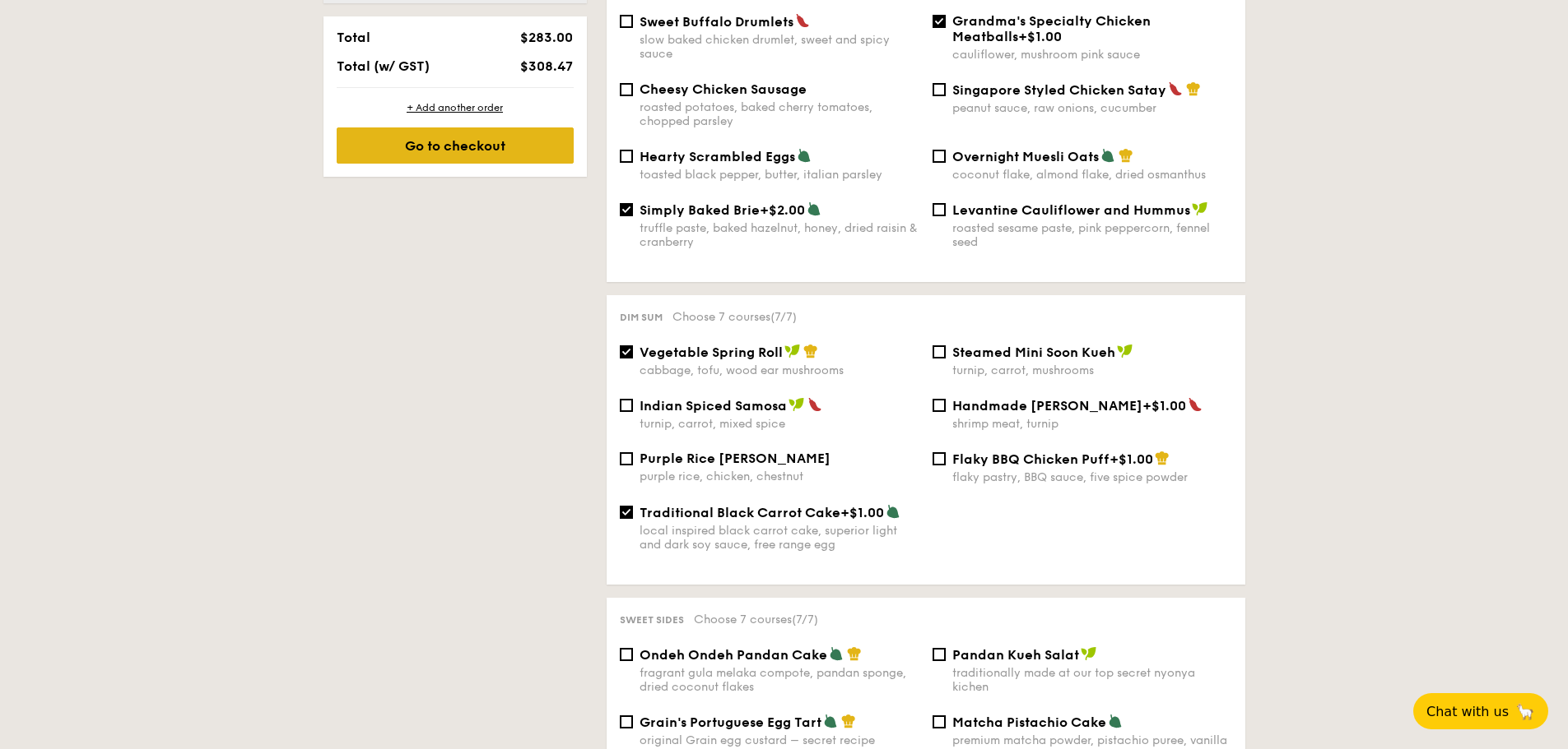
click at [337, 163] on div "Go to checkout" at bounding box center [455, 145] width 237 height 36
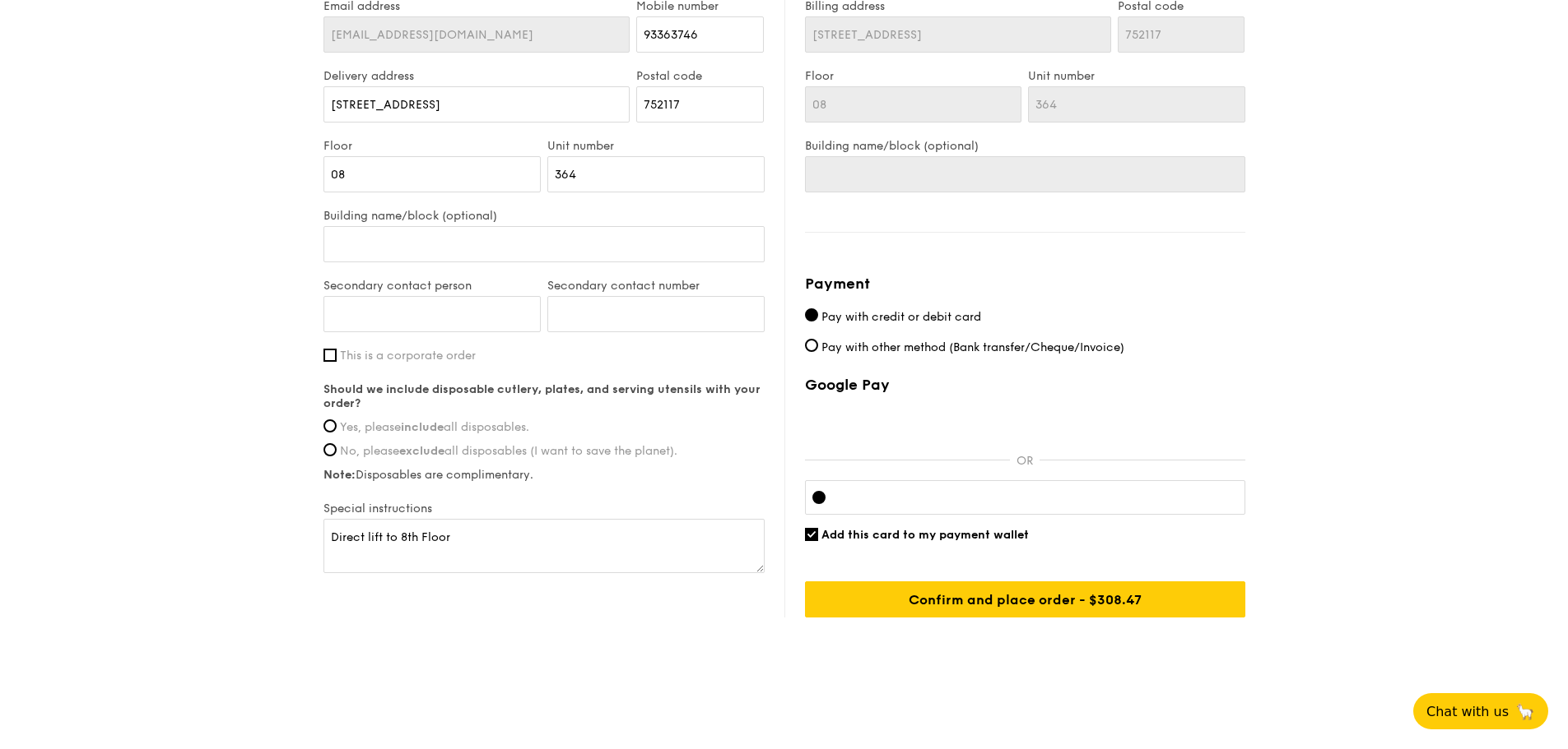
scroll to position [1151, 0]
type input "[PERSON_NAME]"
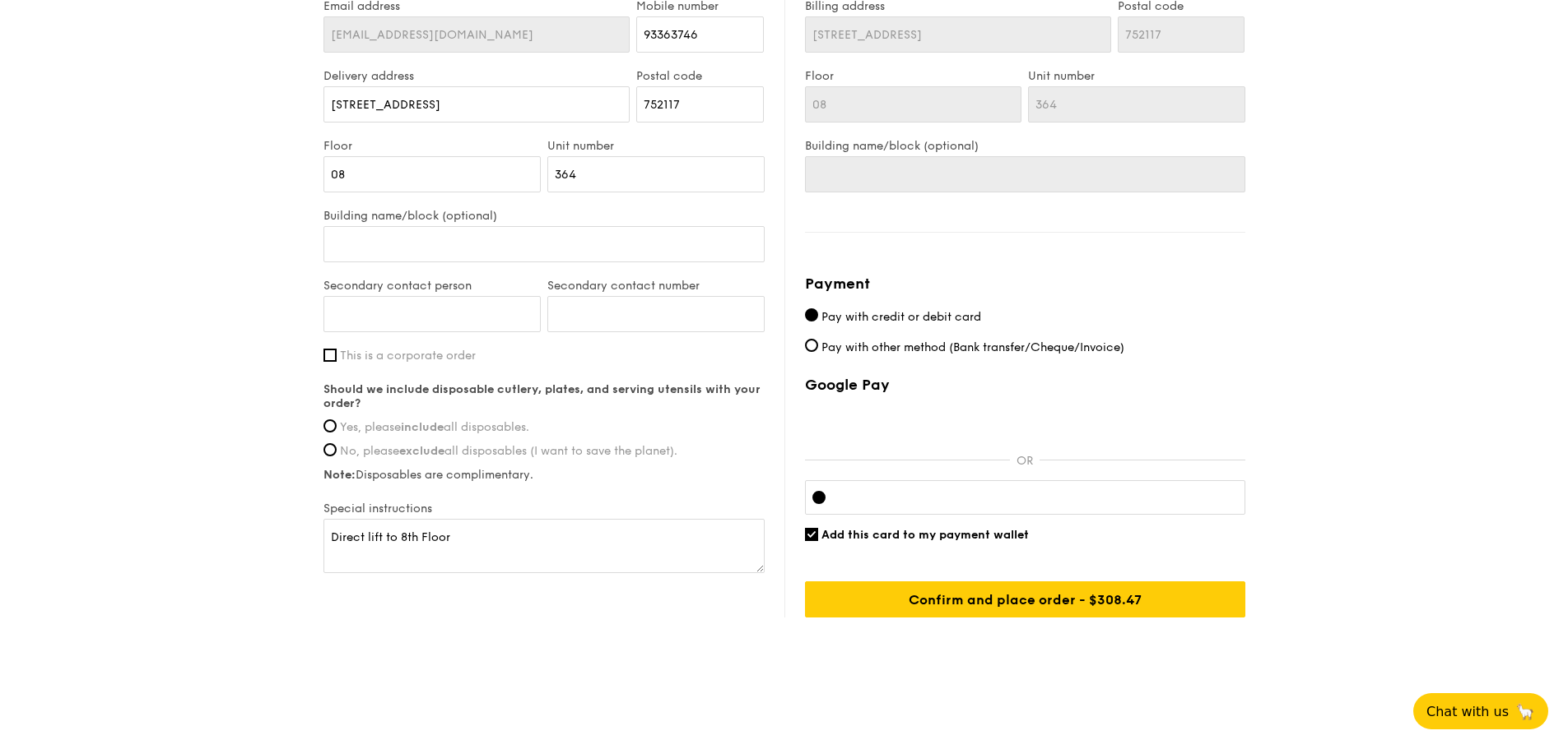
scroll to position [1316, 0]
click at [340, 458] on span "No, please exclude all disposables (I want to save the planet)." at bounding box center [509, 451] width 338 height 14
click at [324, 456] on input "No, please exclude all disposables (I want to save the planet)." at bounding box center [330, 449] width 13 height 13
radio input "true"
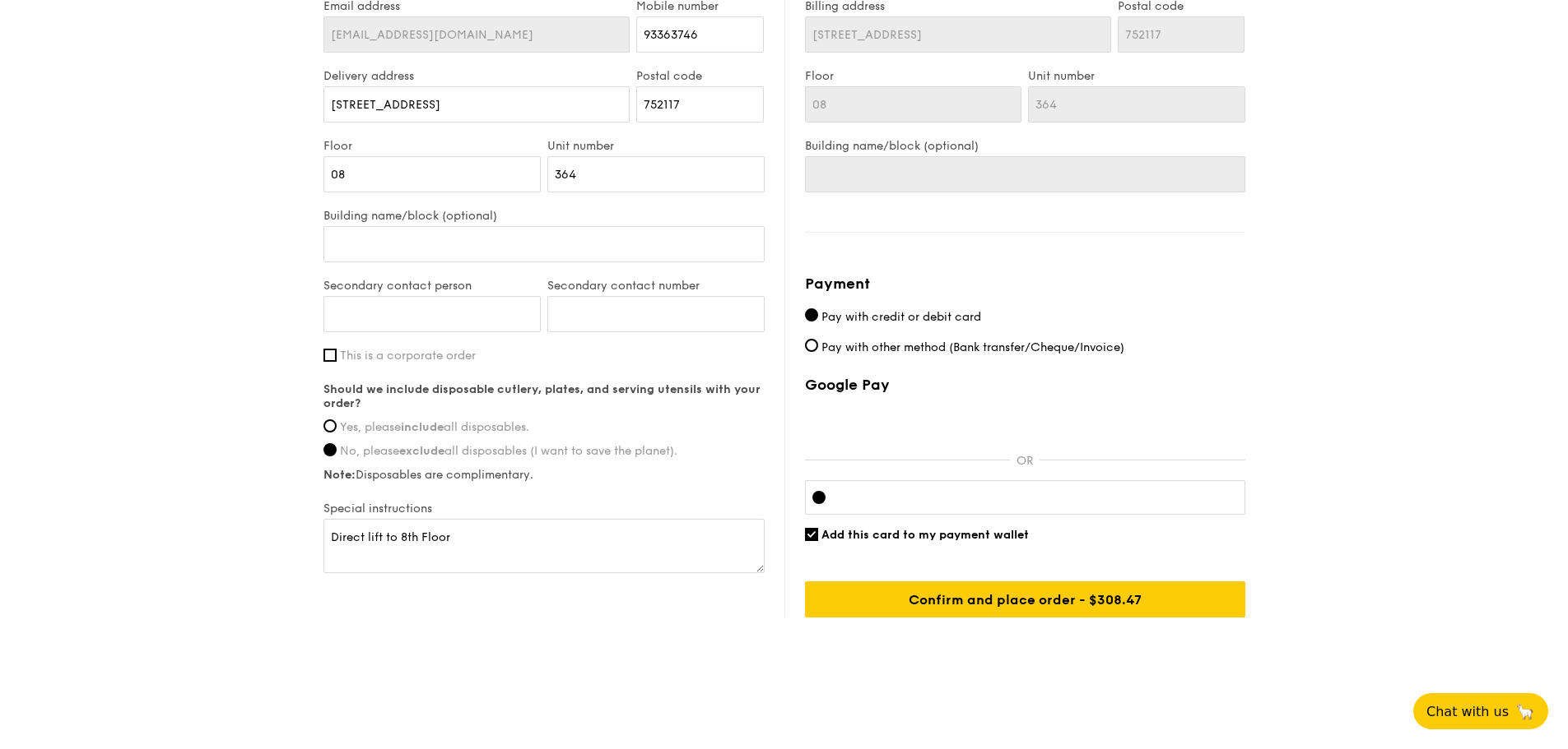
click at [1062, 491] on iframe at bounding box center [1038, 497] width 399 height 13
click at [1015, 481] on div at bounding box center [1024, 498] width 440 height 35
click at [882, 528] on span "Add this card to my payment wallet" at bounding box center [924, 535] width 207 height 14
click at [818, 528] on input "Add this card to my payment wallet" at bounding box center [811, 534] width 13 height 13
checkbox input "false"
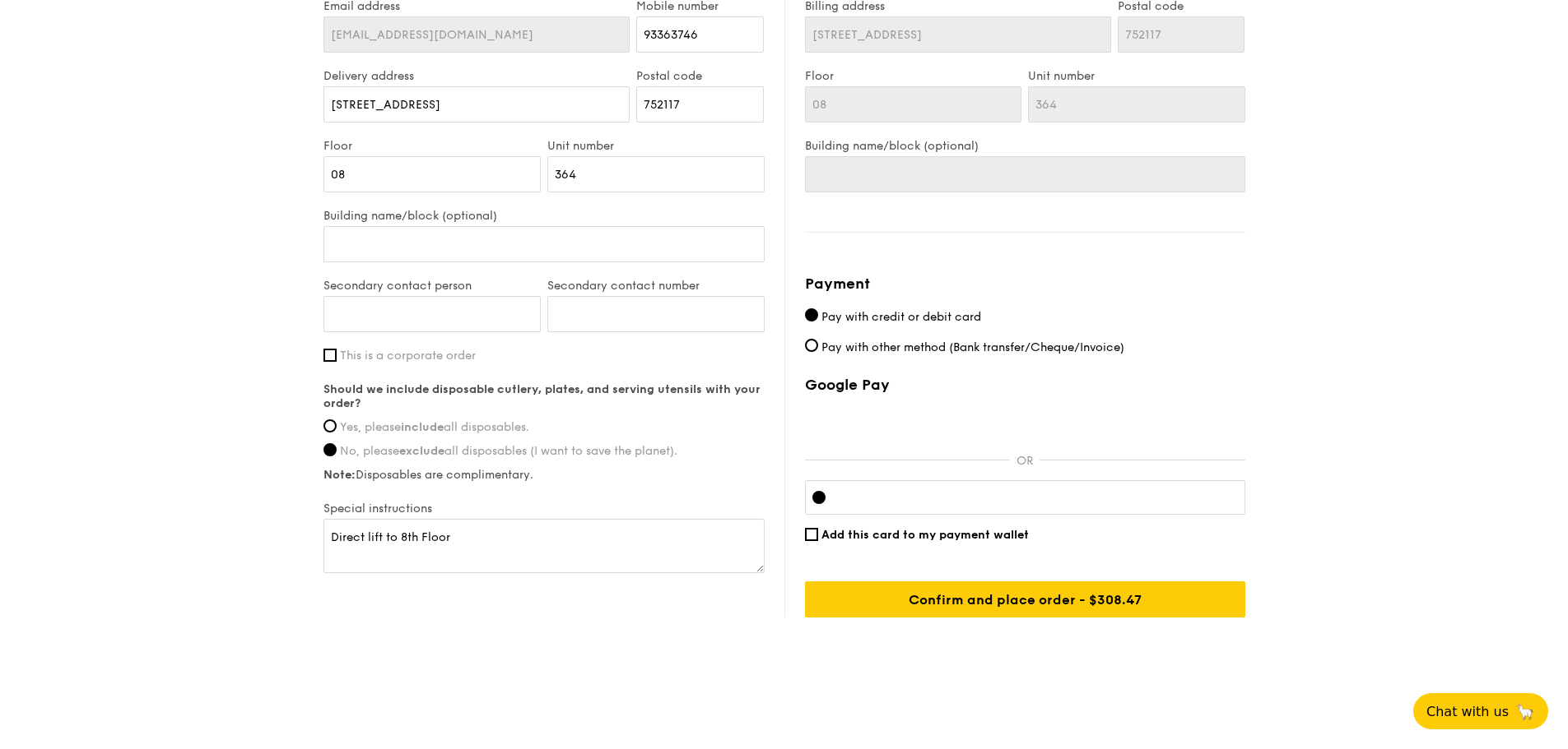
click at [923, 404] on div "Google Pay OR Add this card to my payment wallet Confirm and place order - $308…" at bounding box center [1024, 496] width 440 height 242
click at [903, 341] on span "Pay with other method (Bank transfer/Cheque/Invoice)" at bounding box center [972, 348] width 303 height 14
click at [818, 339] on input "Pay with other method (Bank transfer/Cheque/Invoice)" at bounding box center [811, 345] width 13 height 13
radio input "true"
click at [912, 310] on span "Pay with credit or debit card" at bounding box center [901, 317] width 160 height 14
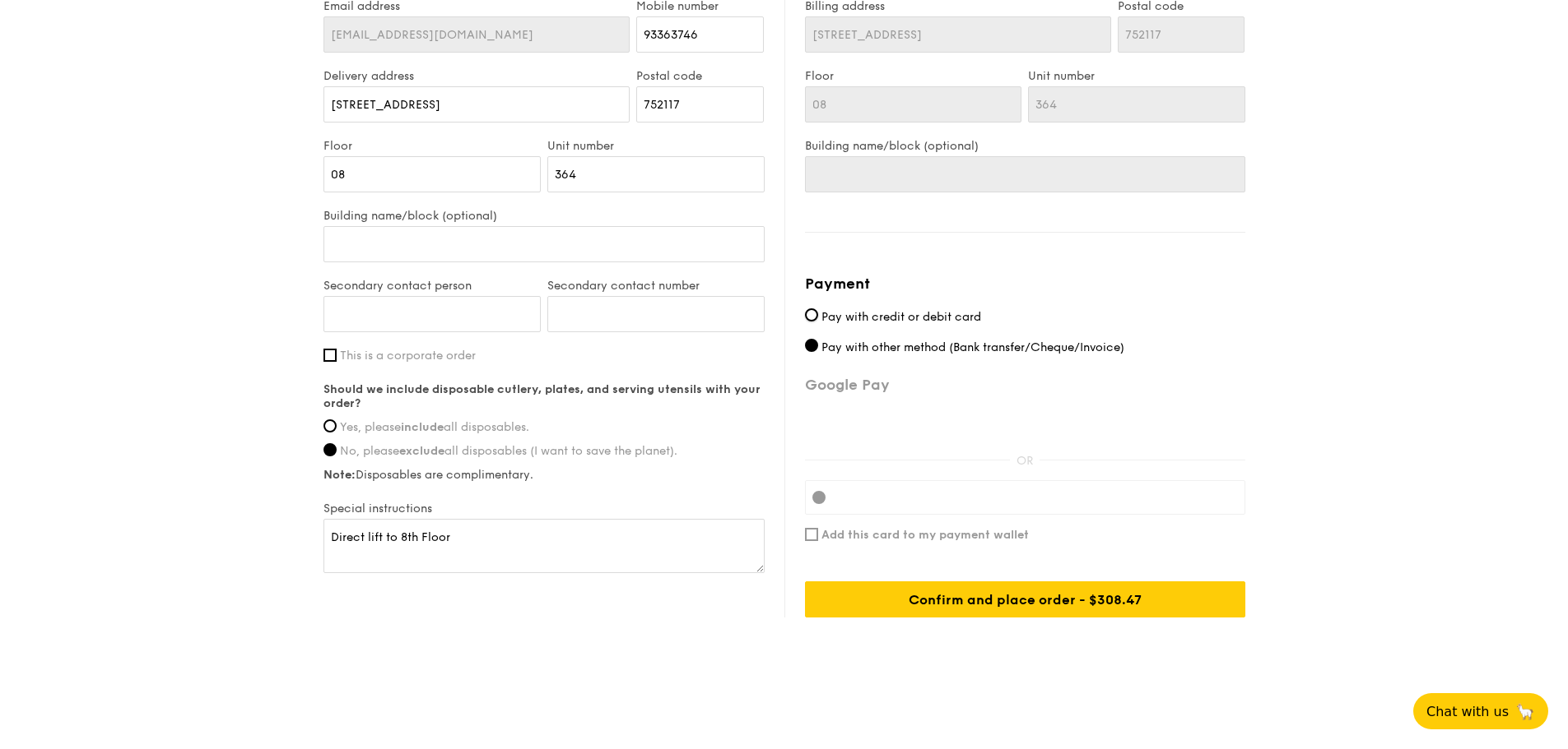
click at [818, 309] on input "Pay with credit or debit card" at bounding box center [811, 315] width 13 height 13
radio input "true"
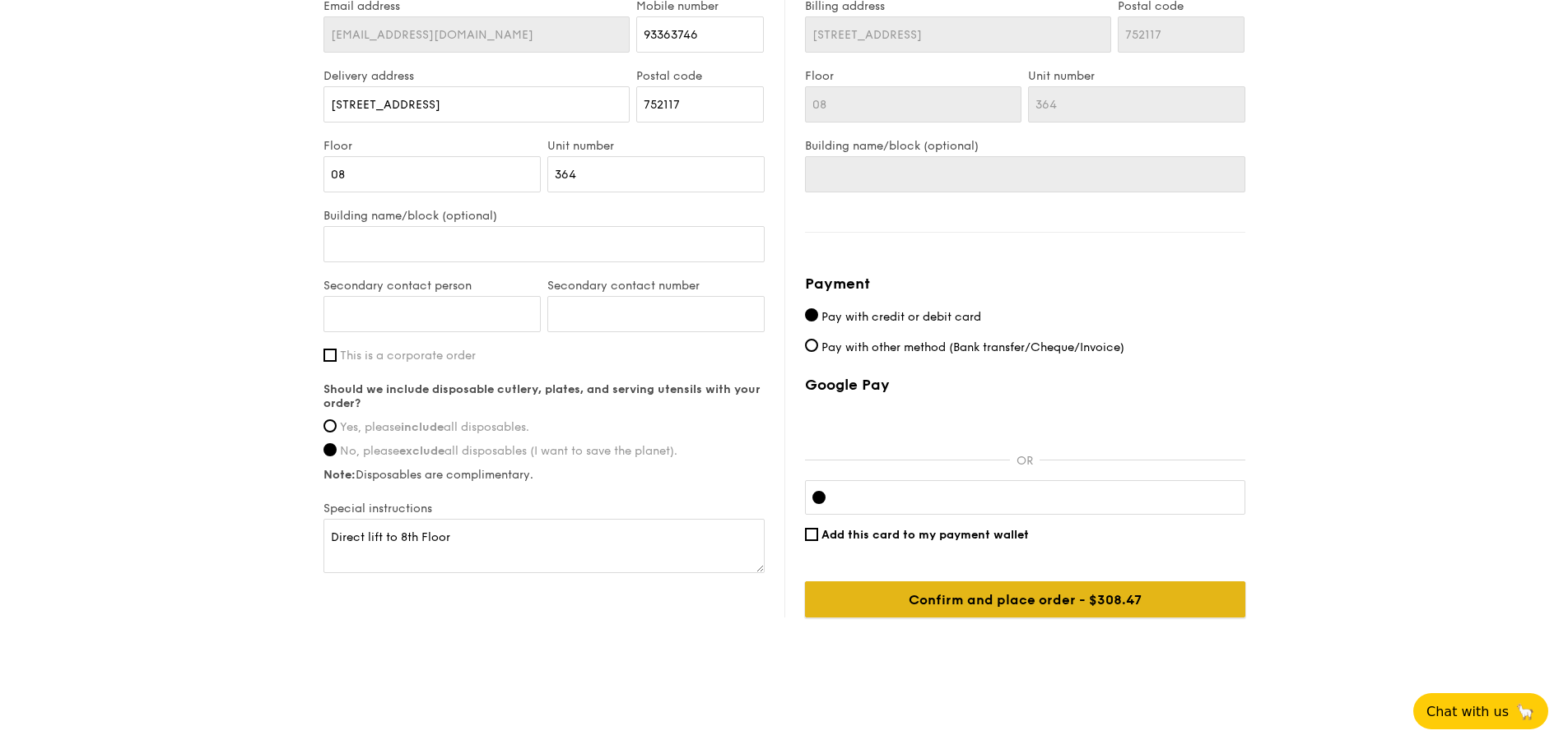
click at [1106, 581] on input "Confirm and place order - $308.47" at bounding box center [1024, 599] width 440 height 36
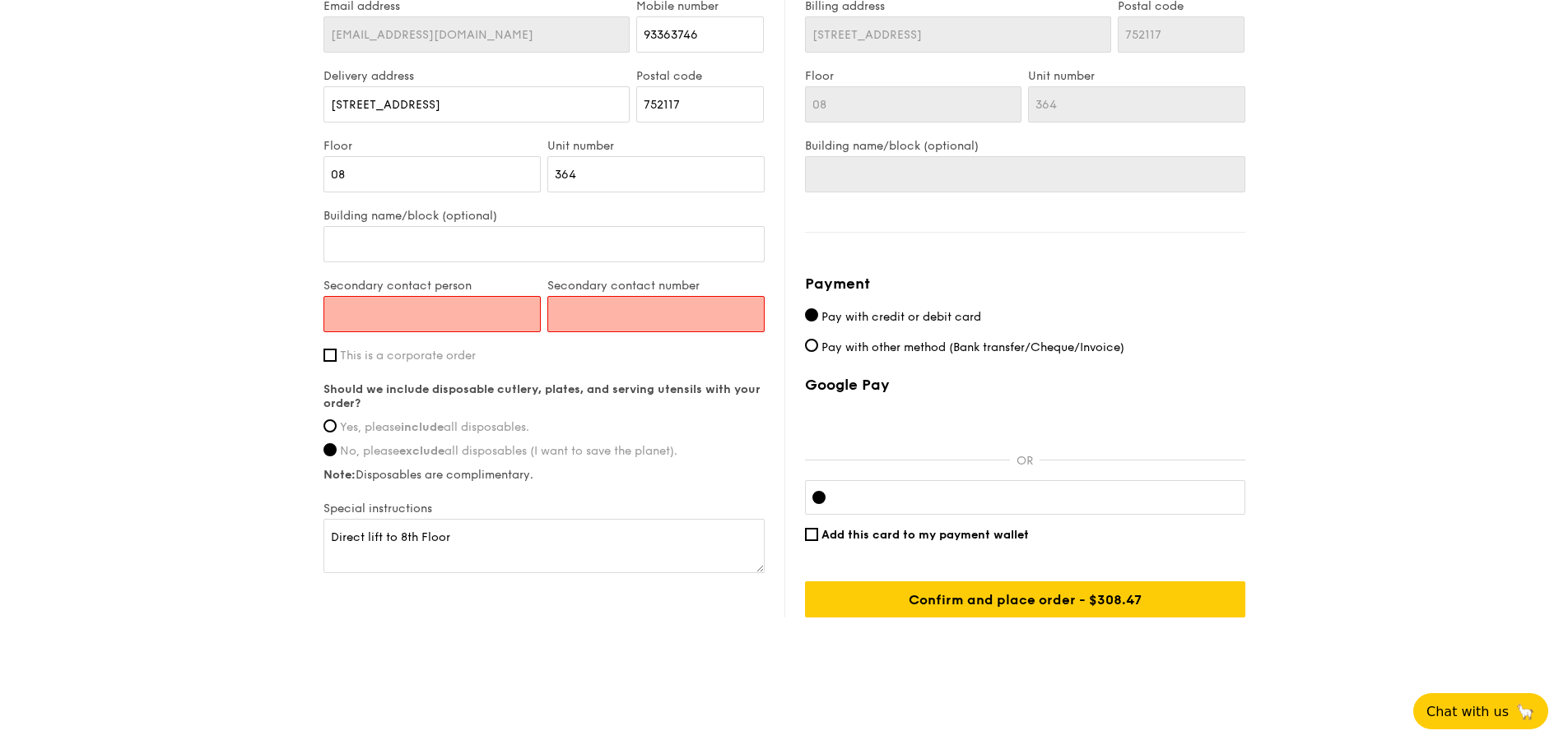
click at [350, 296] on input "Secondary contact person" at bounding box center [432, 314] width 217 height 36
click at [356, 296] on input "Secondary contact person" at bounding box center [432, 314] width 217 height 36
click at [569, 314] on input "Secondary contact number" at bounding box center [656, 314] width 217 height 36
paste input "91181168"
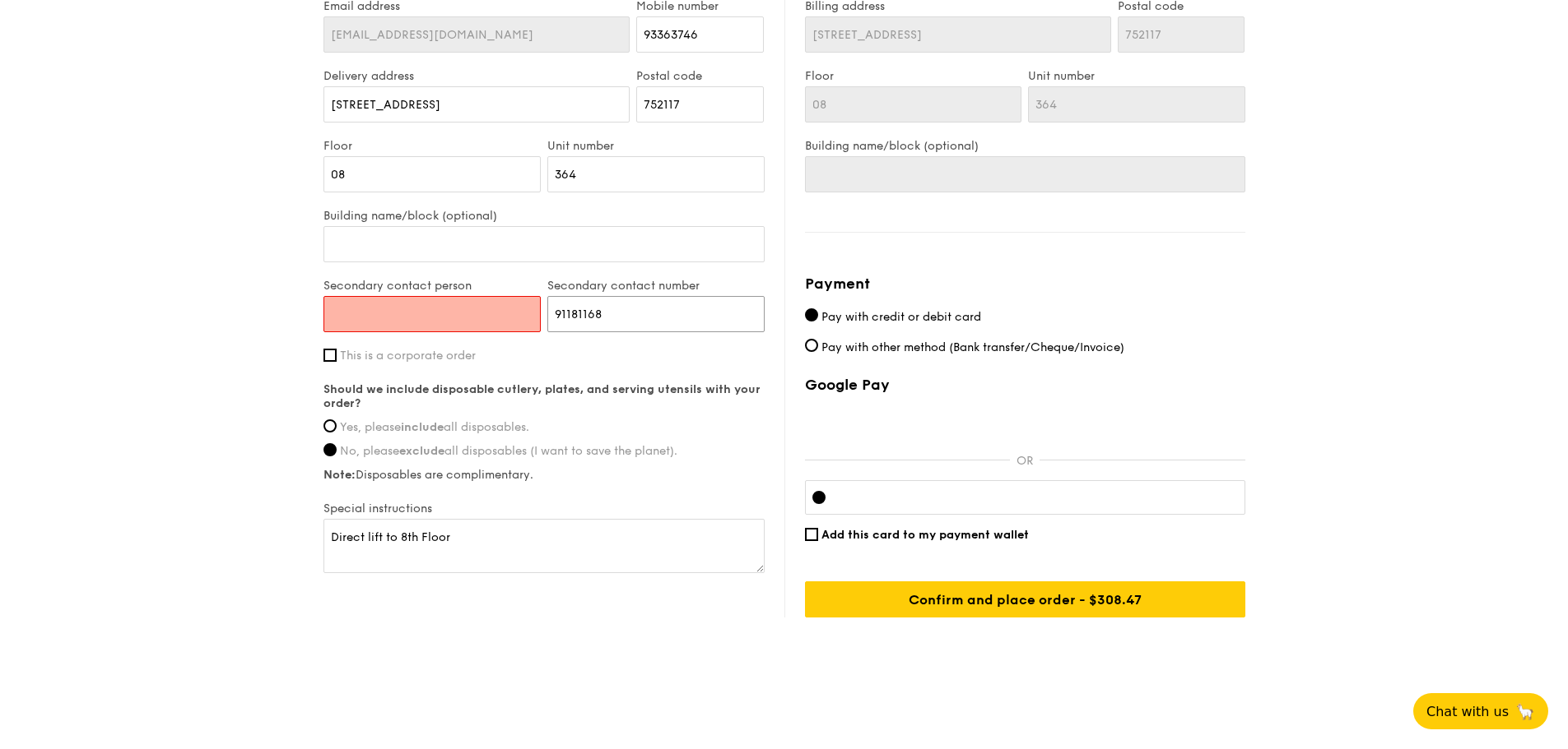
type input "91181168"
click at [377, 313] on input "Secondary contact person" at bounding box center [432, 314] width 217 height 36
type input "[PERSON_NAME]"
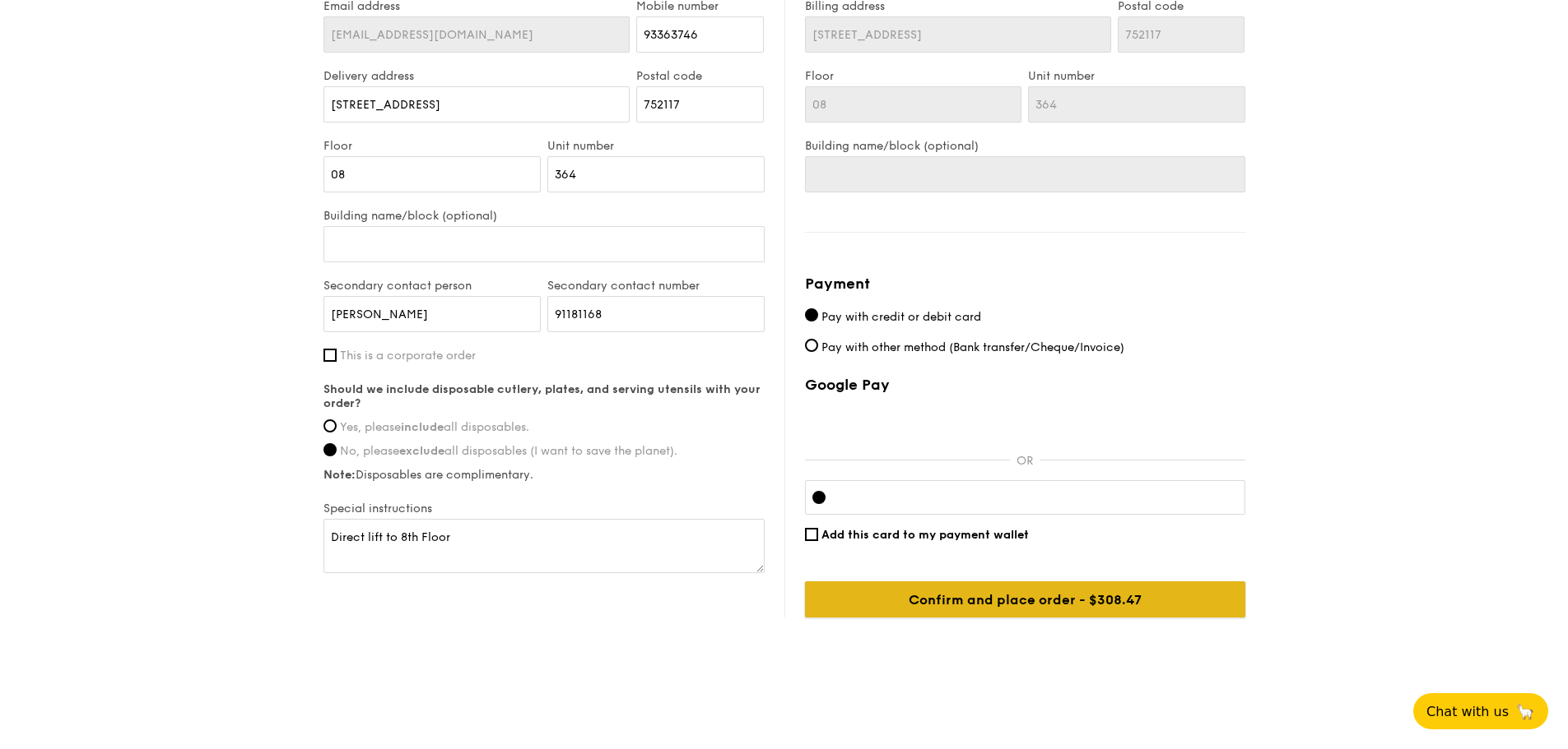
click at [1070, 581] on input "Confirm and place order - $308.47" at bounding box center [1024, 599] width 440 height 36
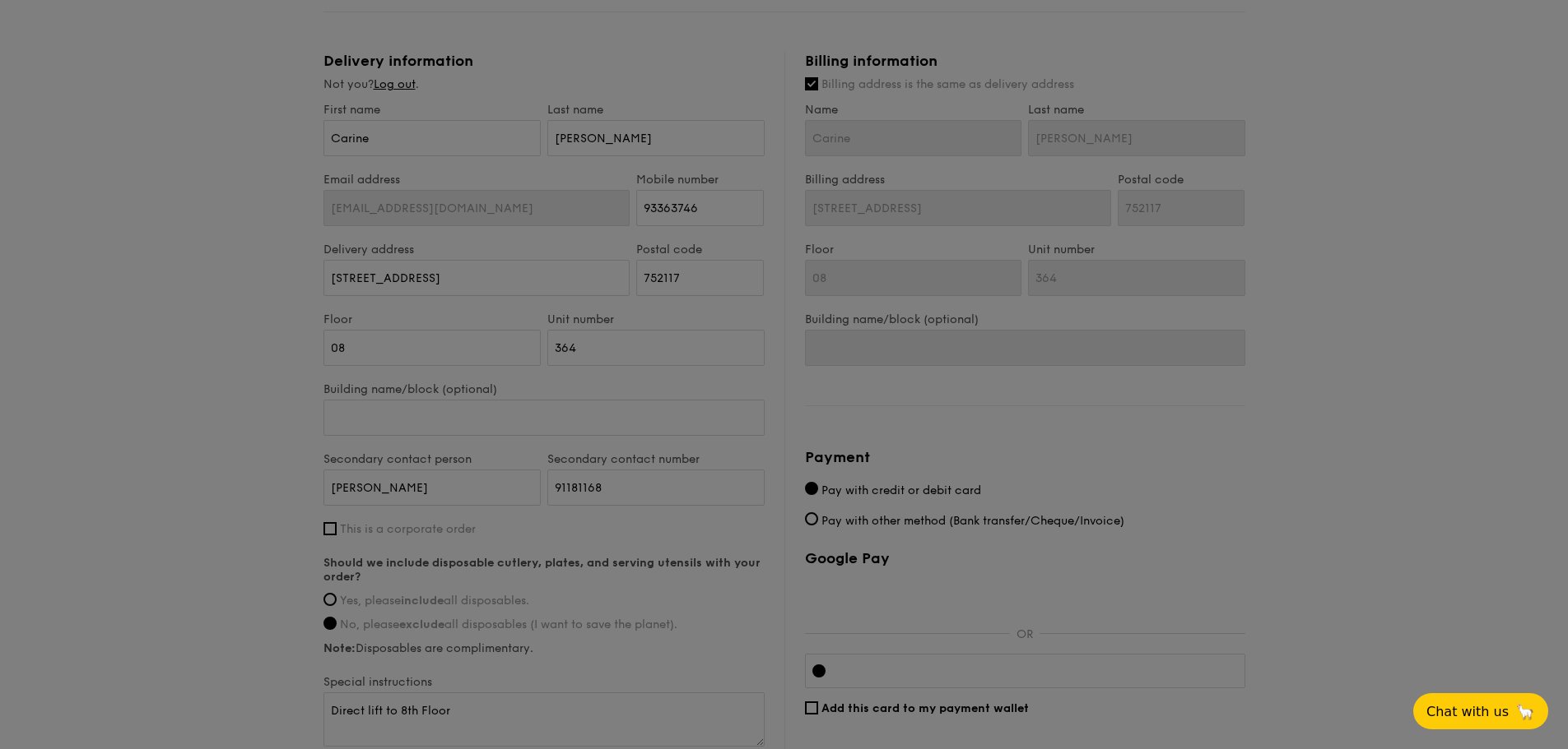
scroll to position [553, 0]
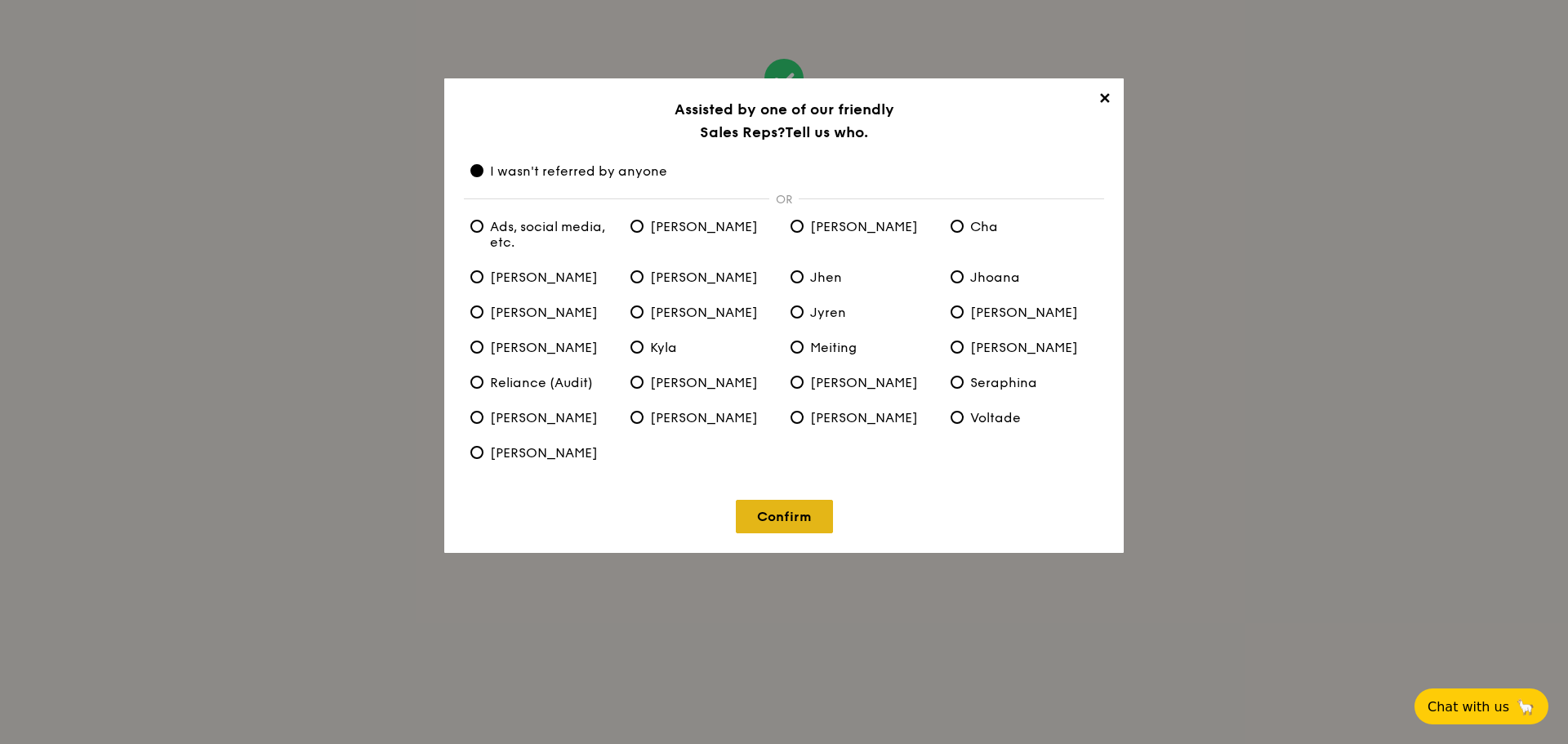
click at [815, 533] on link "Confirm" at bounding box center [784, 517] width 97 height 34
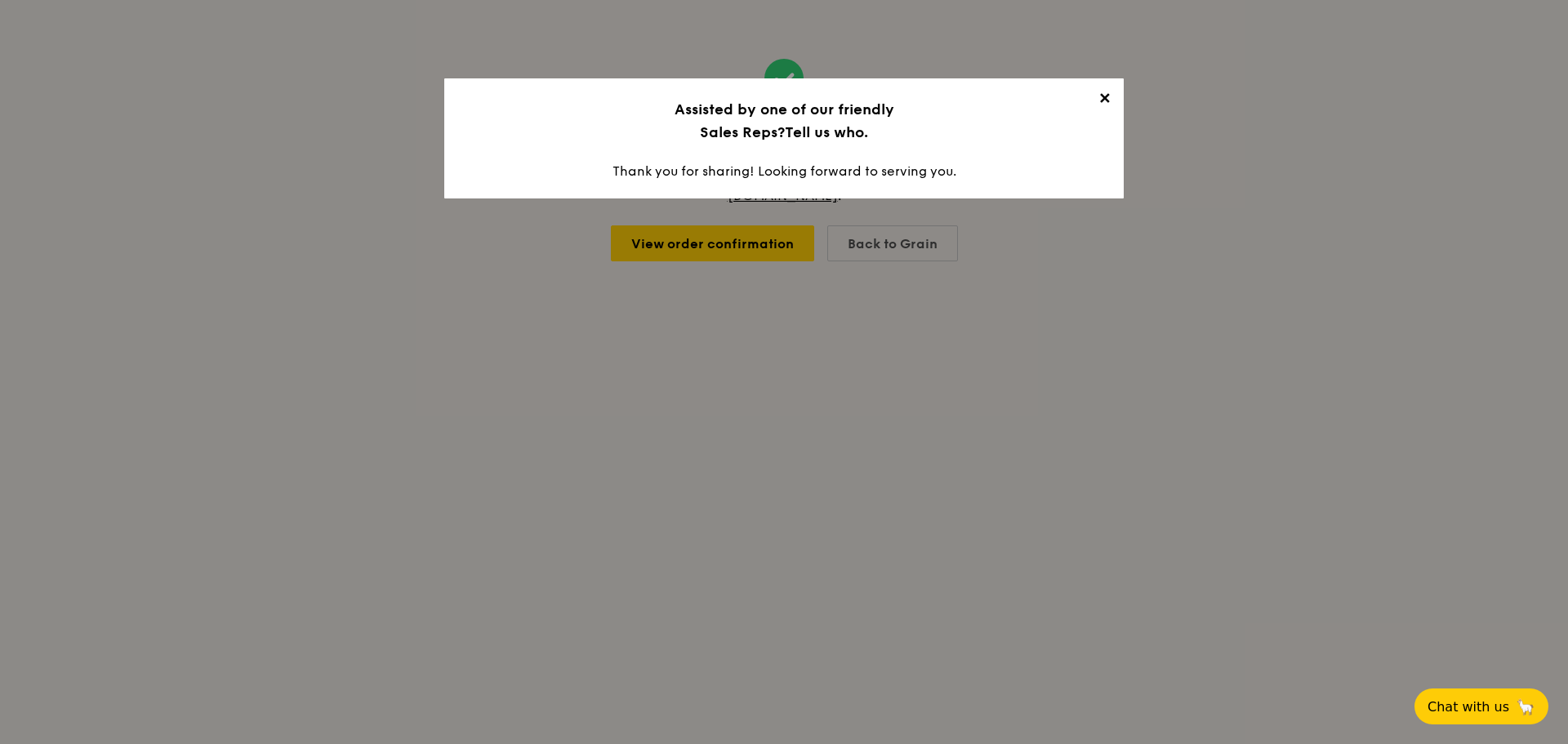
click at [1115, 113] on span "✕" at bounding box center [1104, 102] width 23 height 23
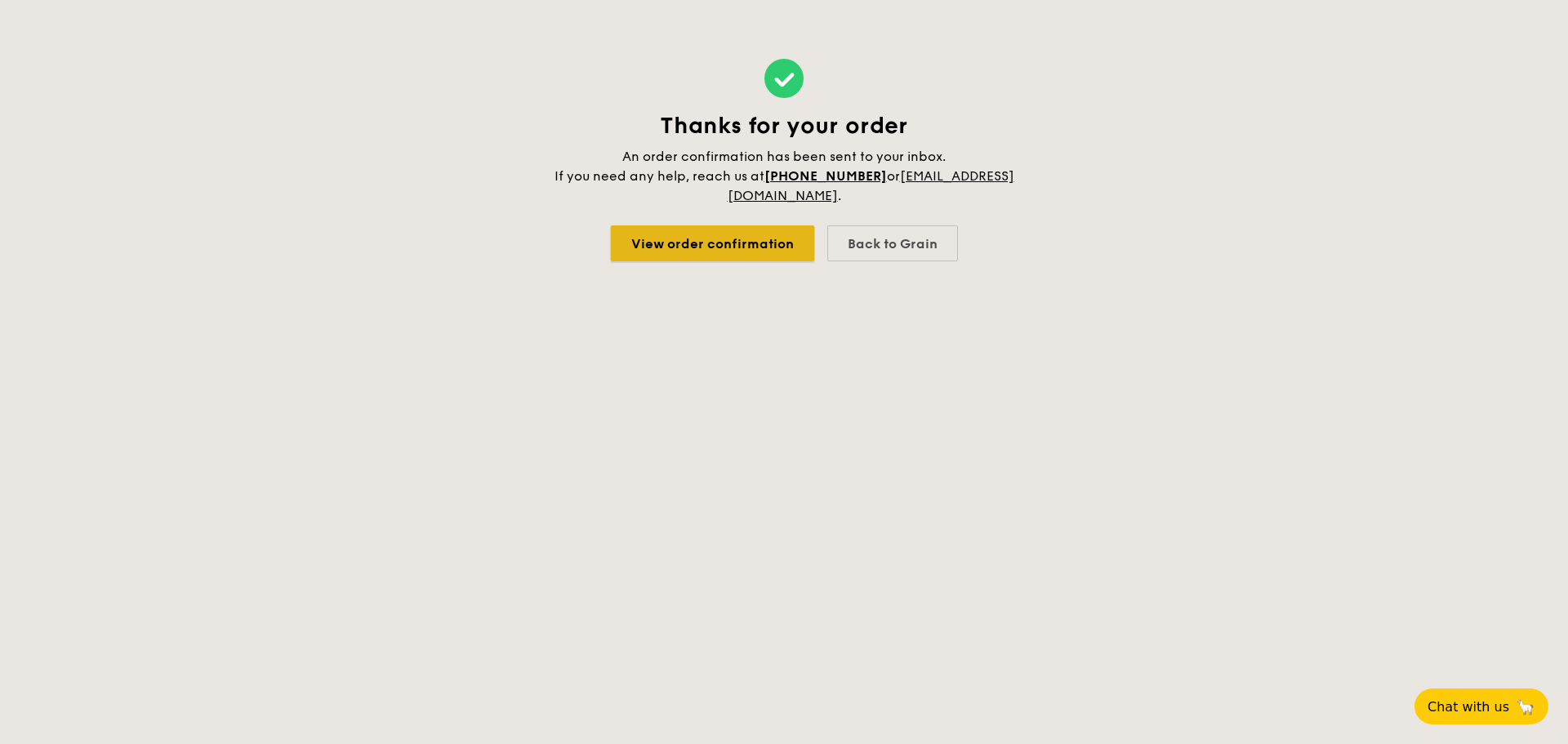
click at [725, 261] on link "View order confirmation" at bounding box center [712, 243] width 203 height 36
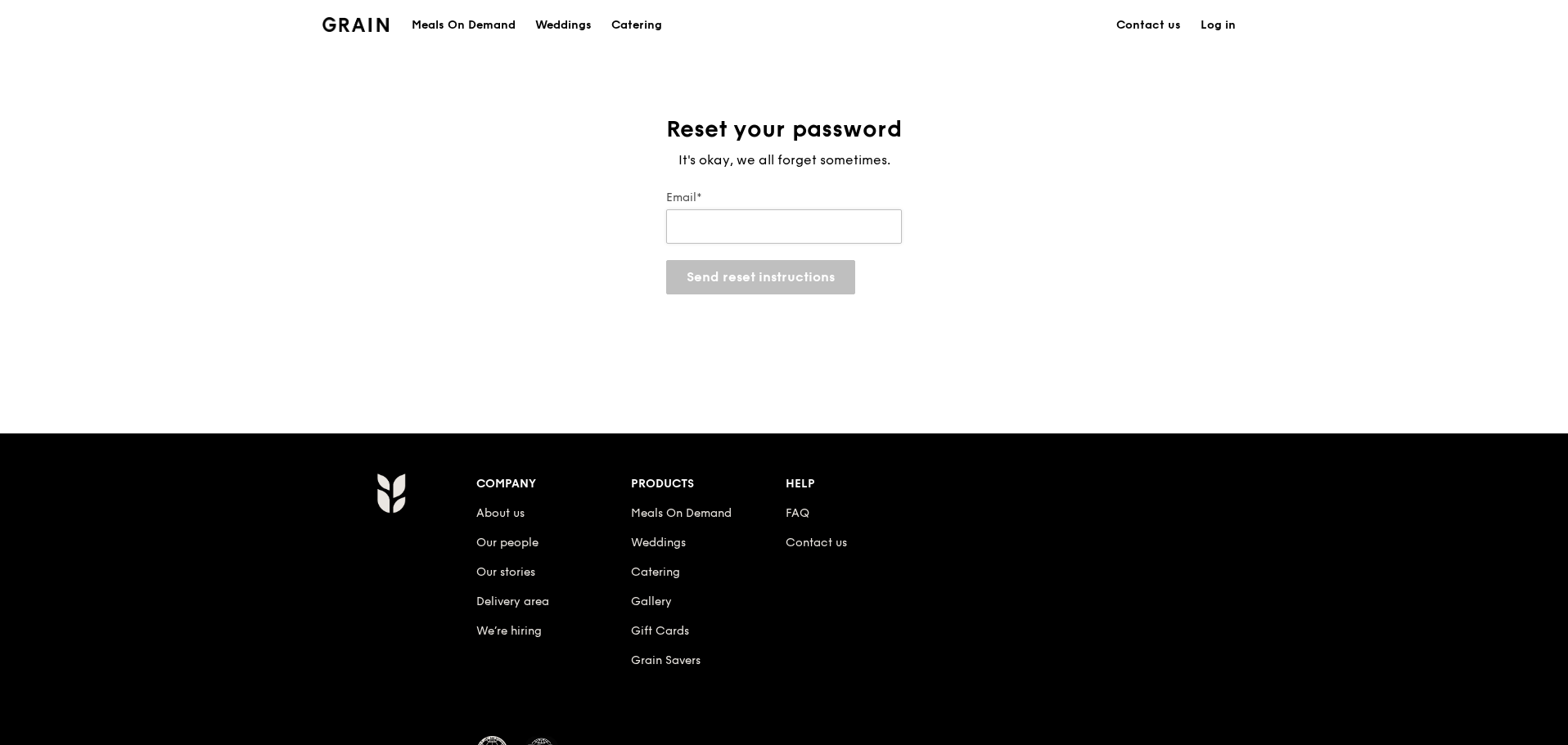
click at [752, 243] on input "Email*" at bounding box center [784, 227] width 236 height 35
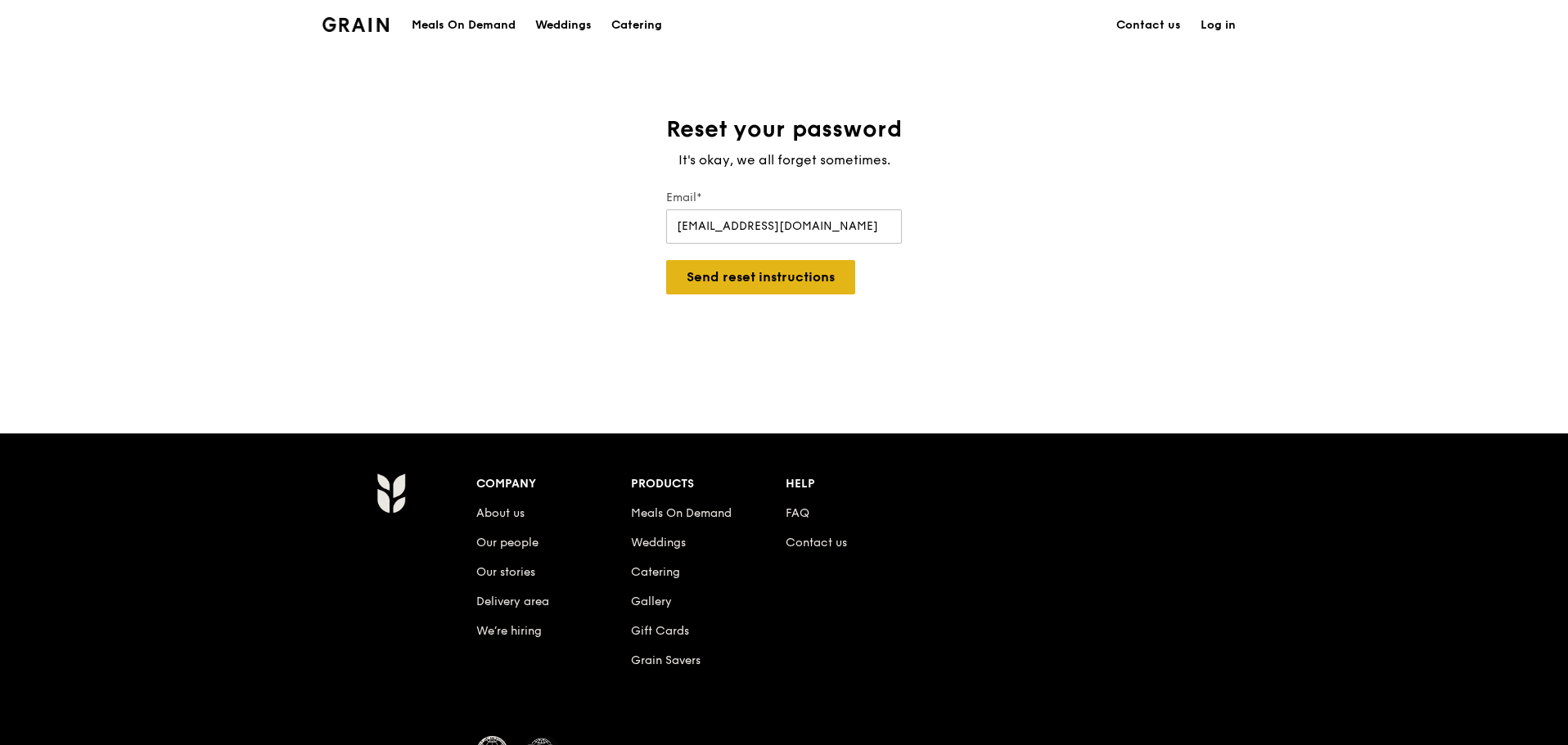
type input "[EMAIL_ADDRESS][DOMAIN_NAME]"
click at [766, 295] on button "Send reset instructions" at bounding box center [760, 277] width 189 height 35
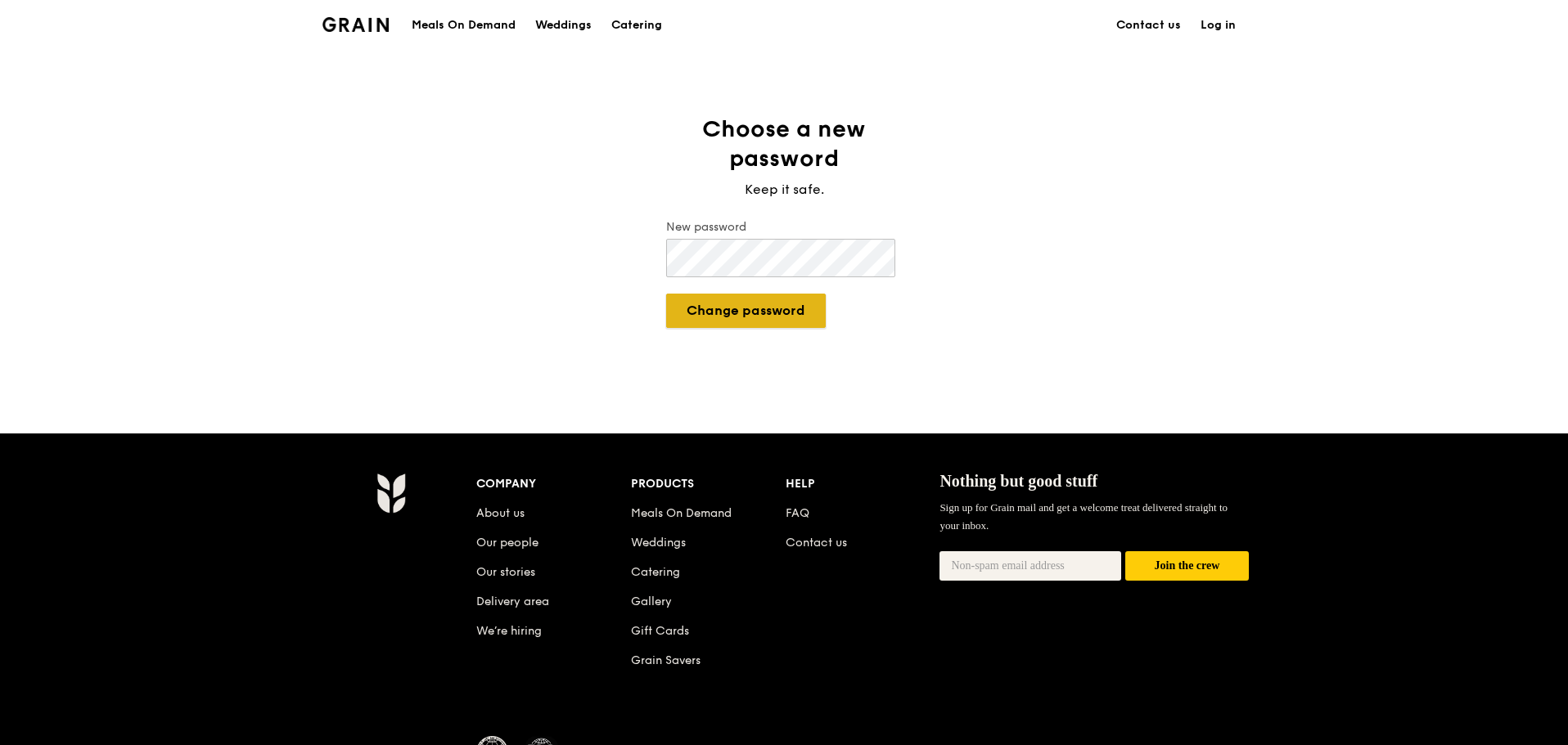
click at [746, 328] on button "Change password" at bounding box center [746, 311] width 160 height 35
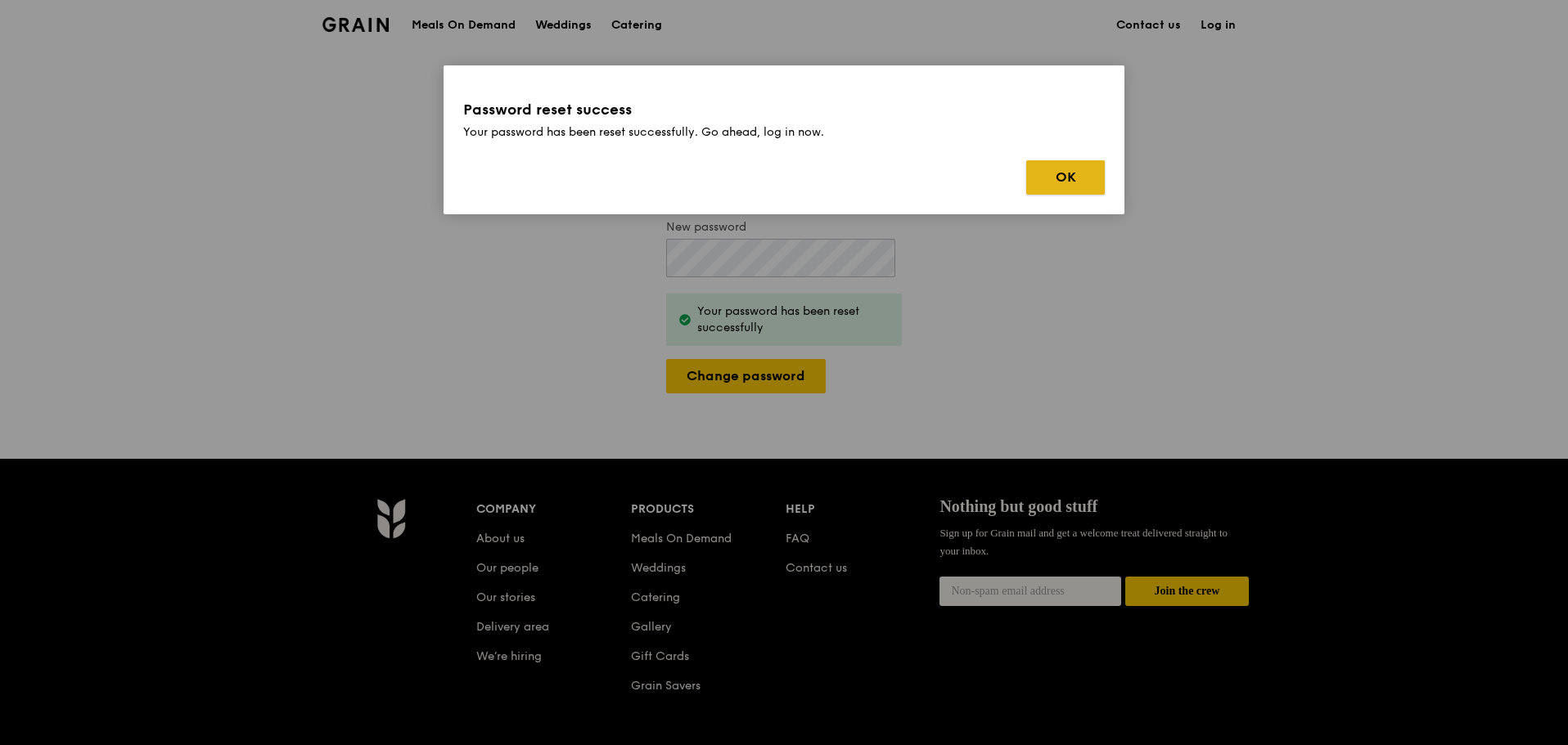
click at [1104, 195] on button "OK" at bounding box center [1065, 177] width 78 height 35
